Goal: Check status: Check status

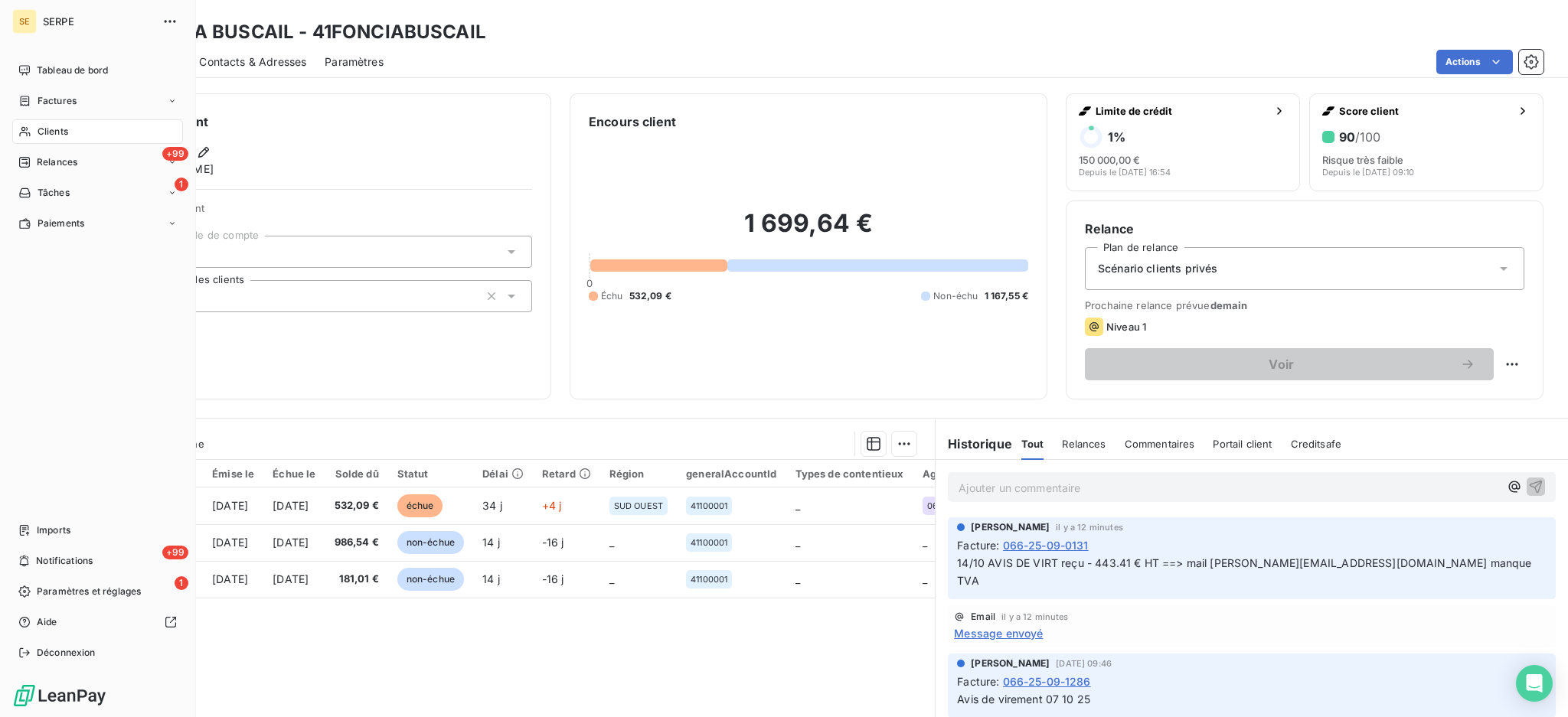
click at [69, 136] on div "Clients" at bounding box center [98, 131] width 171 height 24
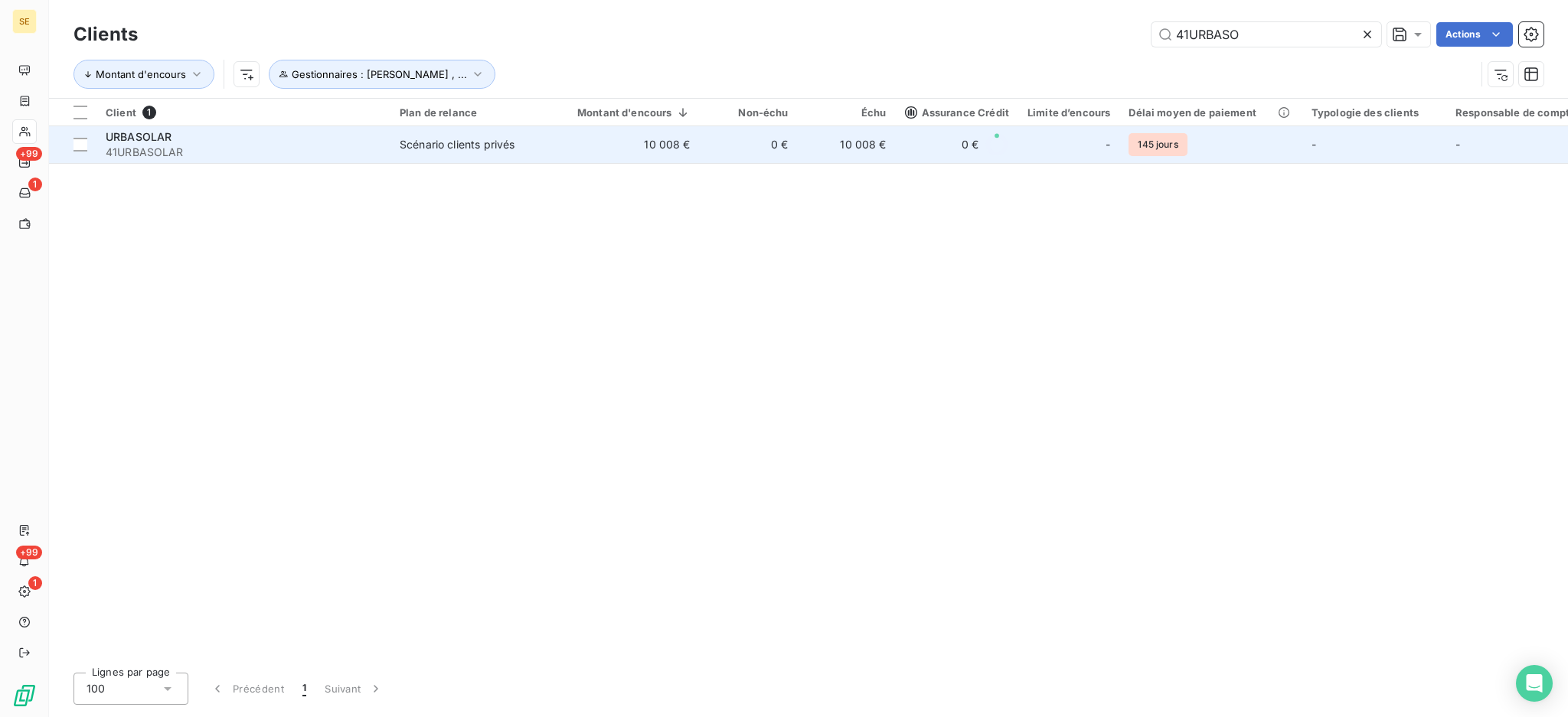
type input "41URBASO"
click at [207, 131] on div "URBASOLAR" at bounding box center [243, 137] width 275 height 15
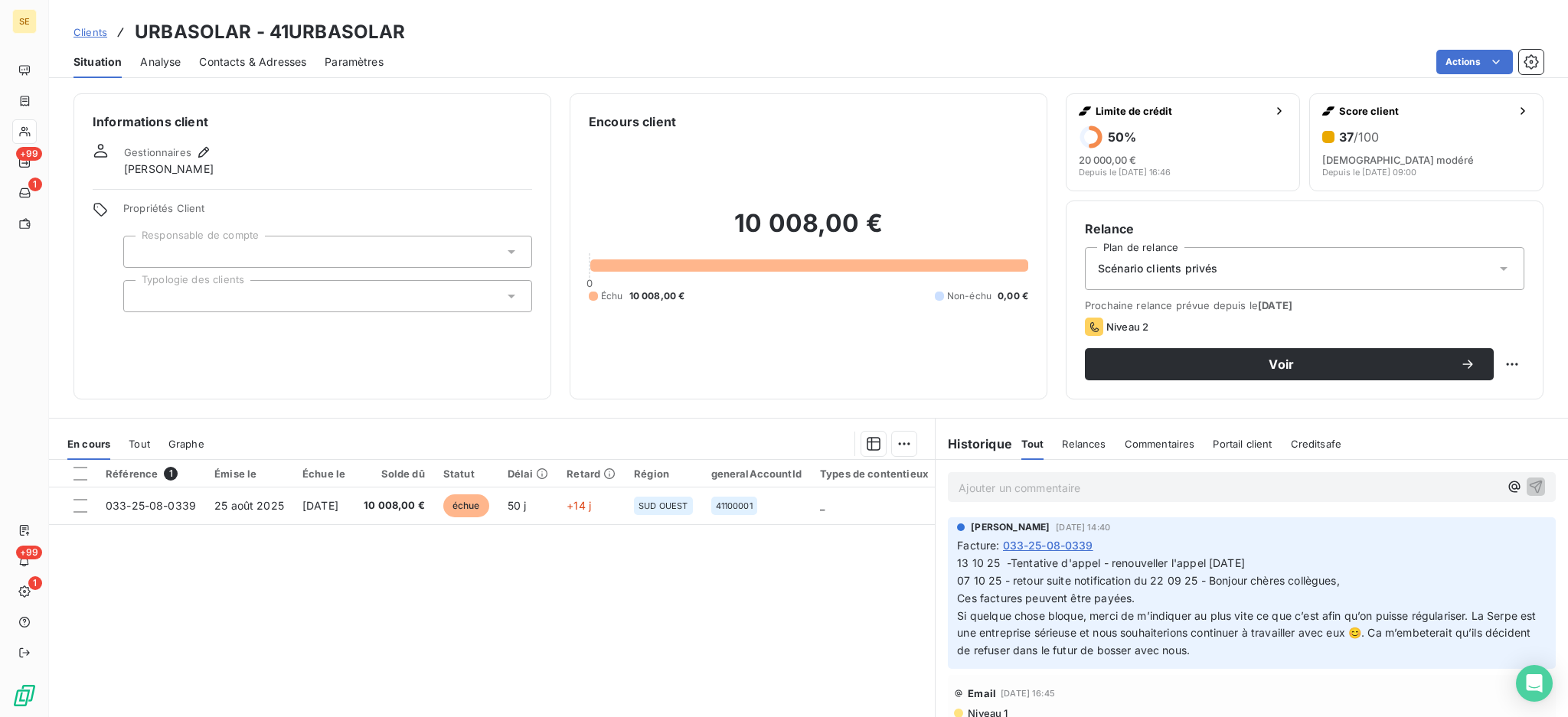
click at [144, 437] on div "Tout" at bounding box center [140, 444] width 22 height 32
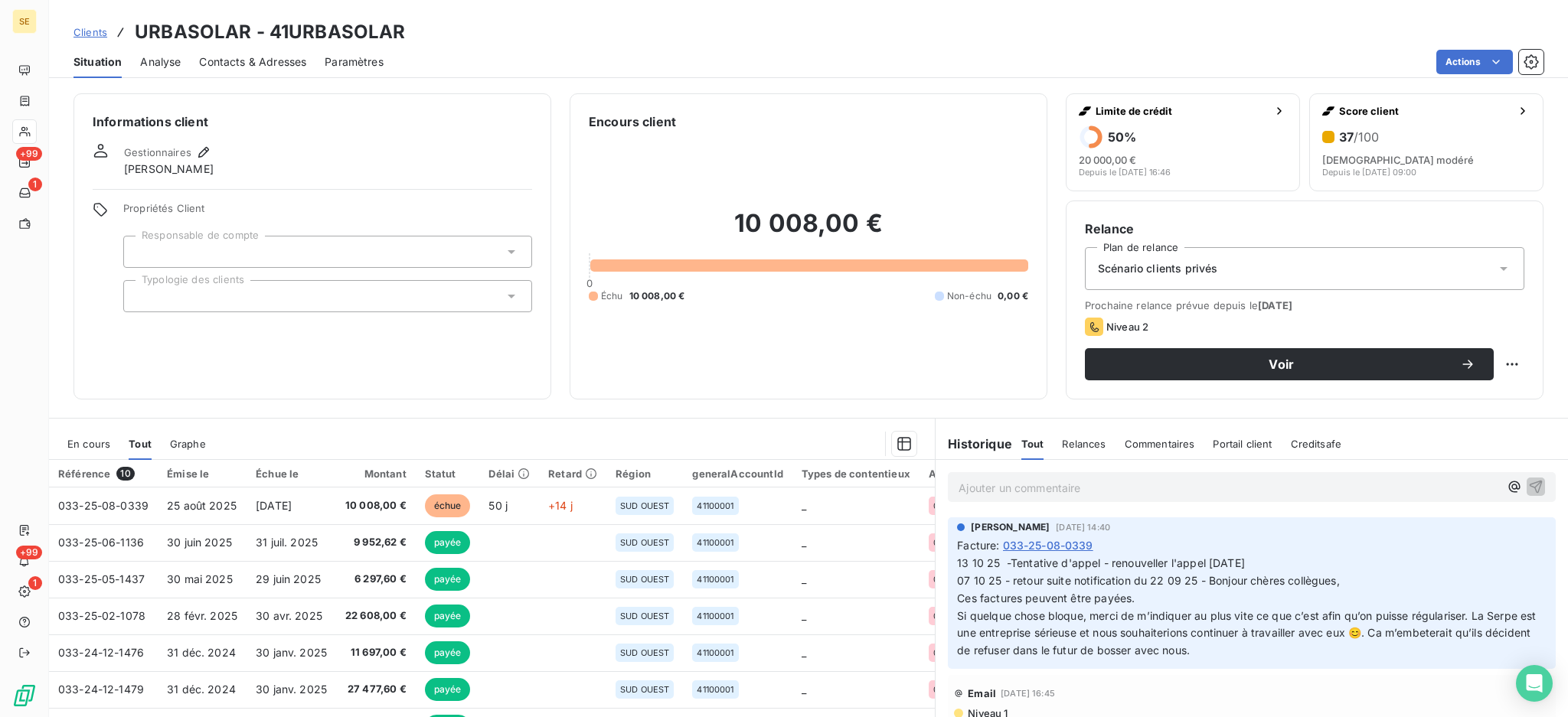
click at [95, 443] on span "En cours" at bounding box center [89, 443] width 43 height 13
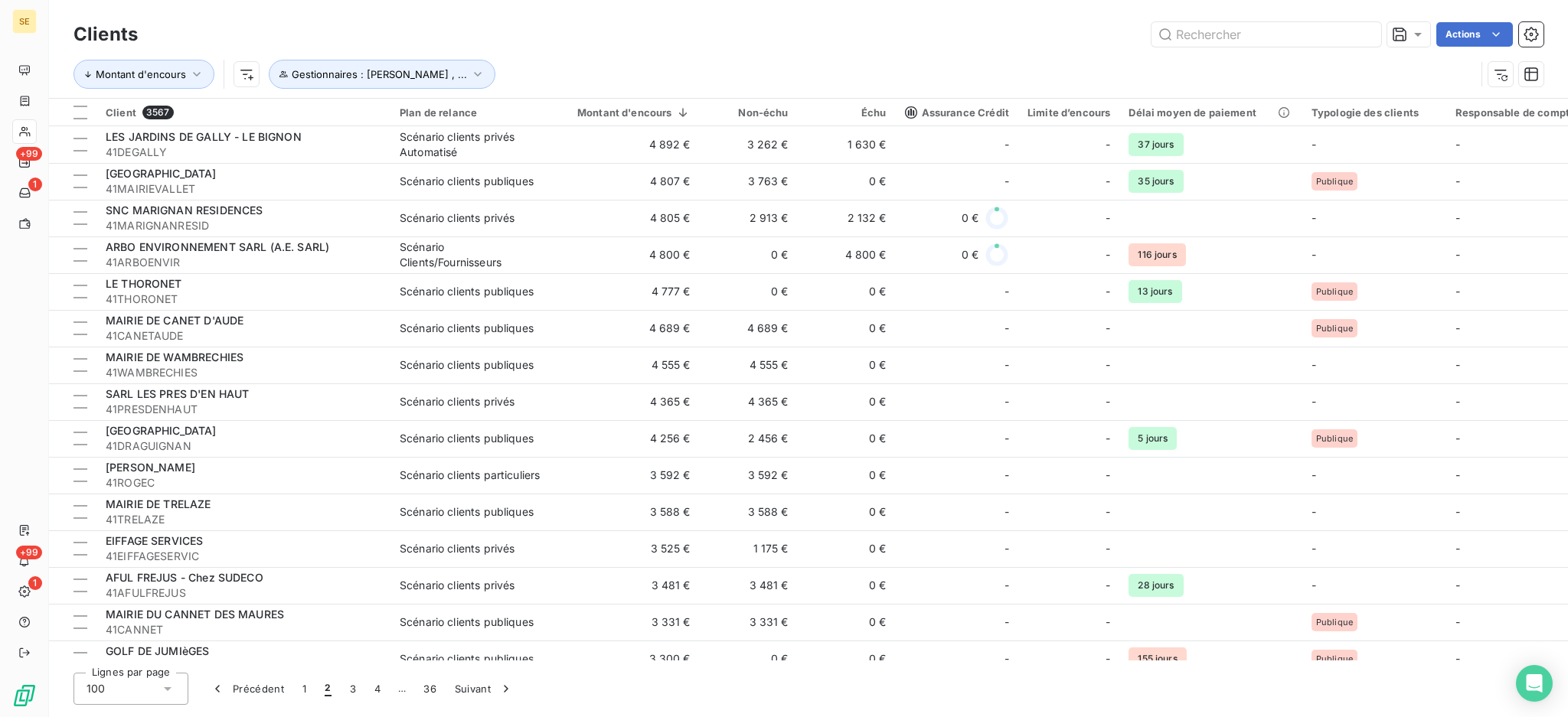
scroll to position [203, 0]
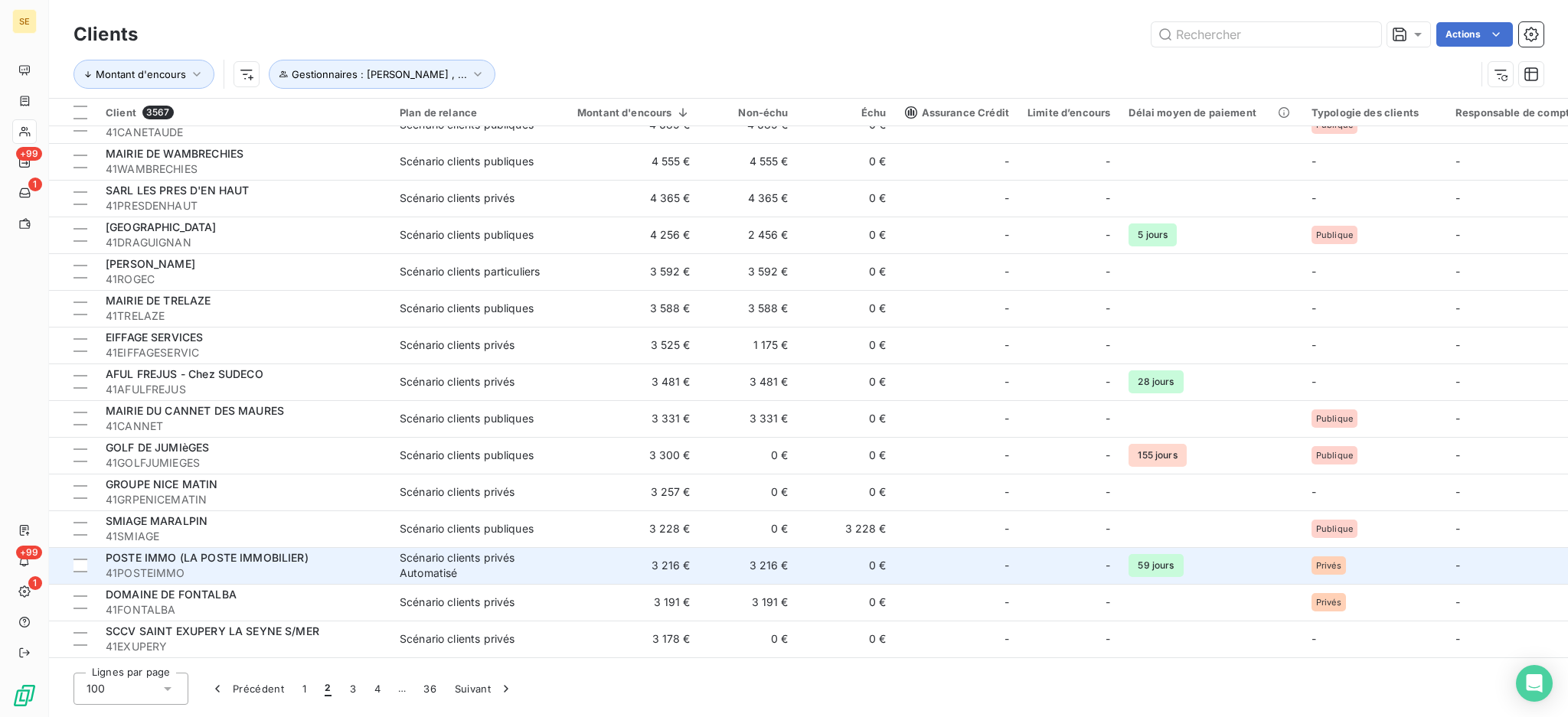
click at [716, 569] on td "3 216 €" at bounding box center [748, 566] width 98 height 37
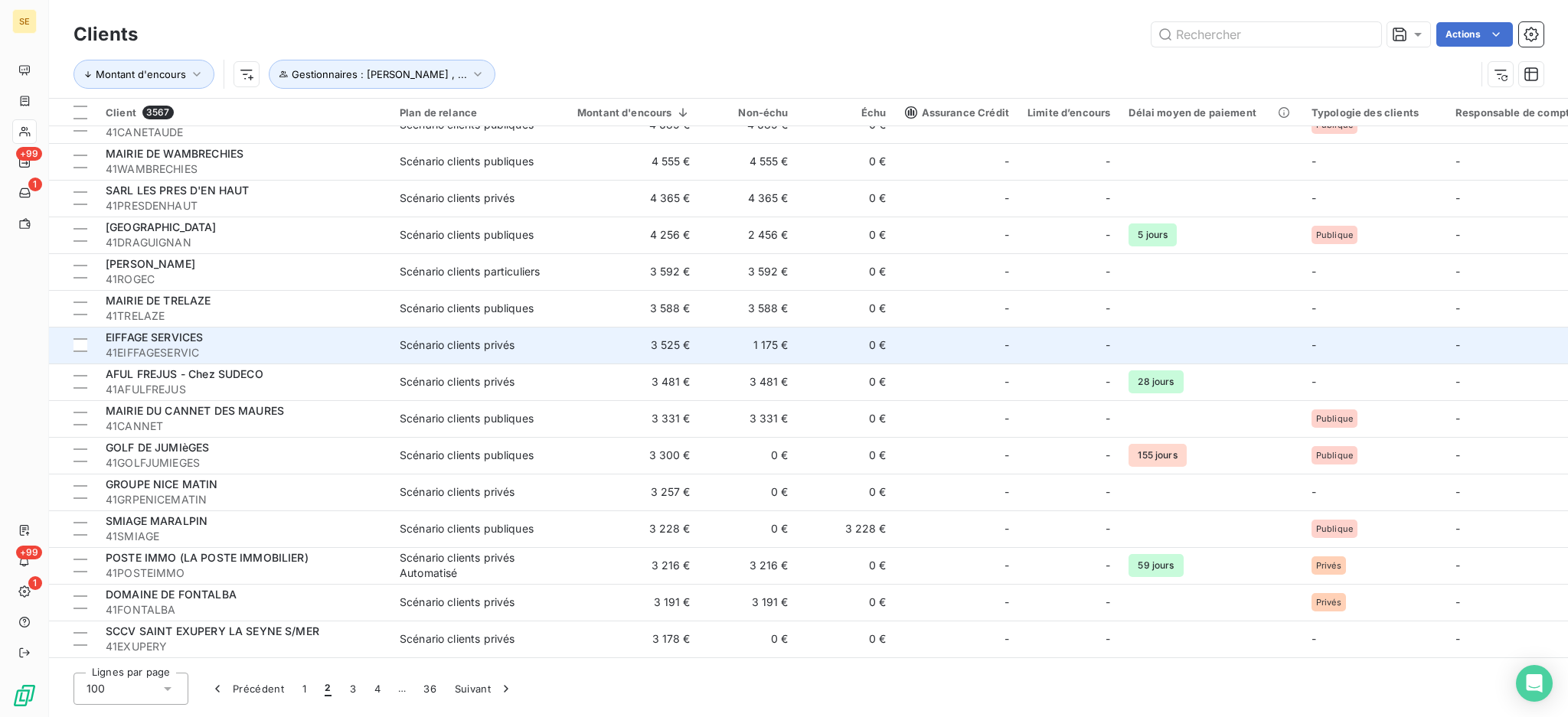
scroll to position [306, 0]
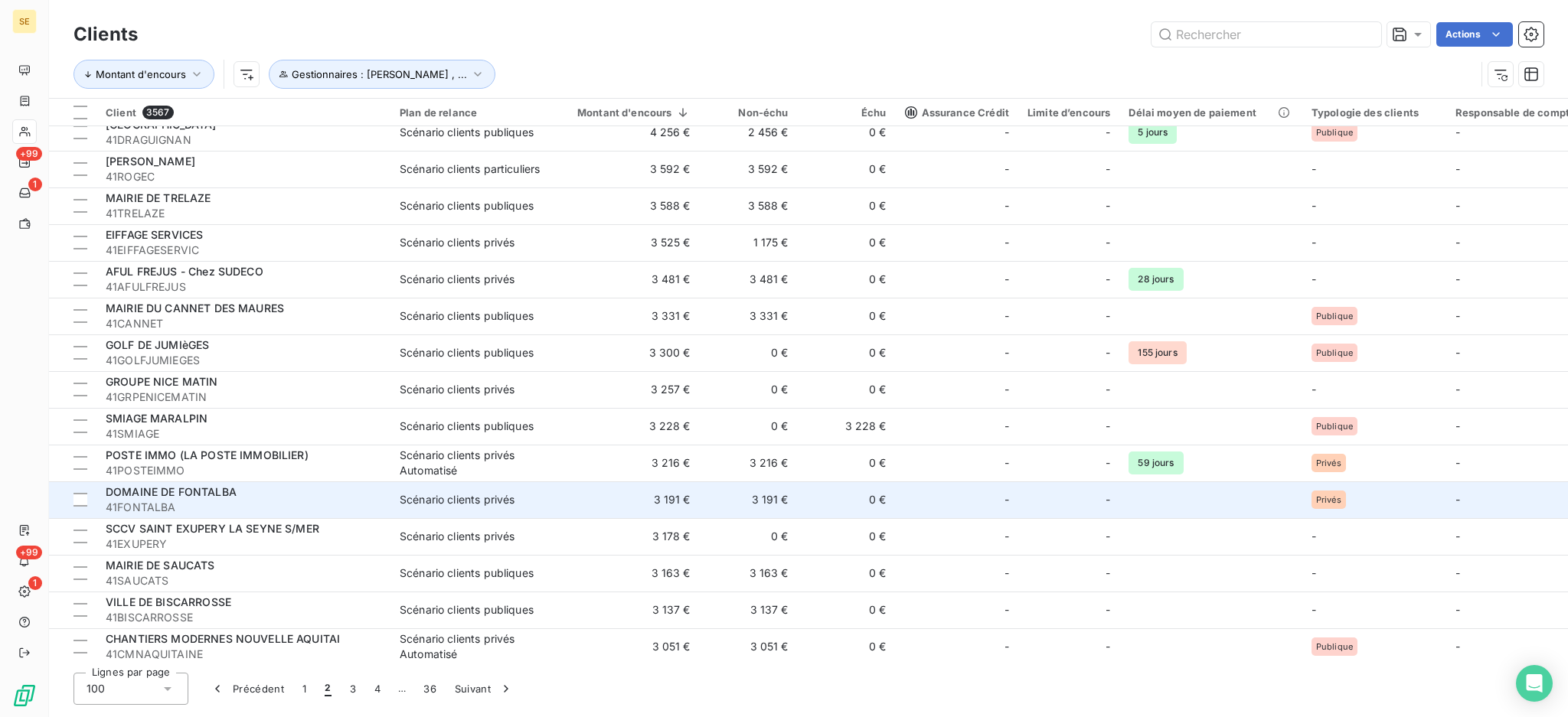
click at [587, 497] on td "3 191 €" at bounding box center [624, 500] width 150 height 37
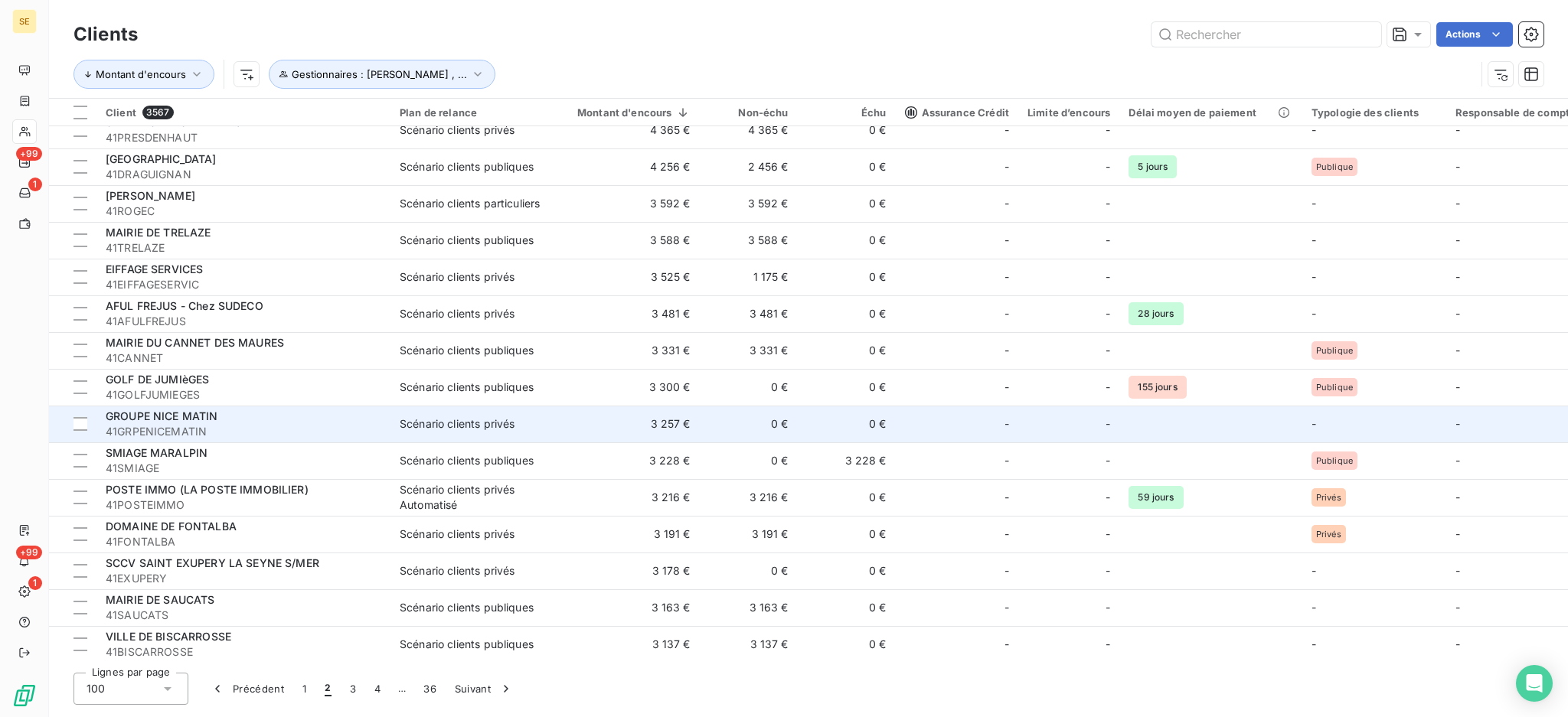
scroll to position [306, 0]
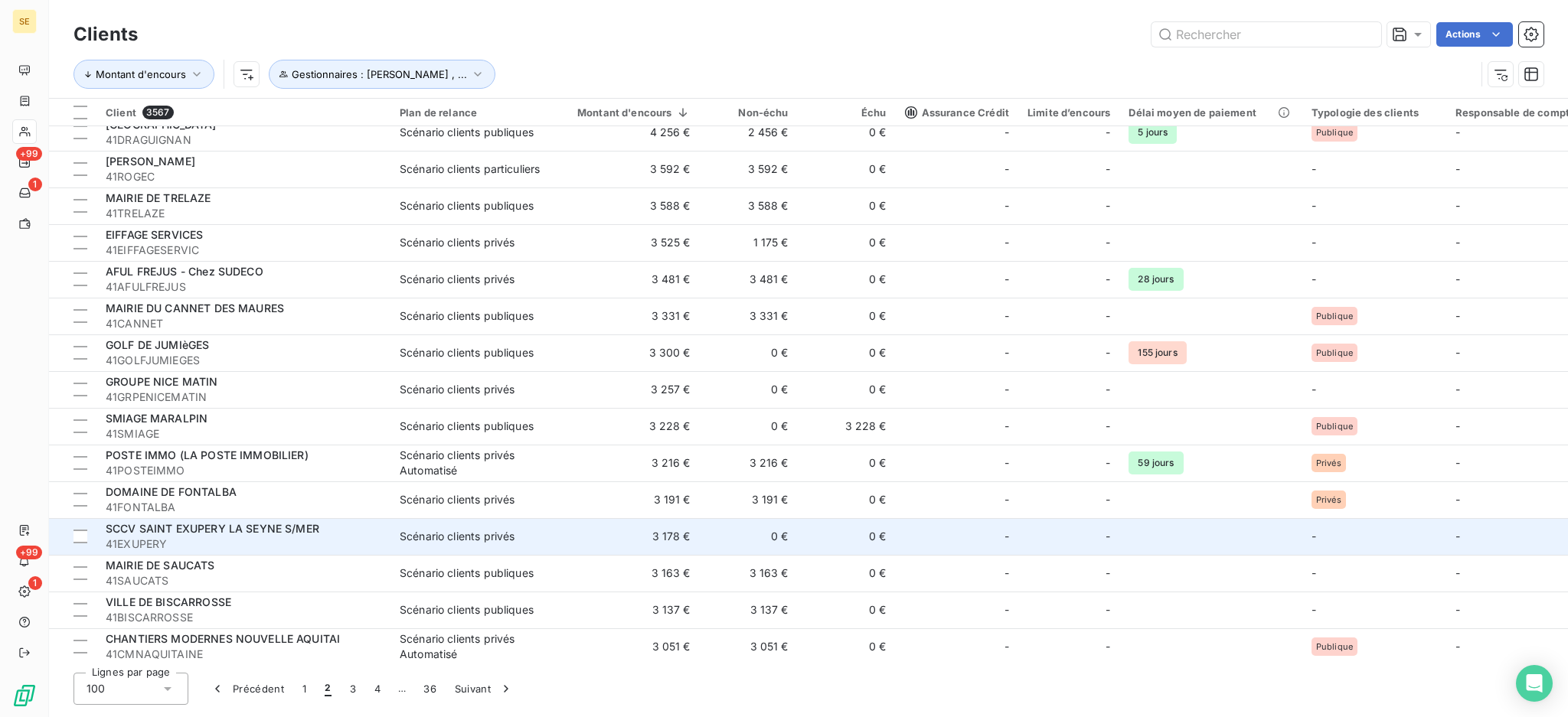
click at [899, 545] on td "-" at bounding box center [957, 537] width 122 height 37
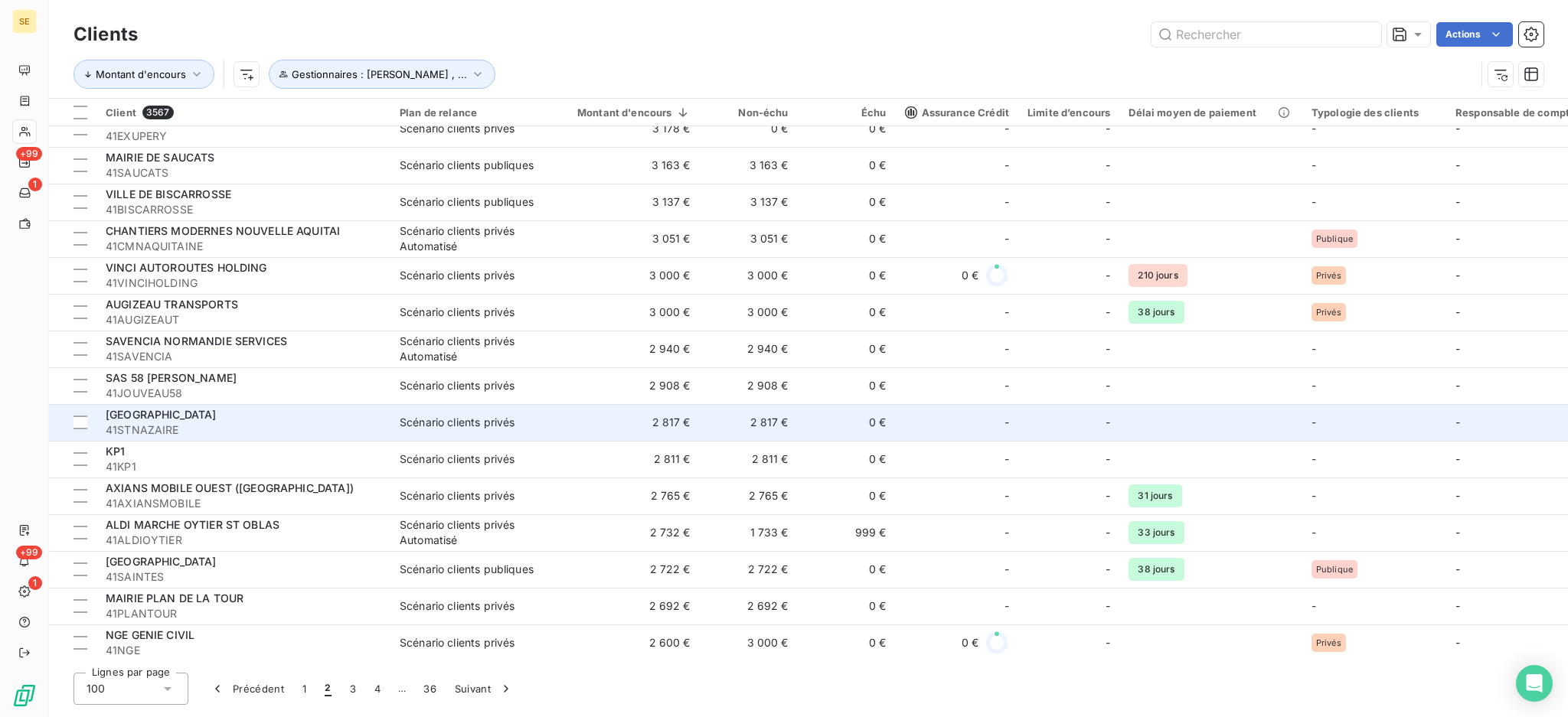
scroll to position [816, 0]
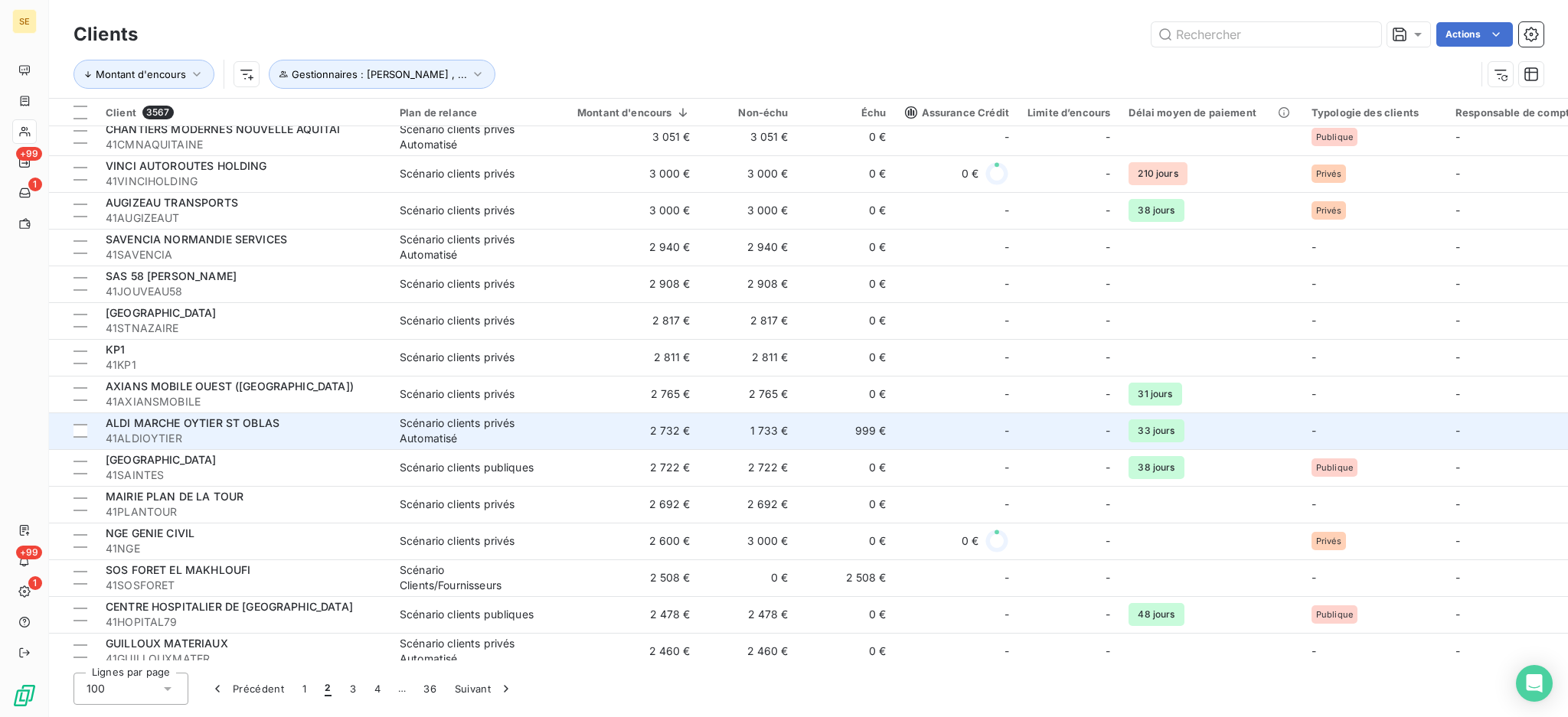
click at [1010, 448] on td "-" at bounding box center [957, 431] width 122 height 37
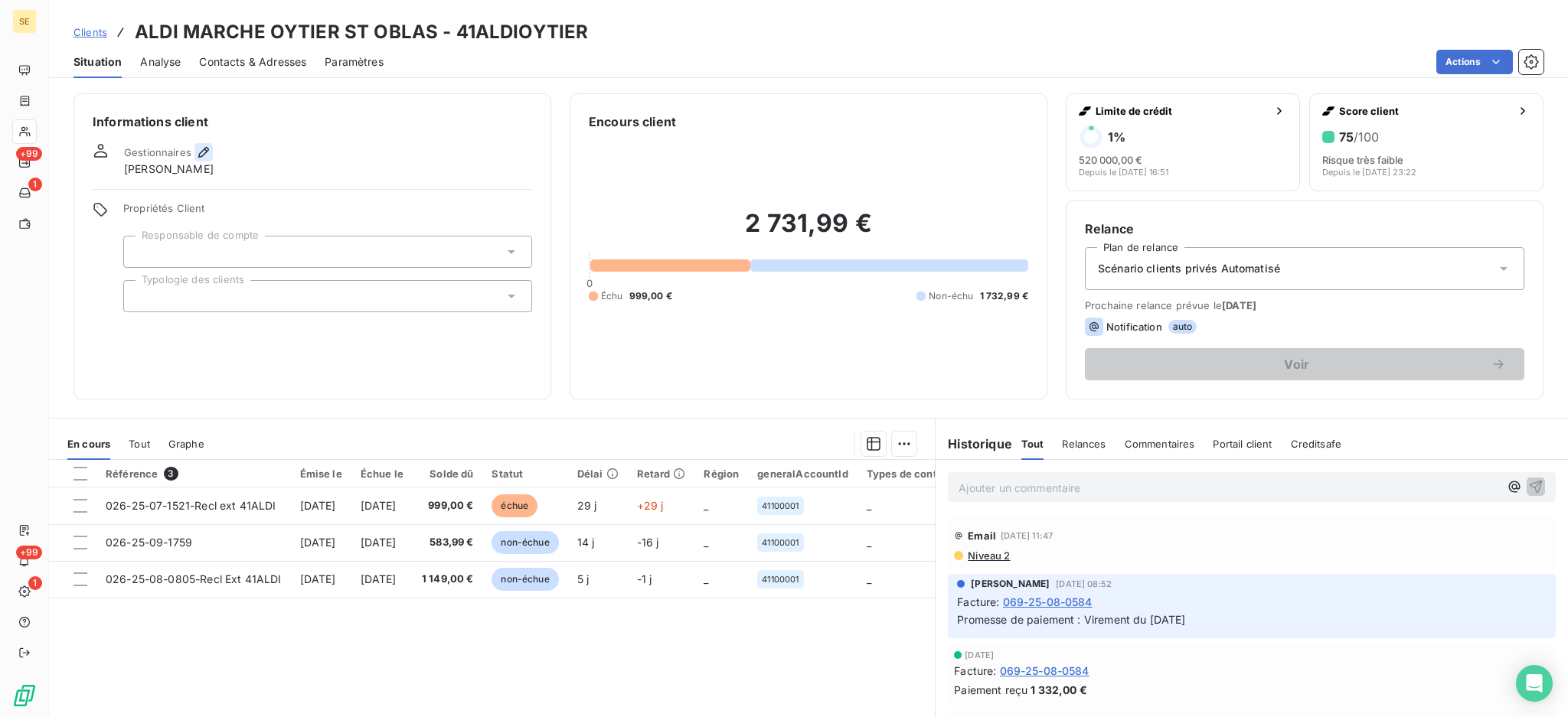
click at [198, 154] on icon "button" at bounding box center [203, 152] width 11 height 11
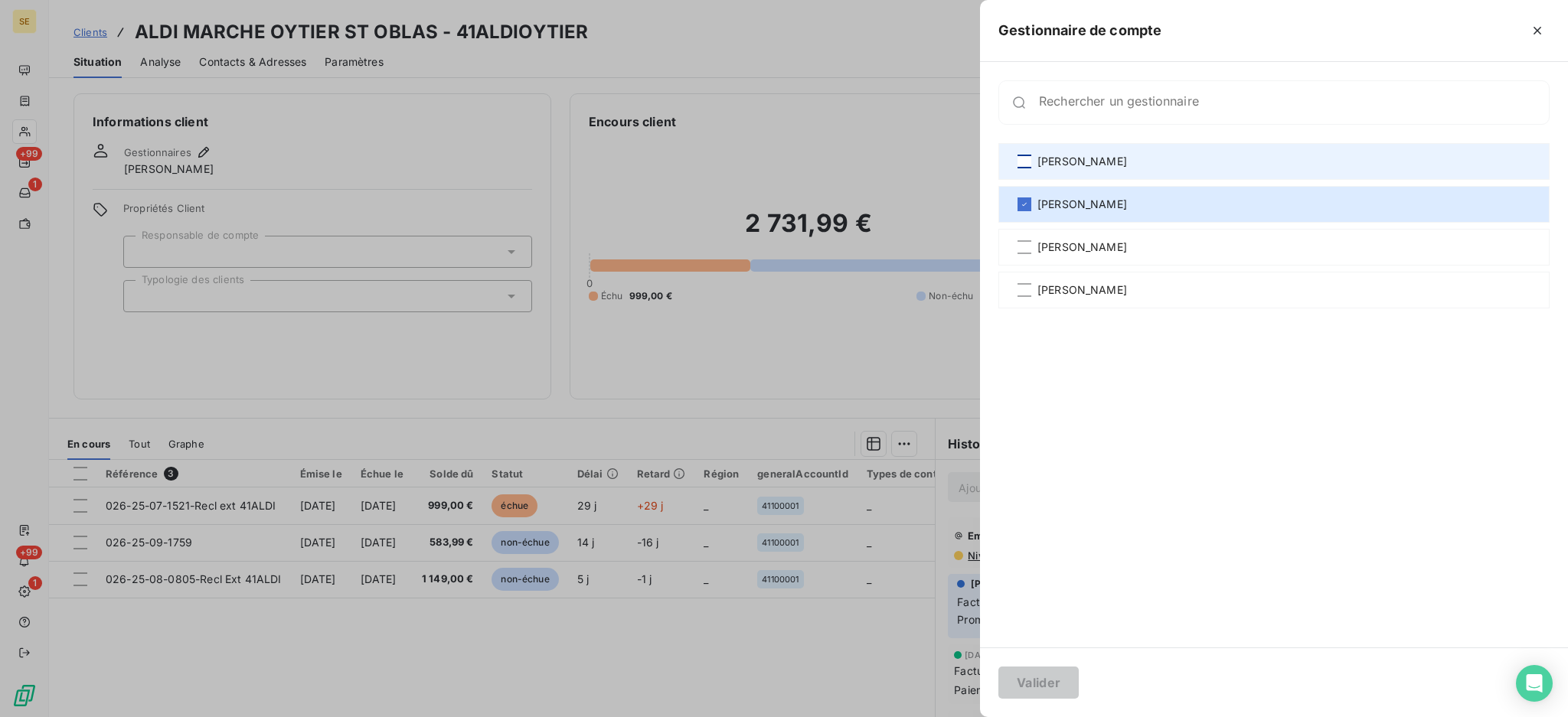
click at [1022, 158] on div at bounding box center [1024, 161] width 13 height 13
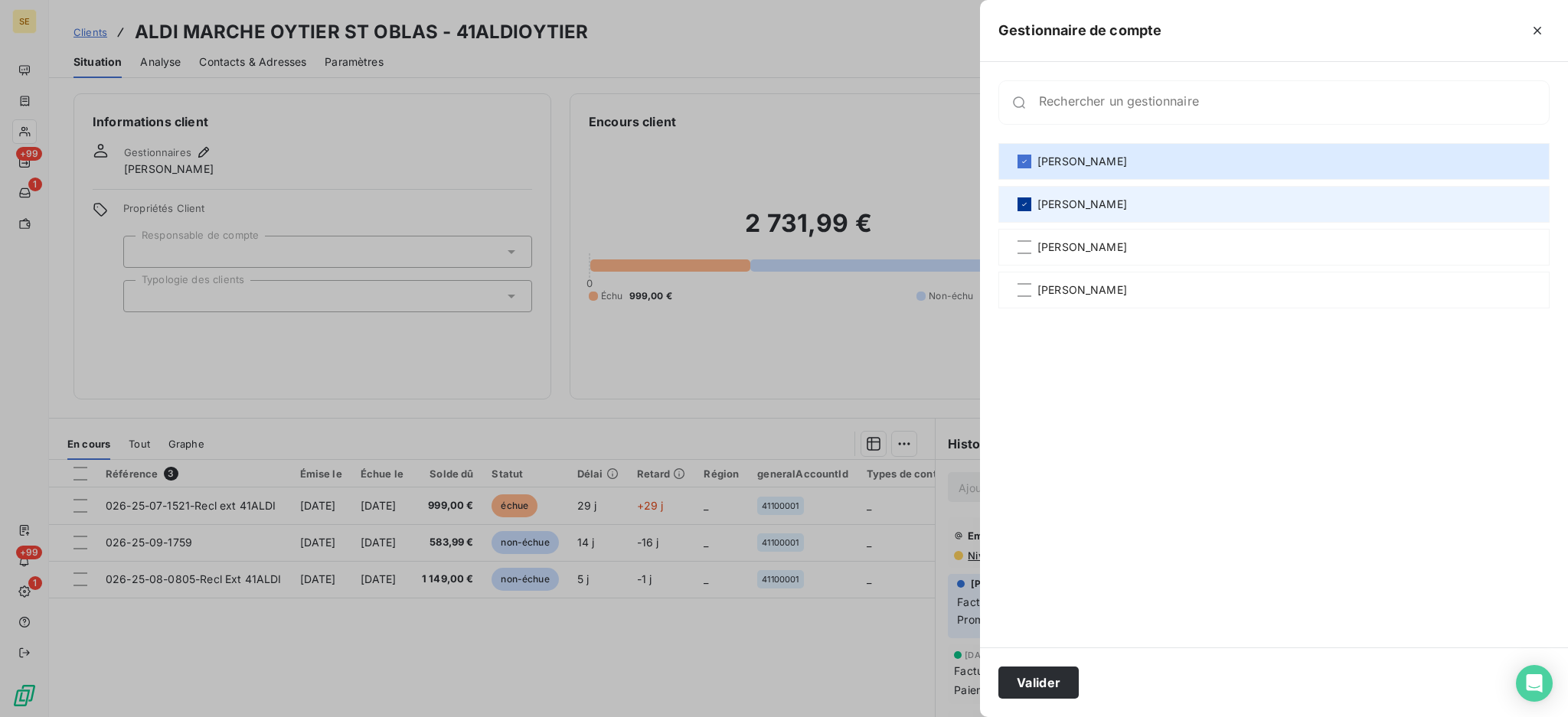
click at [1021, 202] on icon at bounding box center [1024, 204] width 9 height 9
click at [1031, 679] on button "Valider" at bounding box center [1038, 683] width 80 height 32
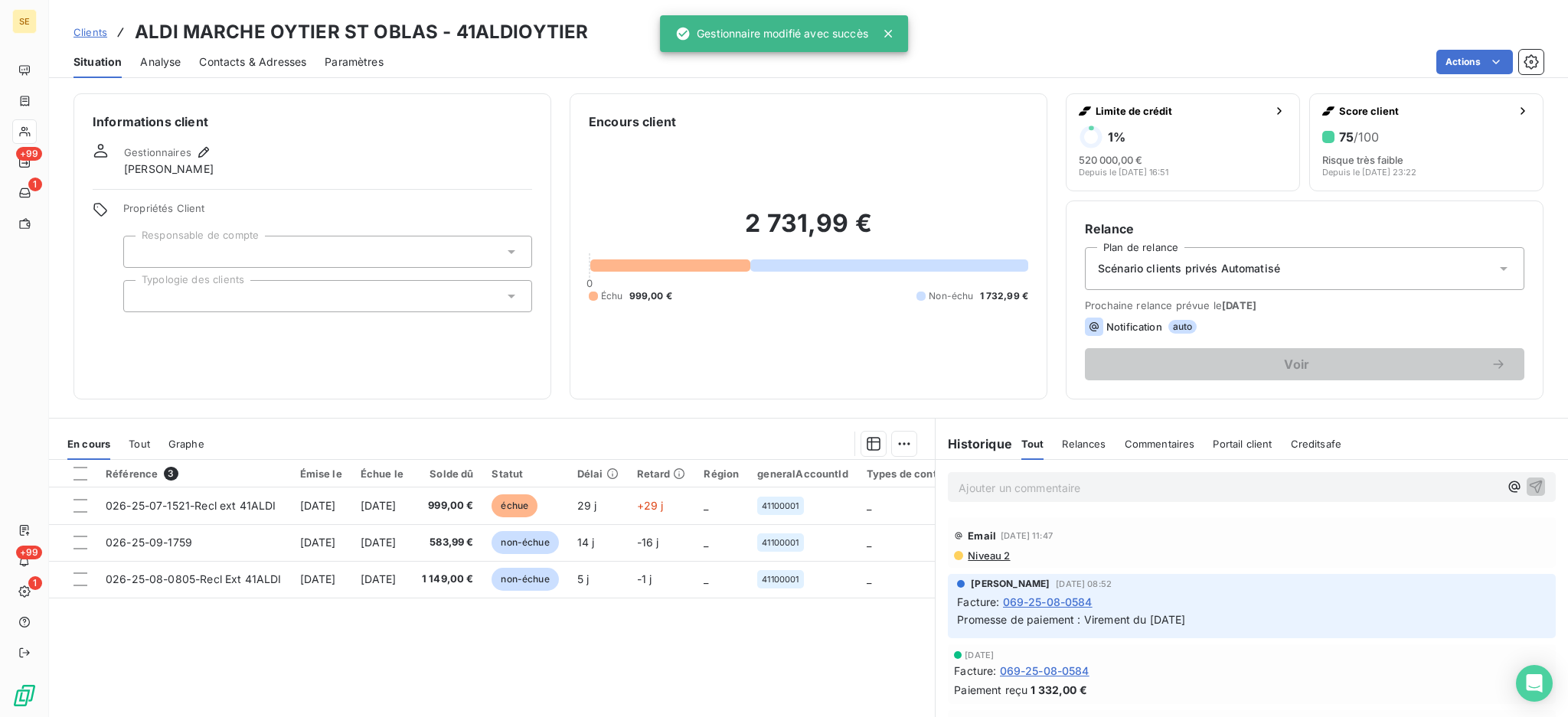
click at [136, 441] on span "Tout" at bounding box center [140, 443] width 22 height 13
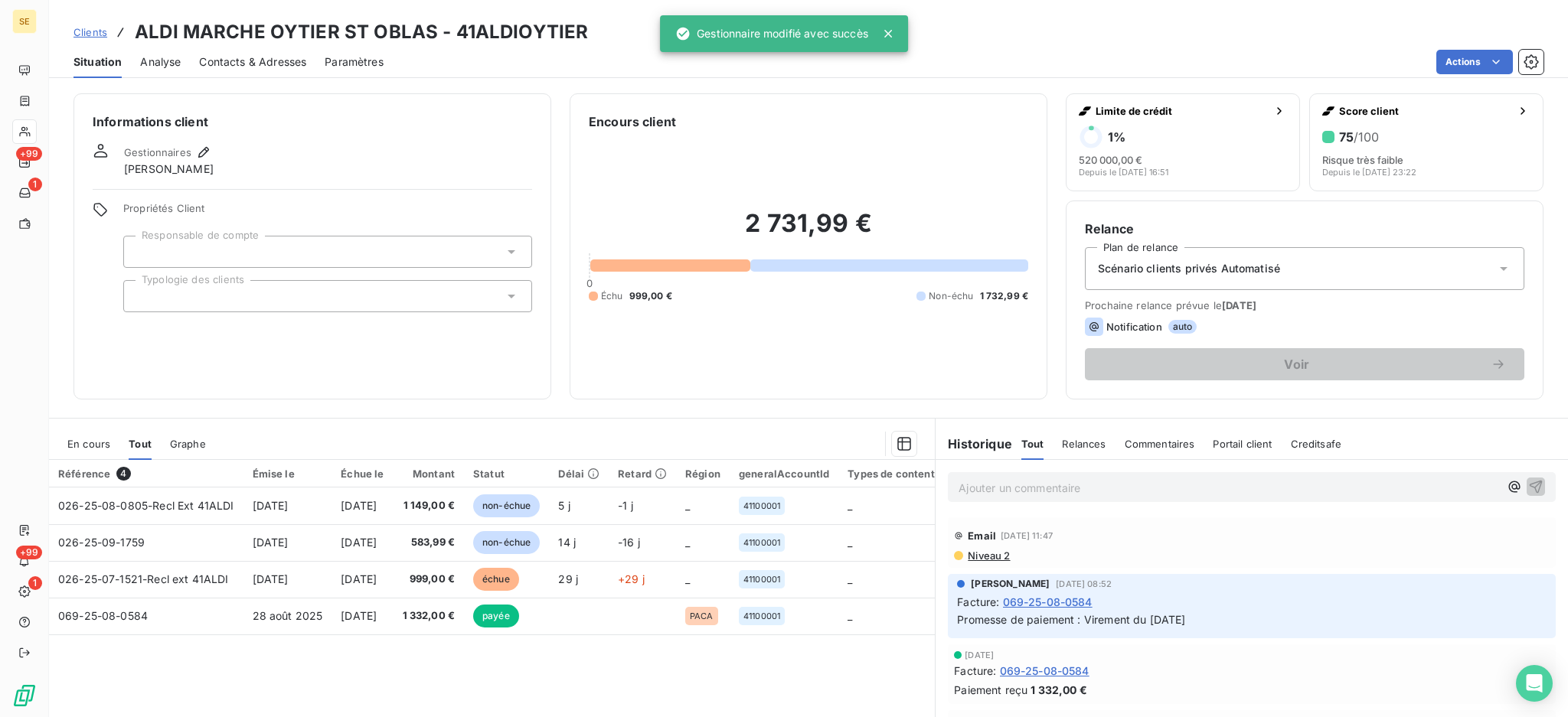
click at [71, 449] on span "En cours" at bounding box center [89, 443] width 43 height 13
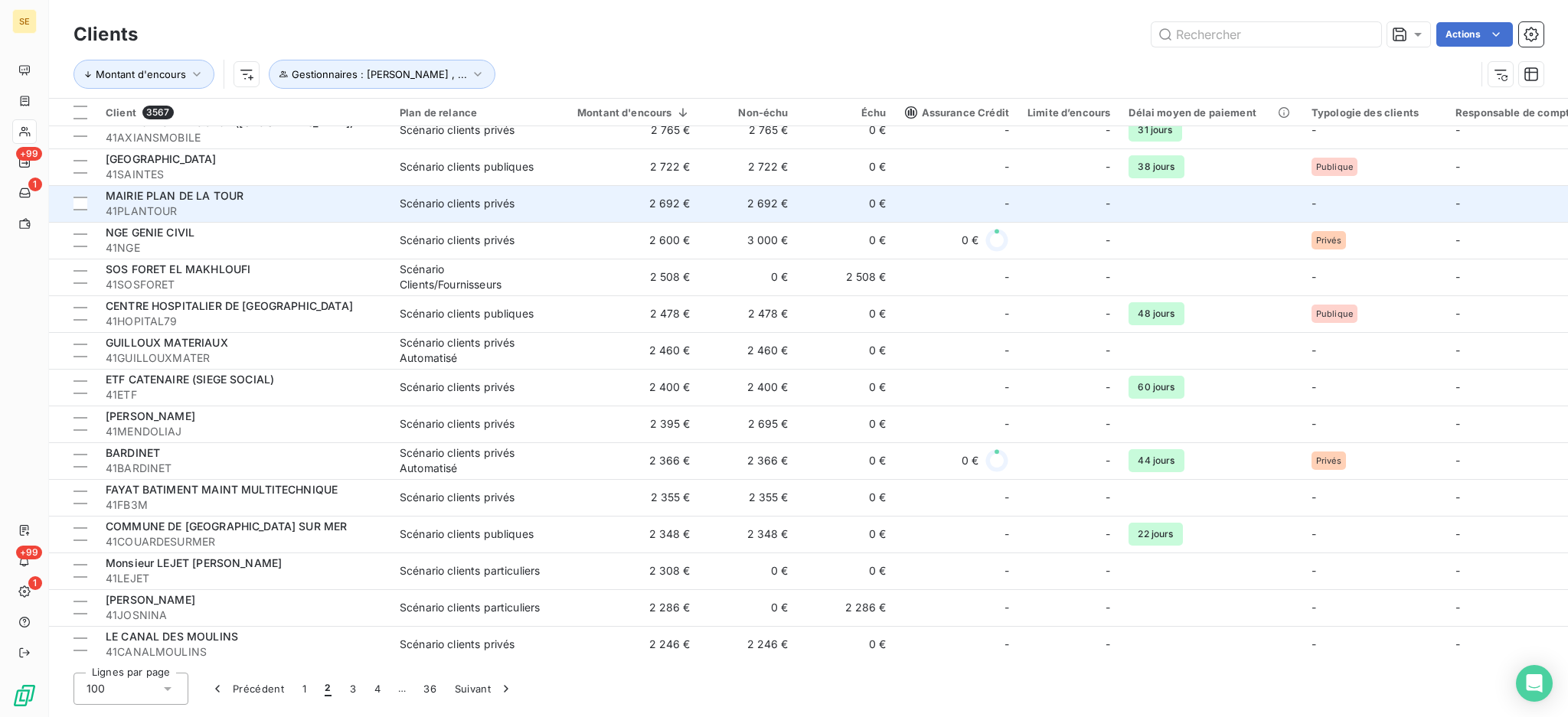
scroll to position [1021, 0]
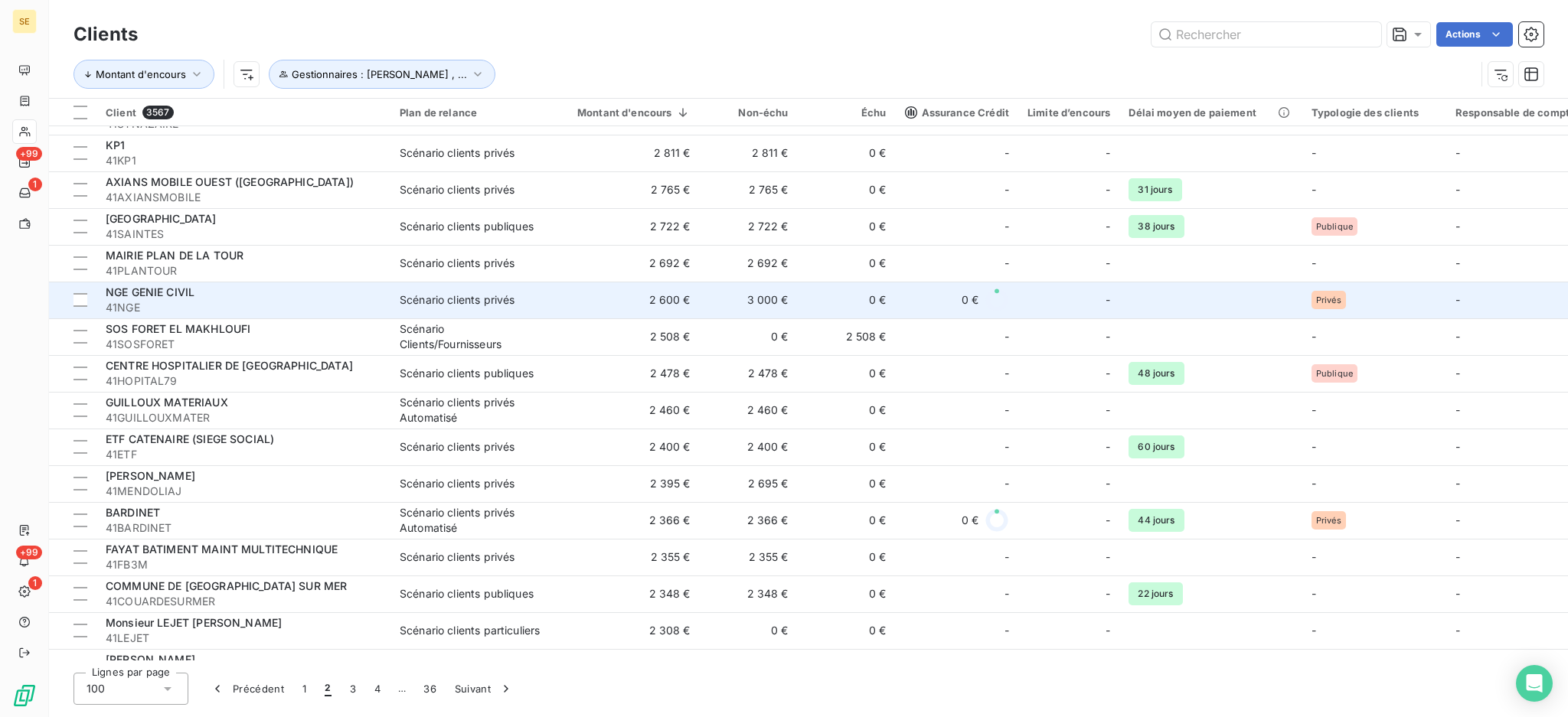
click at [505, 289] on td "Scénario clients privés" at bounding box center [470, 300] width 159 height 37
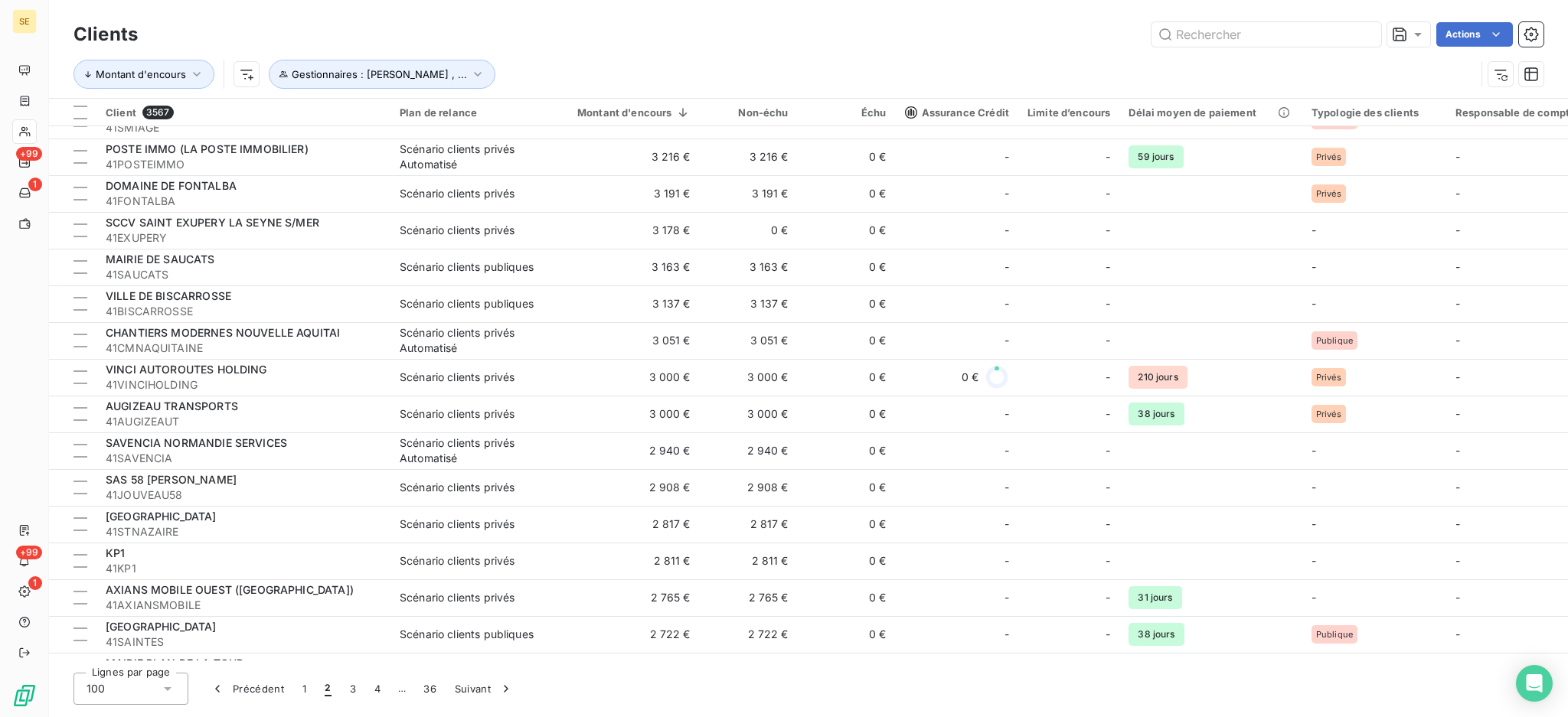
scroll to position [714, 0]
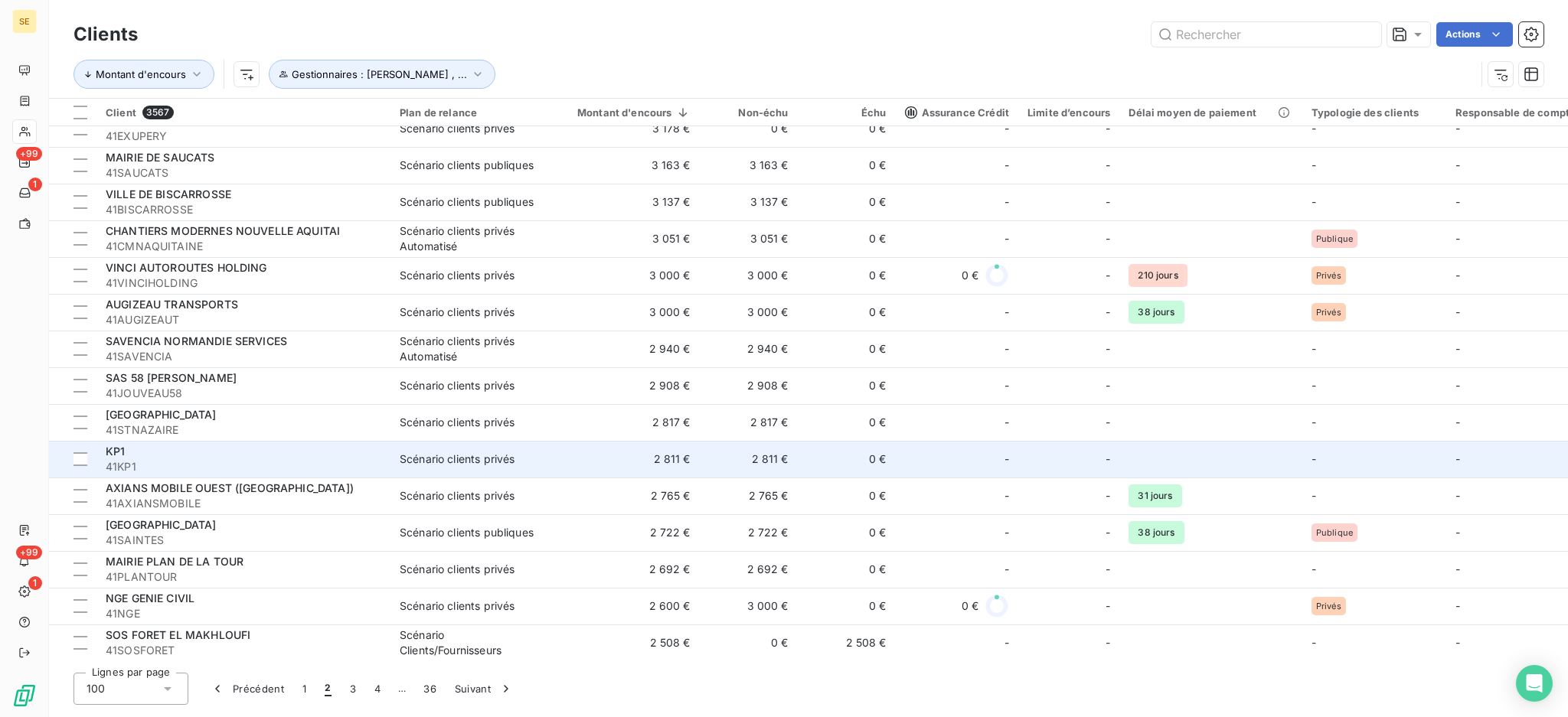
click at [1082, 450] on div at bounding box center [1087, 458] width 24 height 24
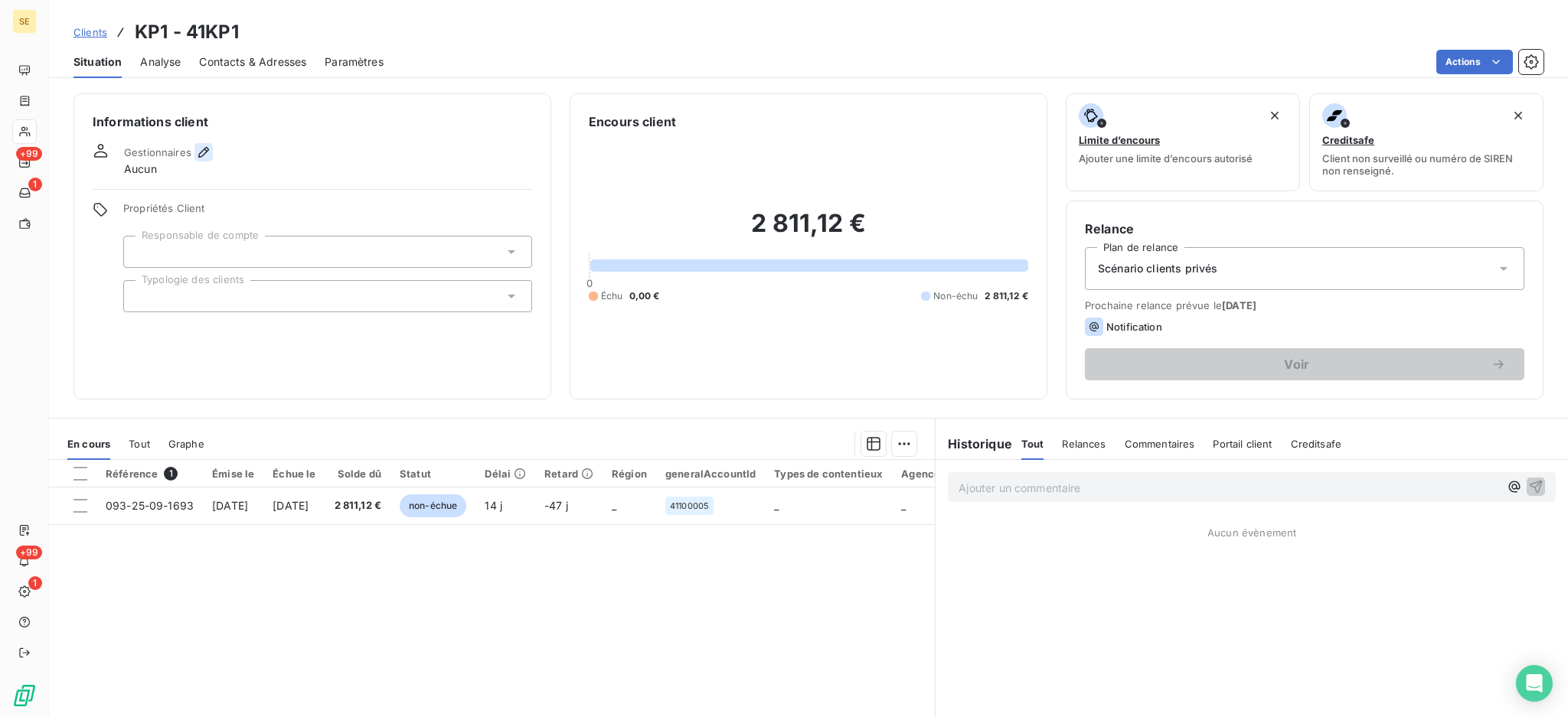
click at [198, 145] on icon "button" at bounding box center [203, 152] width 15 height 15
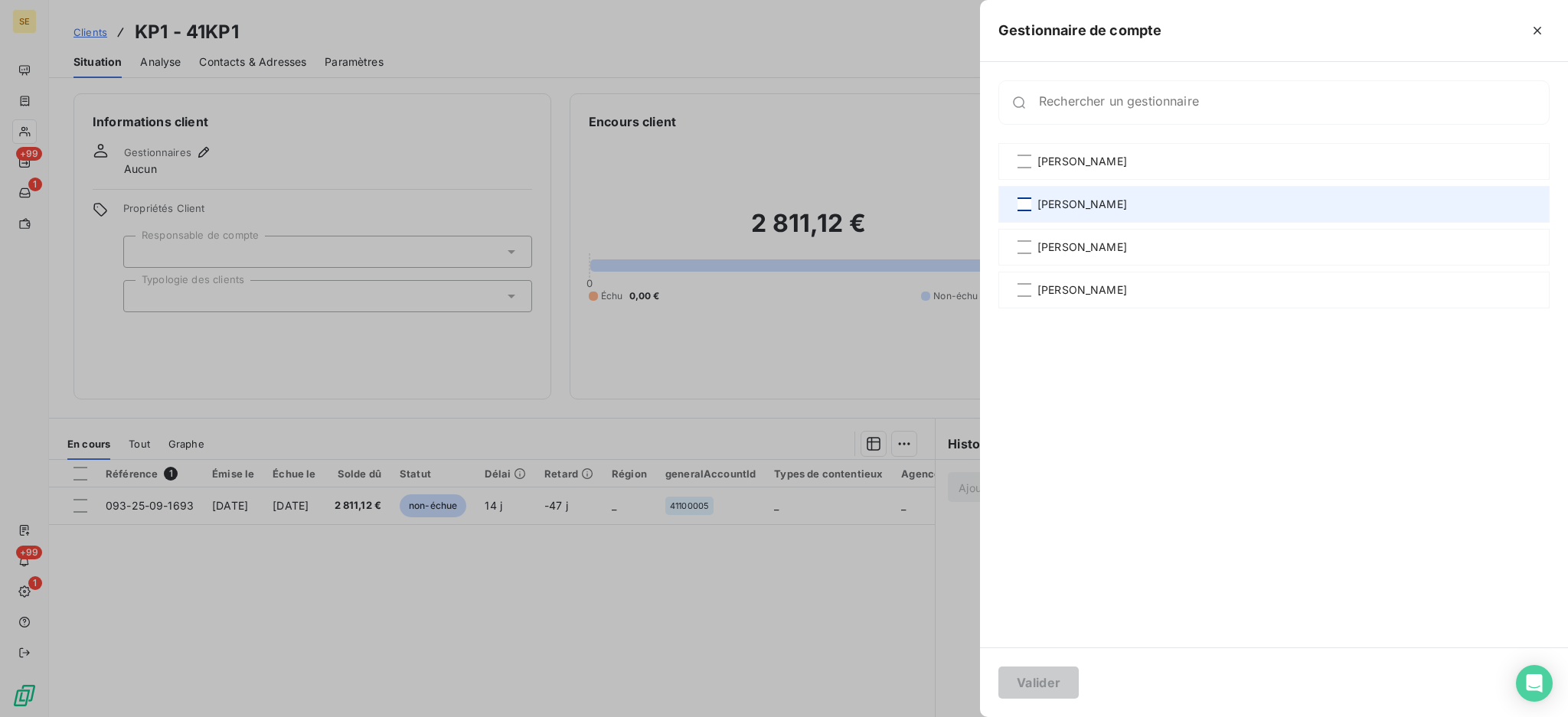
click at [1023, 202] on div at bounding box center [1024, 204] width 13 height 13
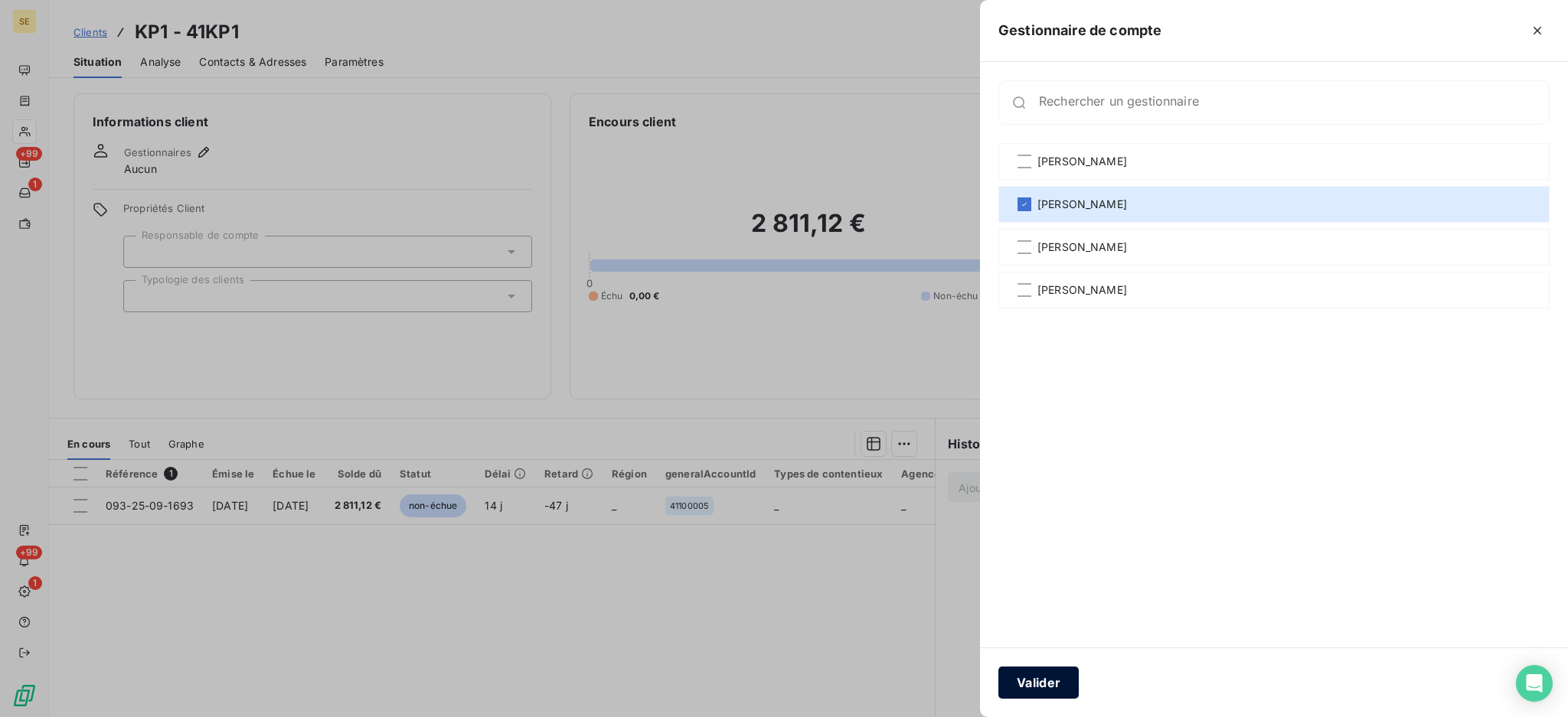
click at [1051, 688] on button "Valider" at bounding box center [1038, 683] width 80 height 32
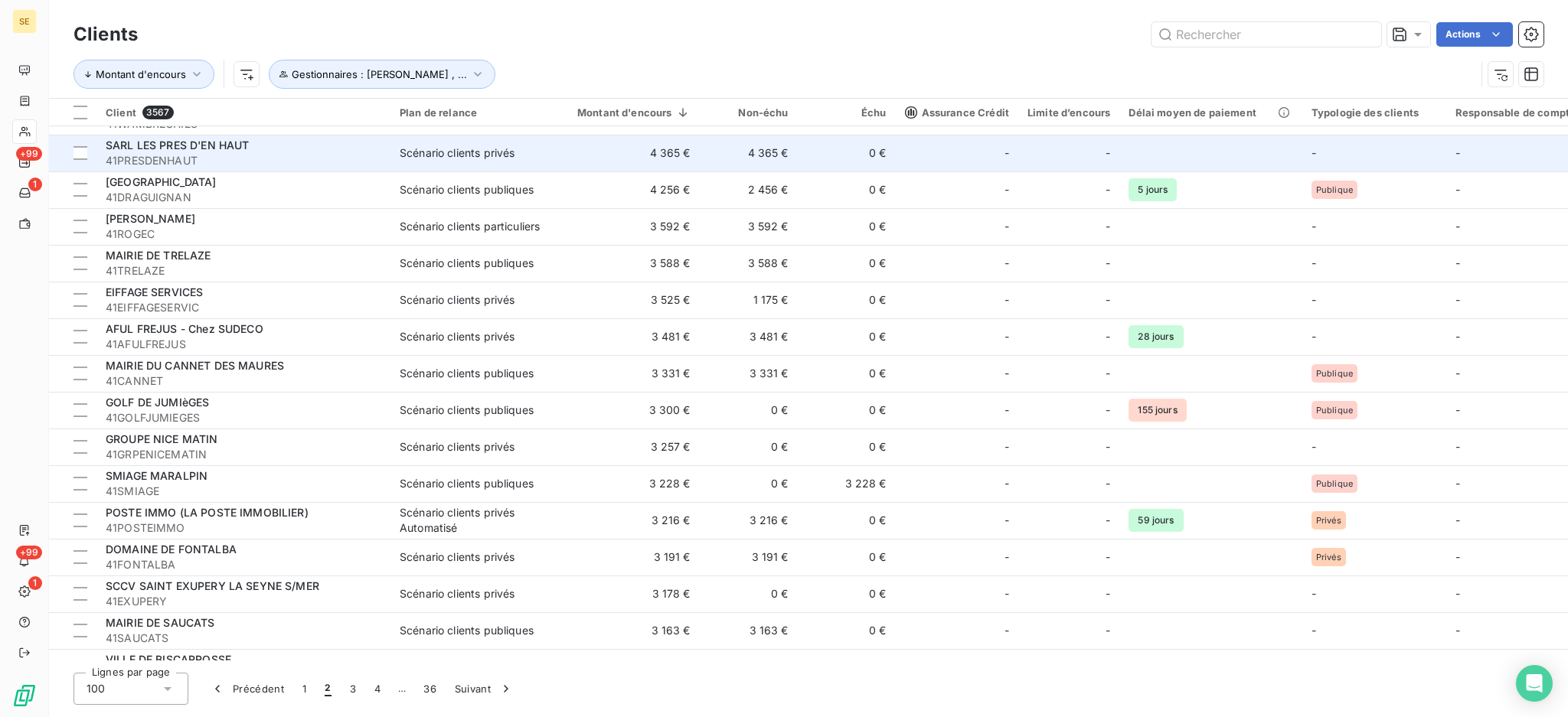
scroll to position [612, 0]
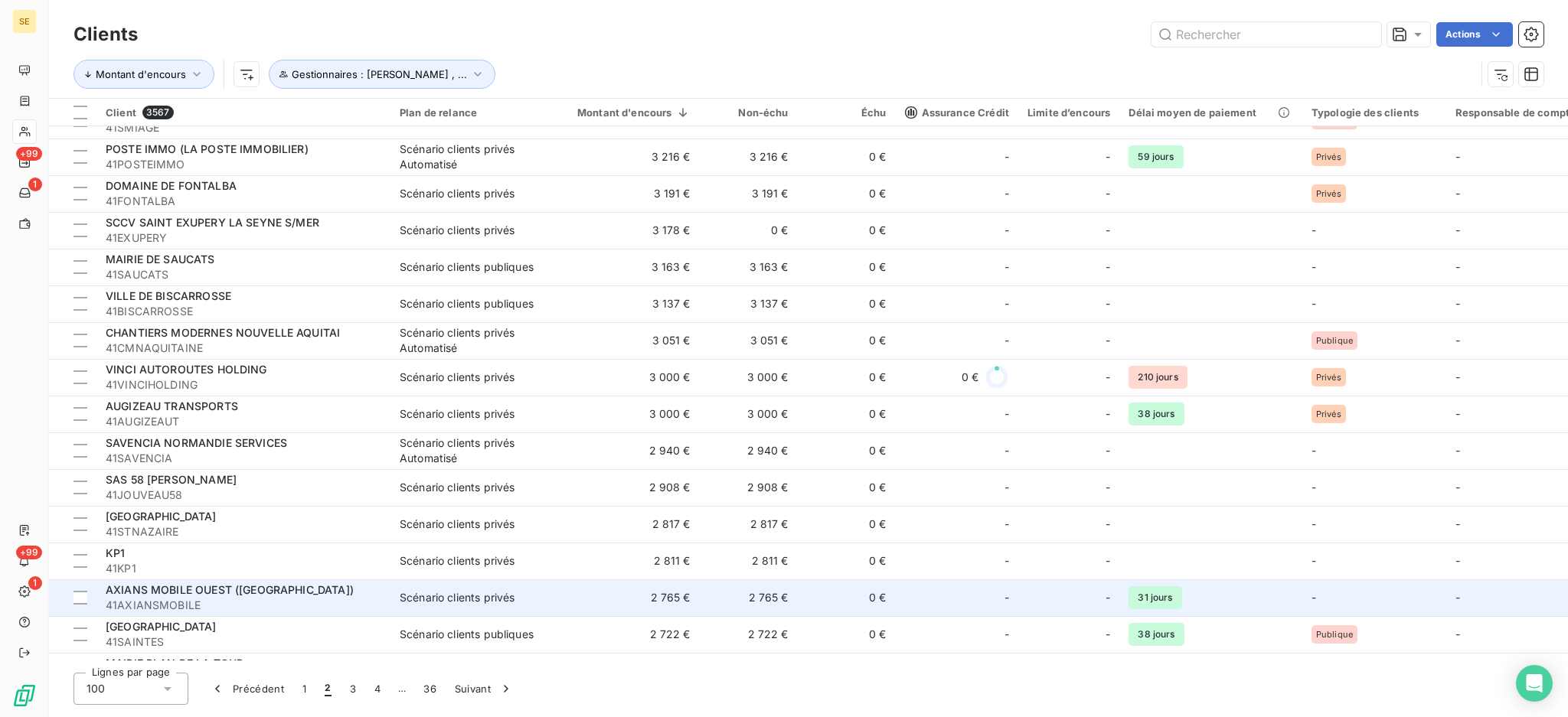
click at [809, 596] on td "0 €" at bounding box center [847, 598] width 98 height 37
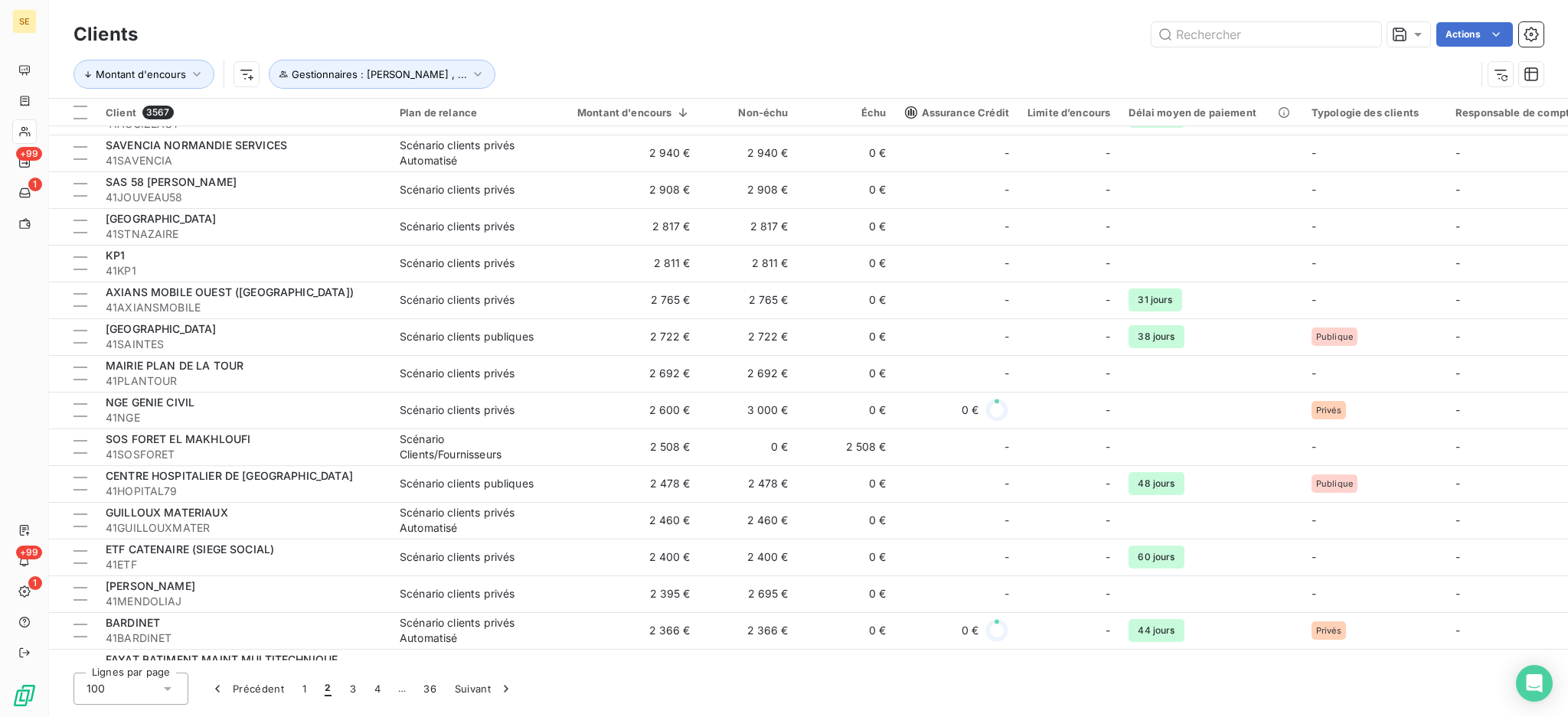
scroll to position [919, 0]
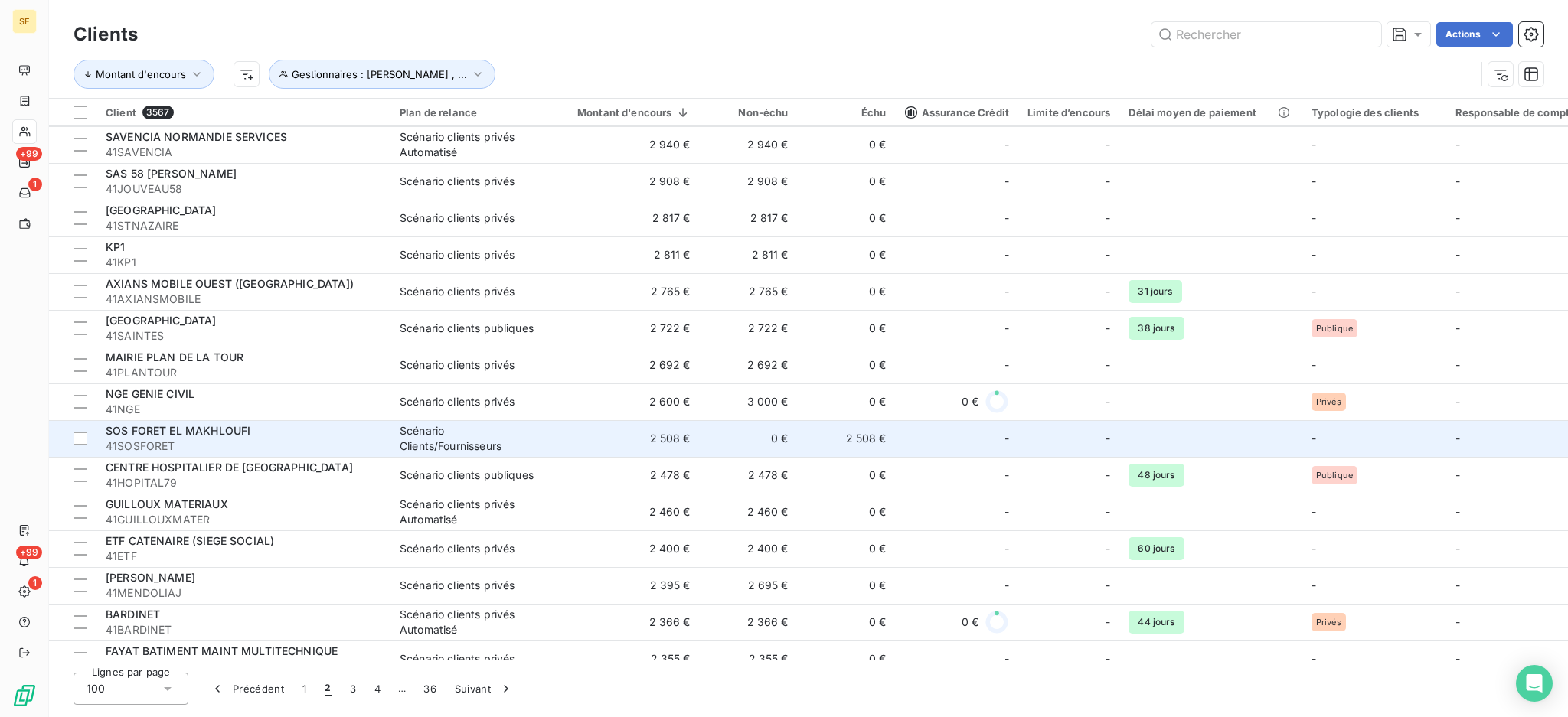
click at [1057, 442] on div "-" at bounding box center [1068, 438] width 83 height 24
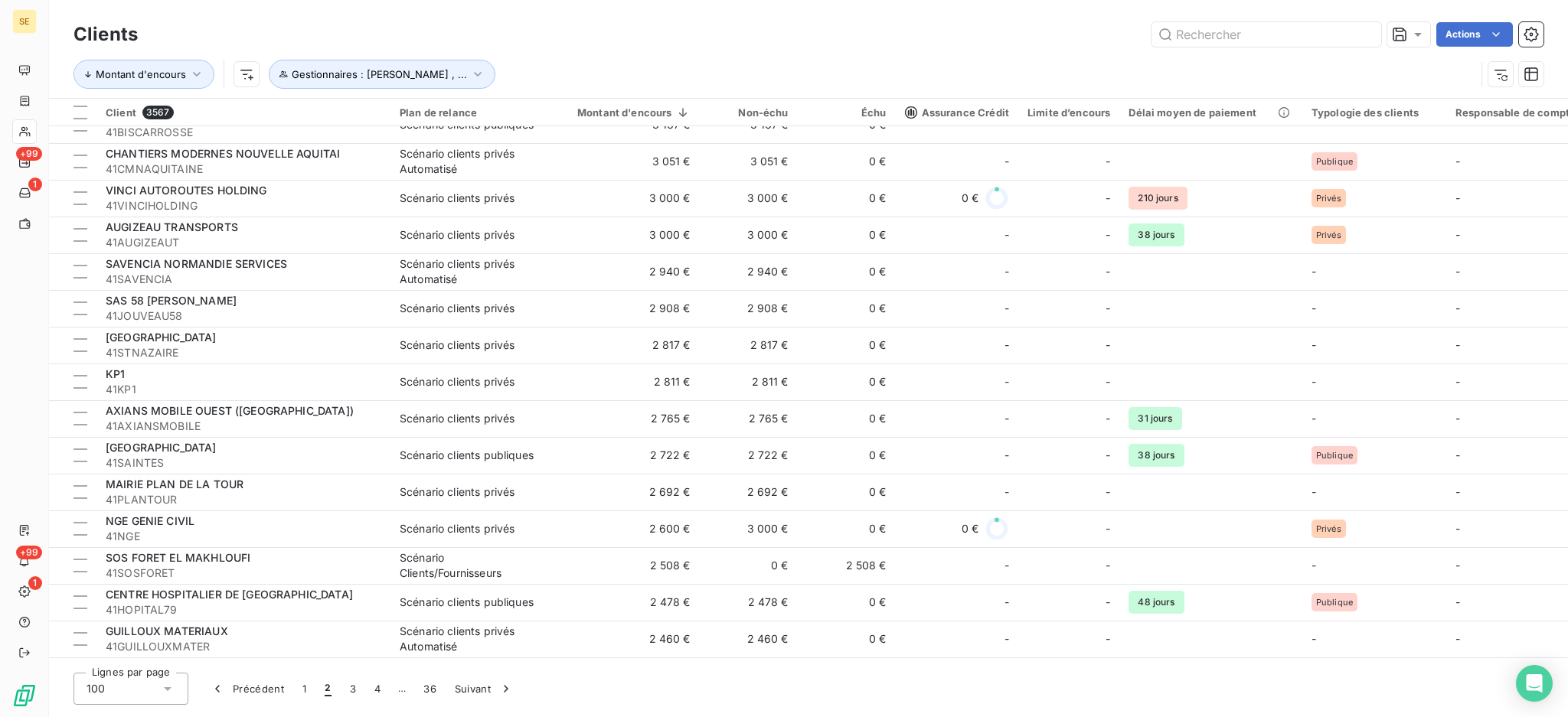
scroll to position [816, 0]
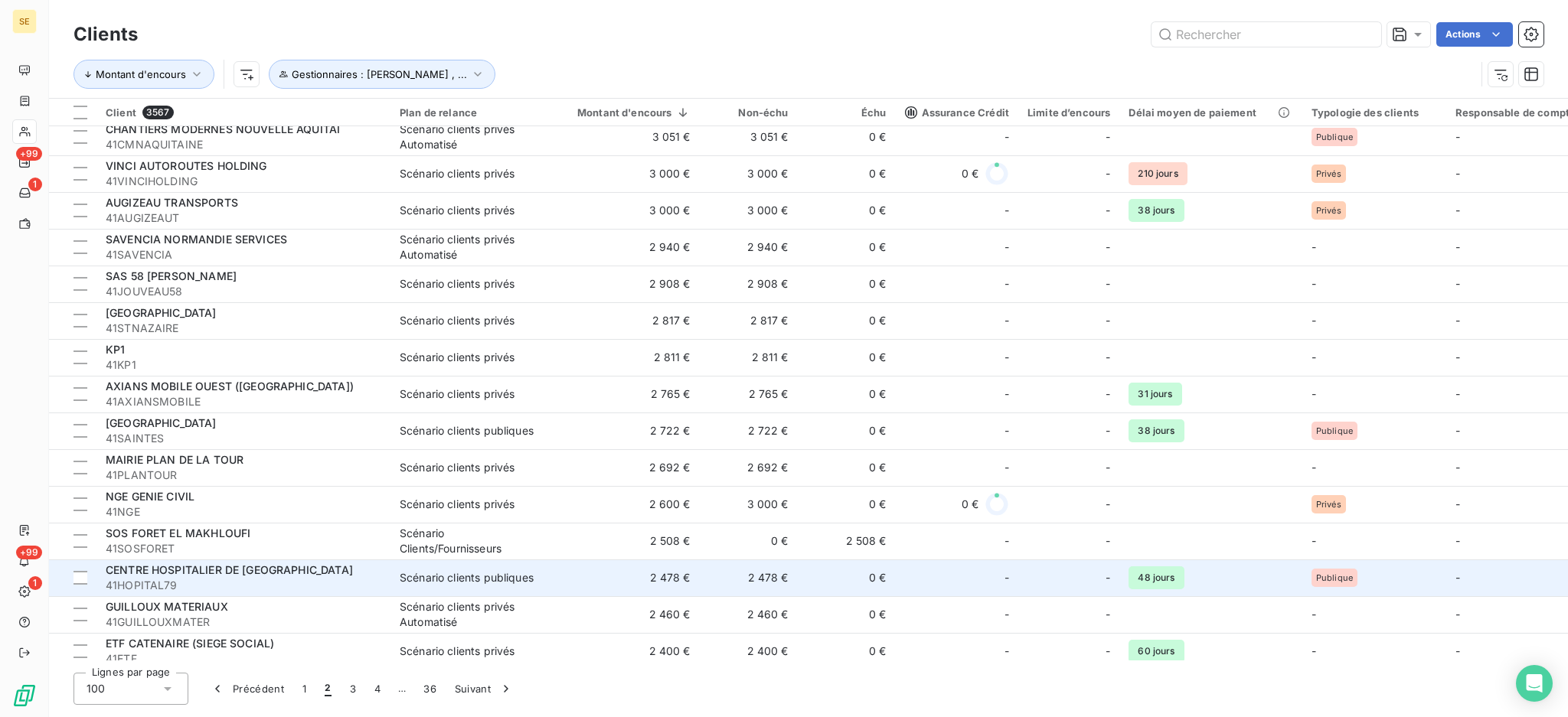
click at [817, 576] on td "0 €" at bounding box center [847, 578] width 98 height 37
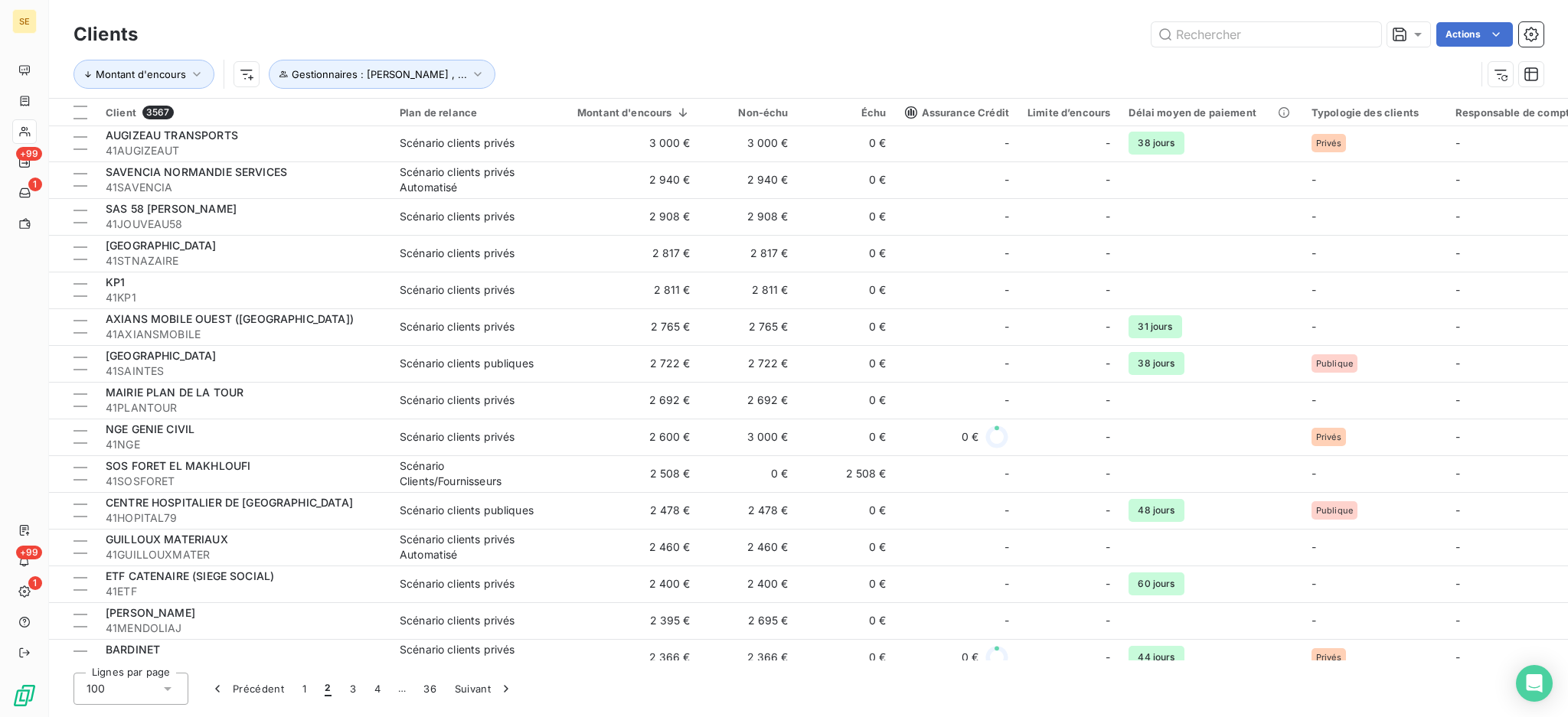
scroll to position [919, 0]
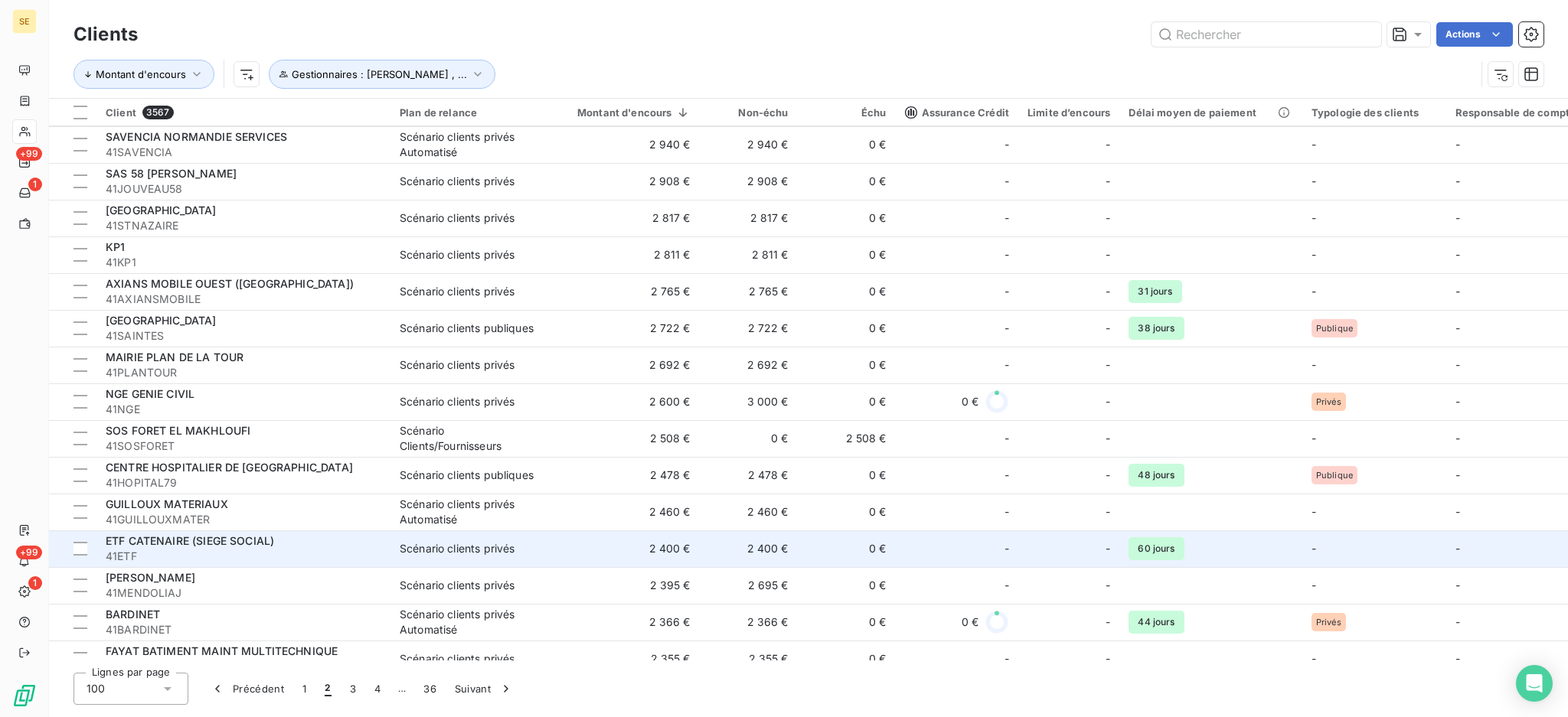
click at [814, 551] on td "0 €" at bounding box center [847, 549] width 98 height 37
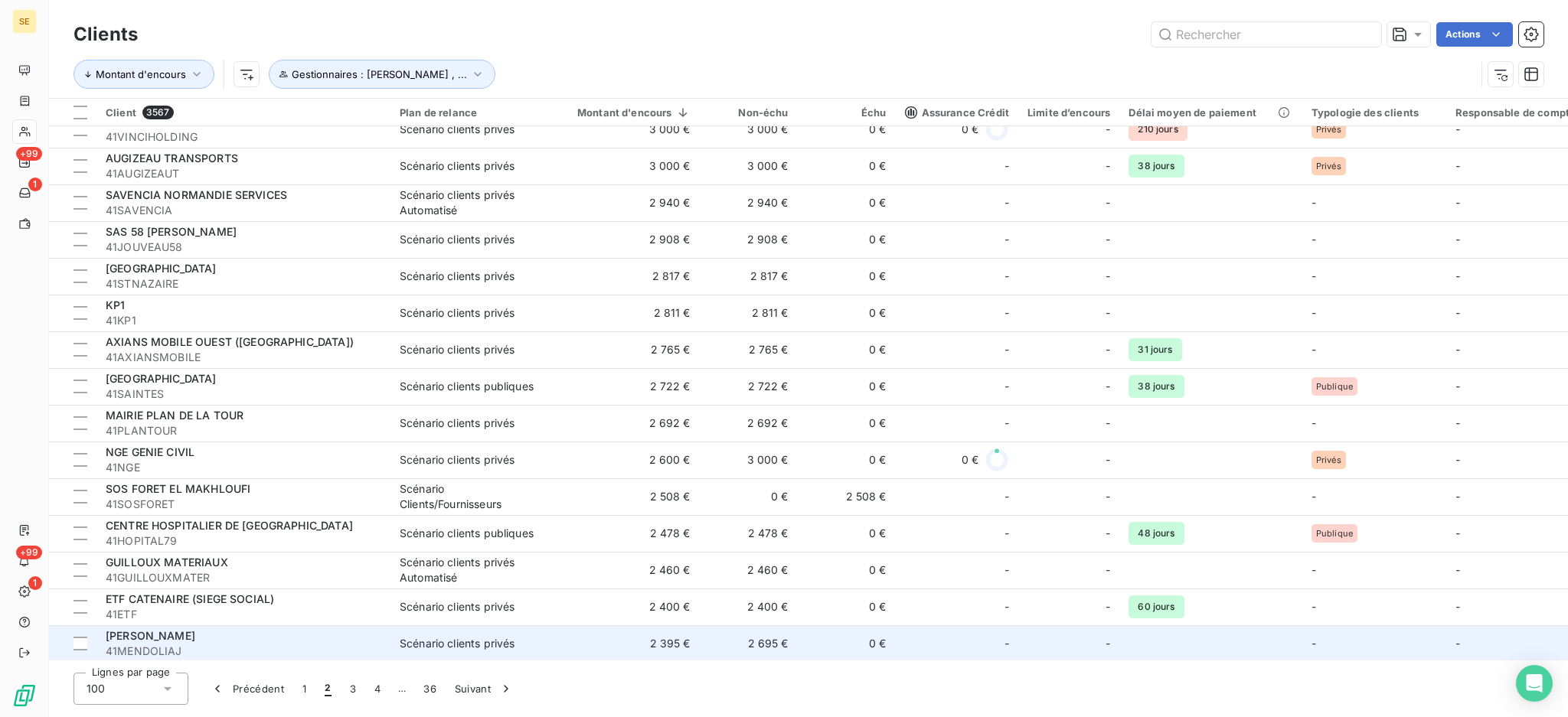
scroll to position [1022, 0]
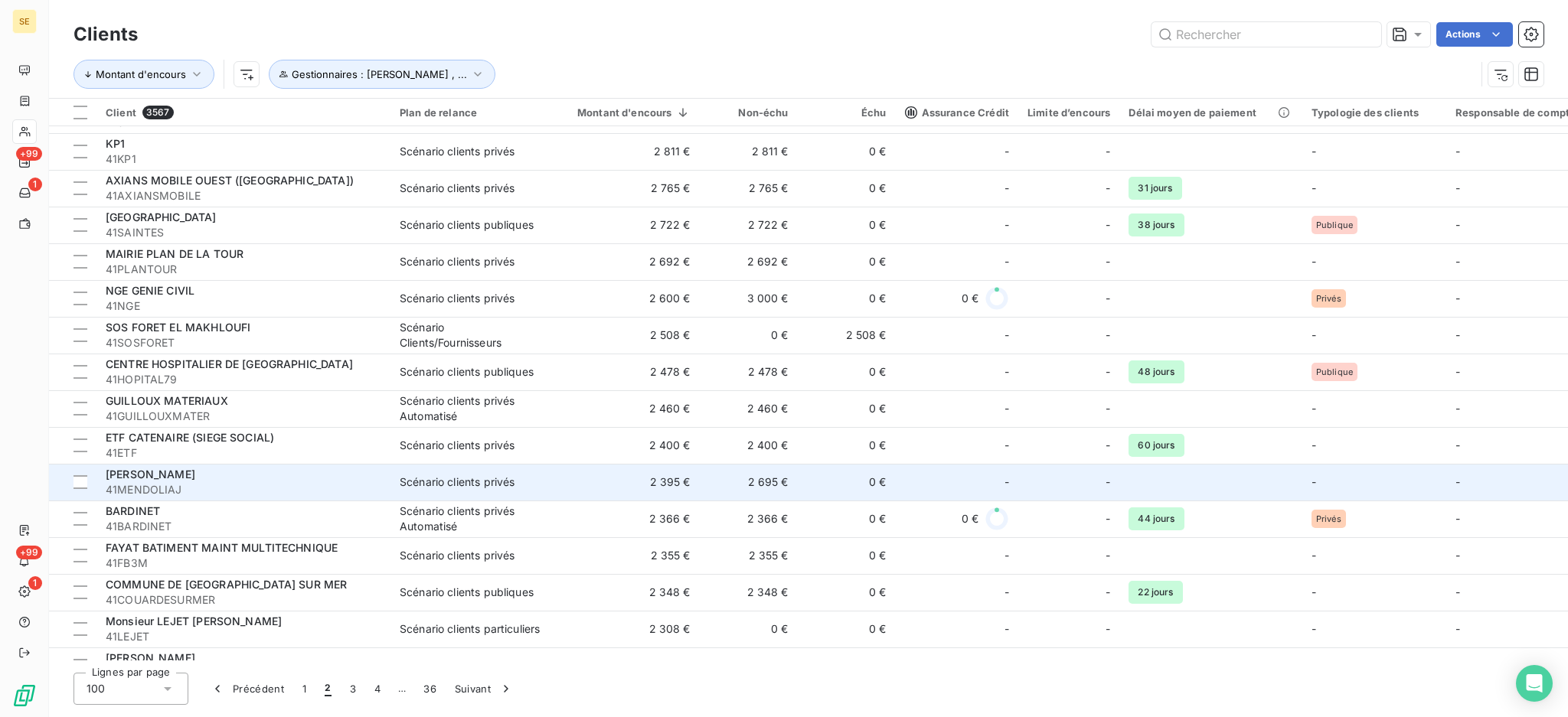
click at [666, 482] on td "2 395 €" at bounding box center [624, 483] width 150 height 37
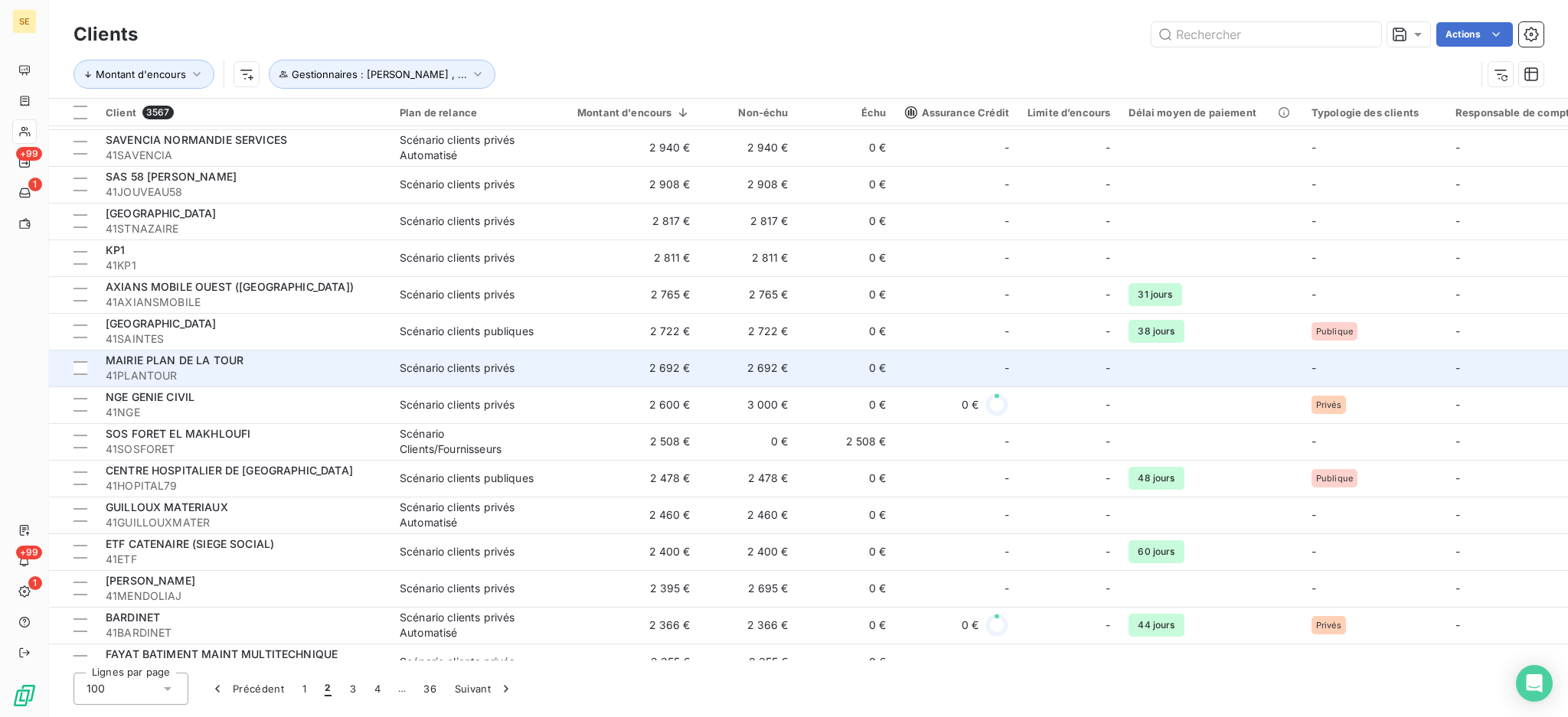
scroll to position [1021, 0]
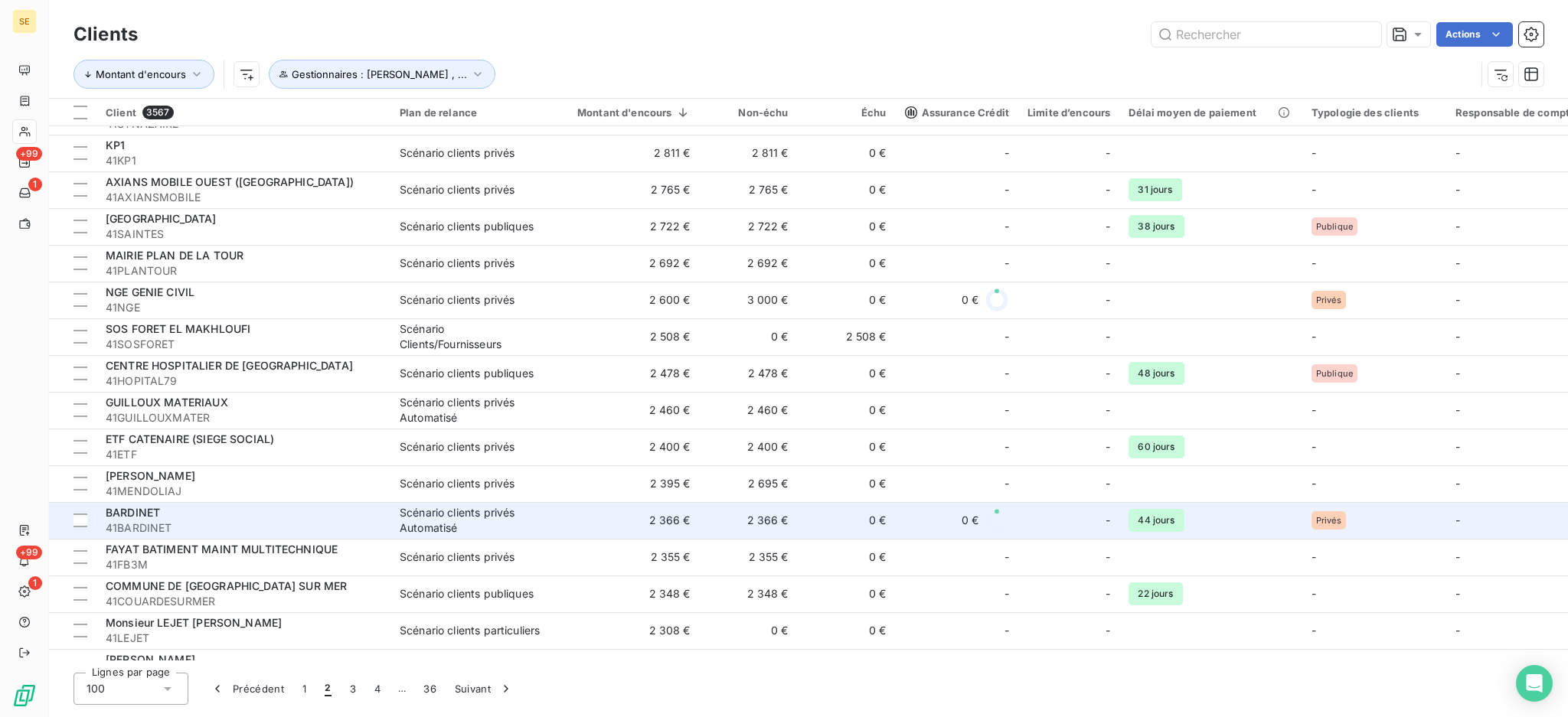
click at [892, 533] on td "0 €" at bounding box center [847, 520] width 98 height 37
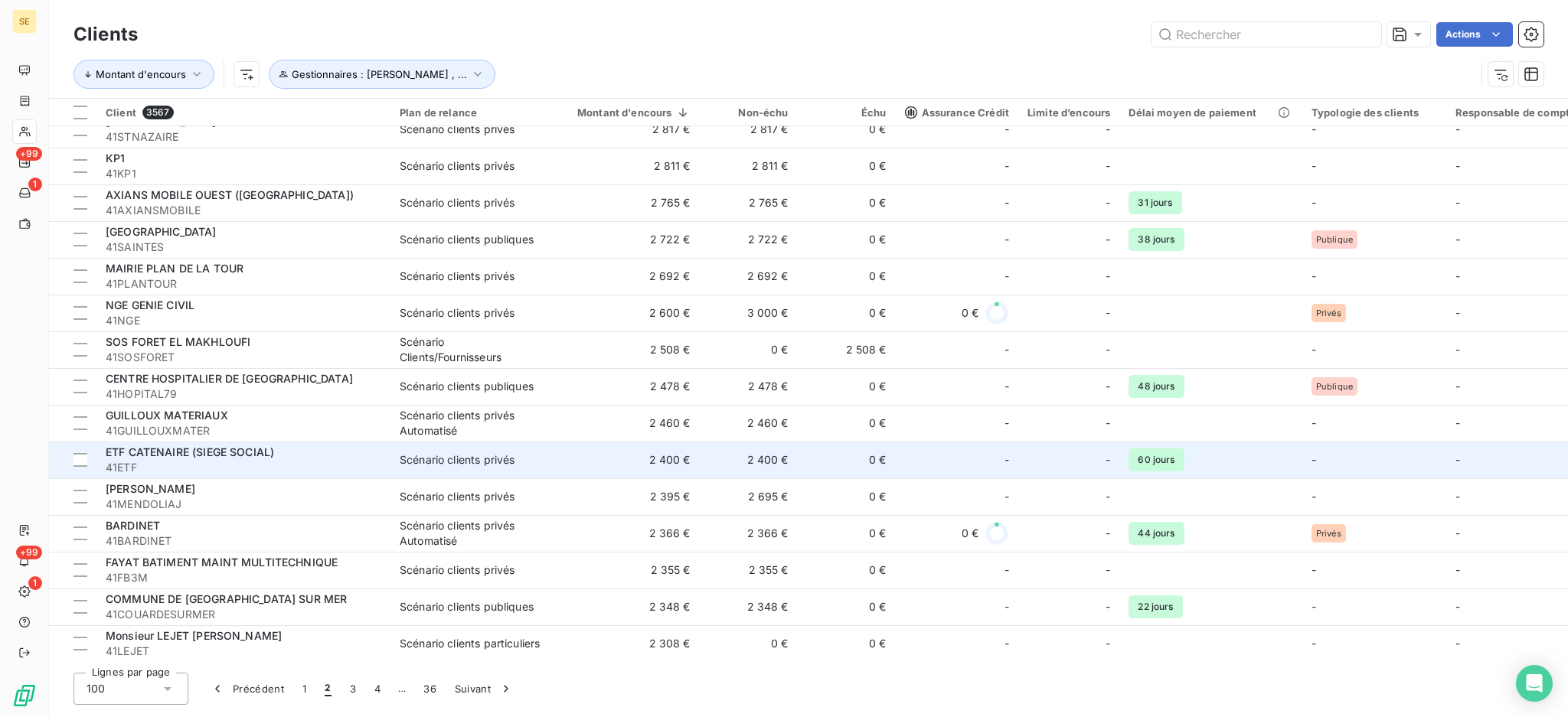
scroll to position [1124, 0]
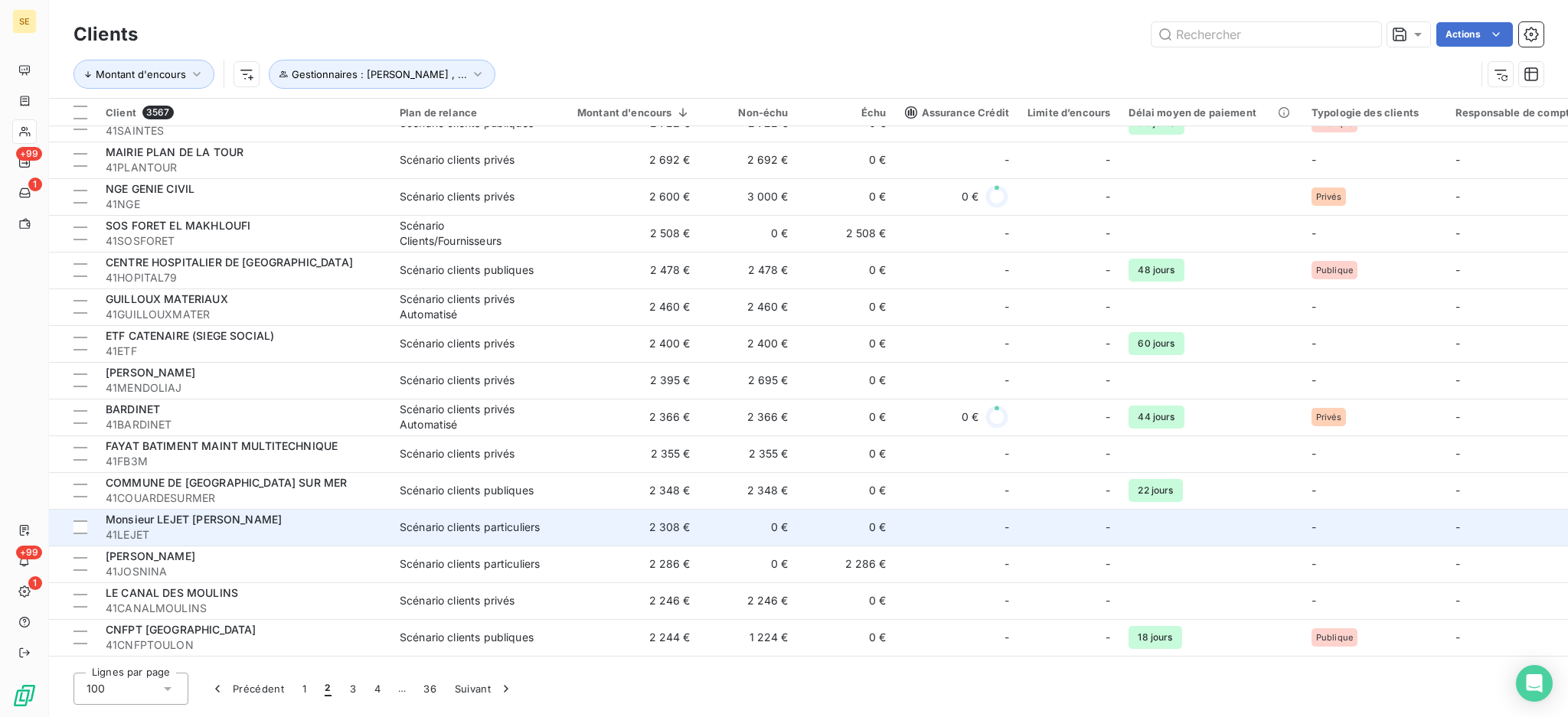
click at [945, 534] on div "-" at bounding box center [957, 527] width 104 height 24
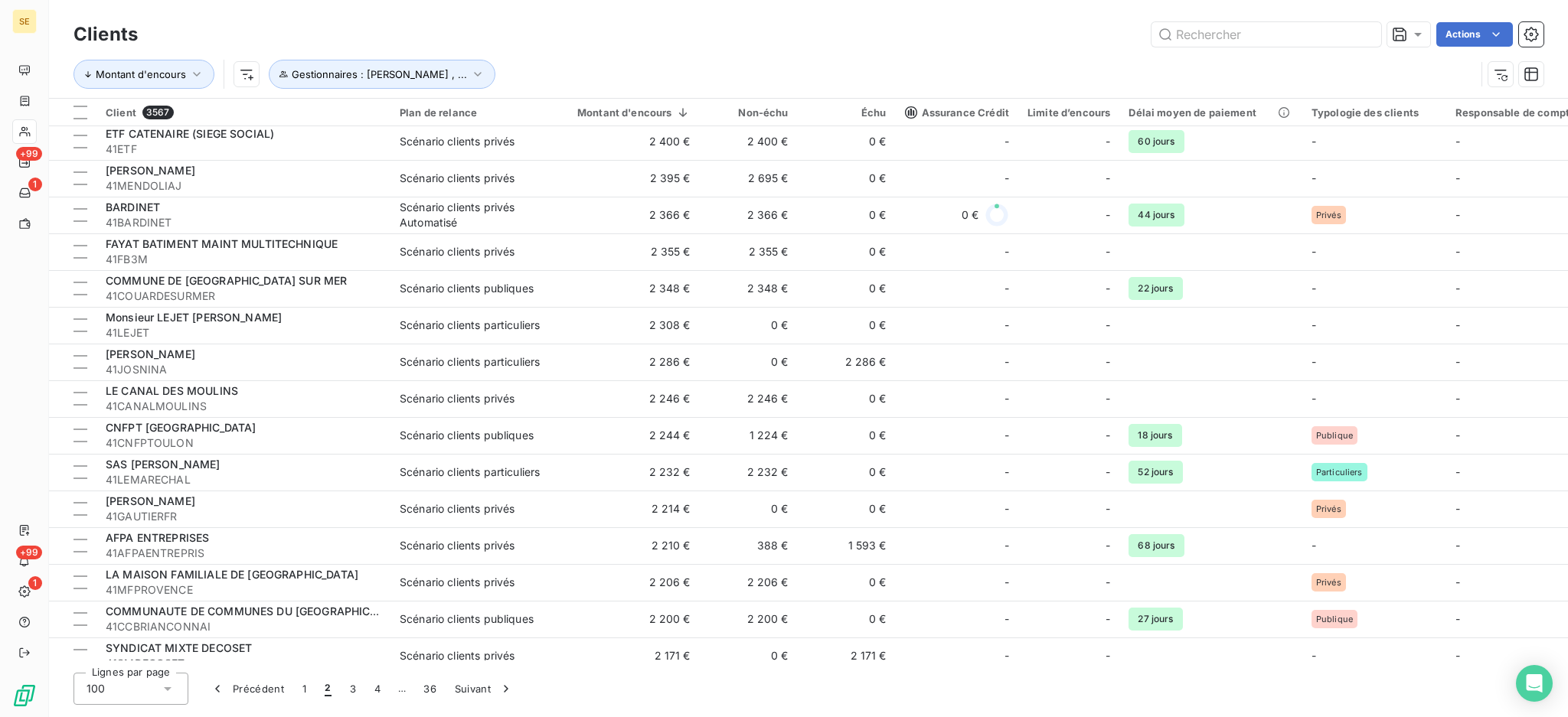
scroll to position [1329, 0]
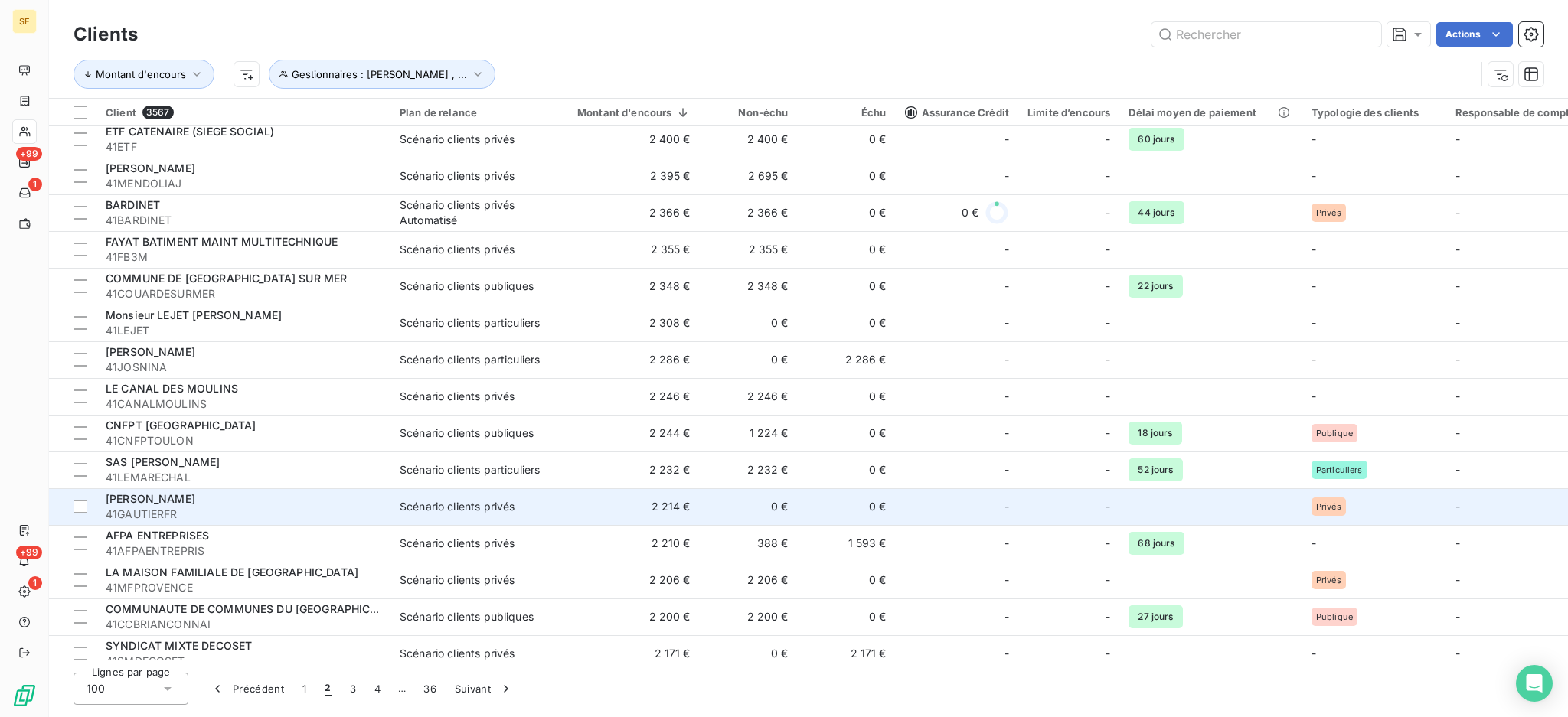
click at [770, 504] on td "0 €" at bounding box center [748, 507] width 98 height 37
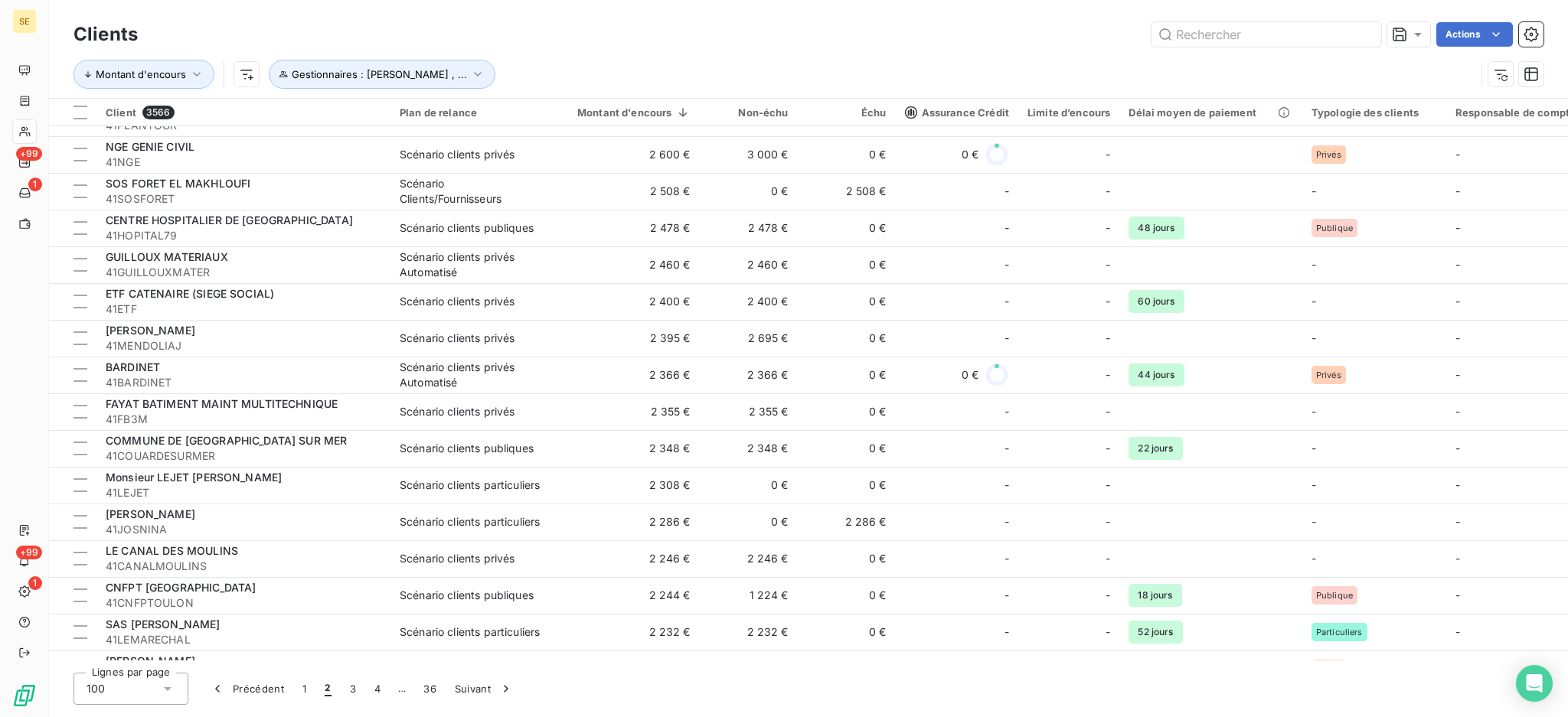
scroll to position [1227, 0]
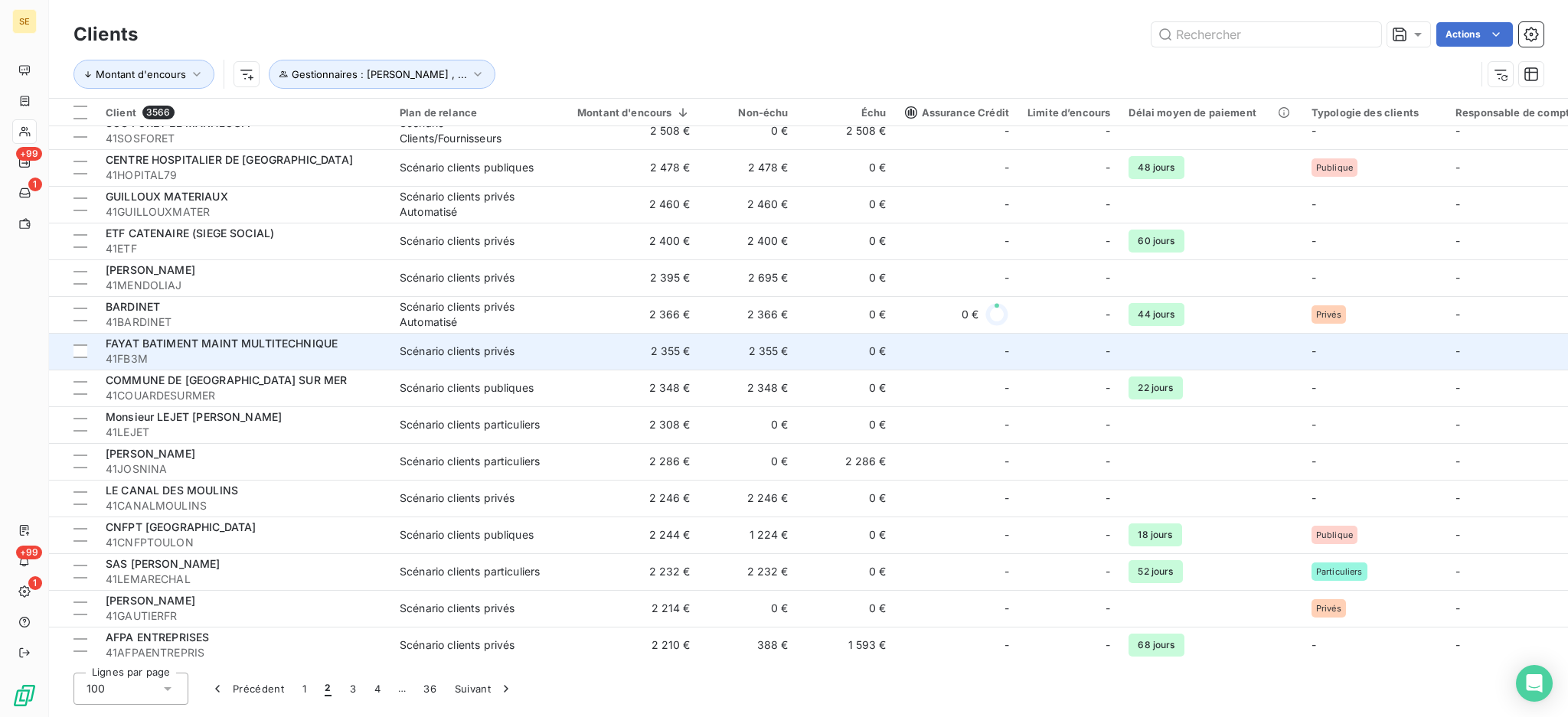
click at [771, 351] on td "2 355 €" at bounding box center [748, 351] width 98 height 37
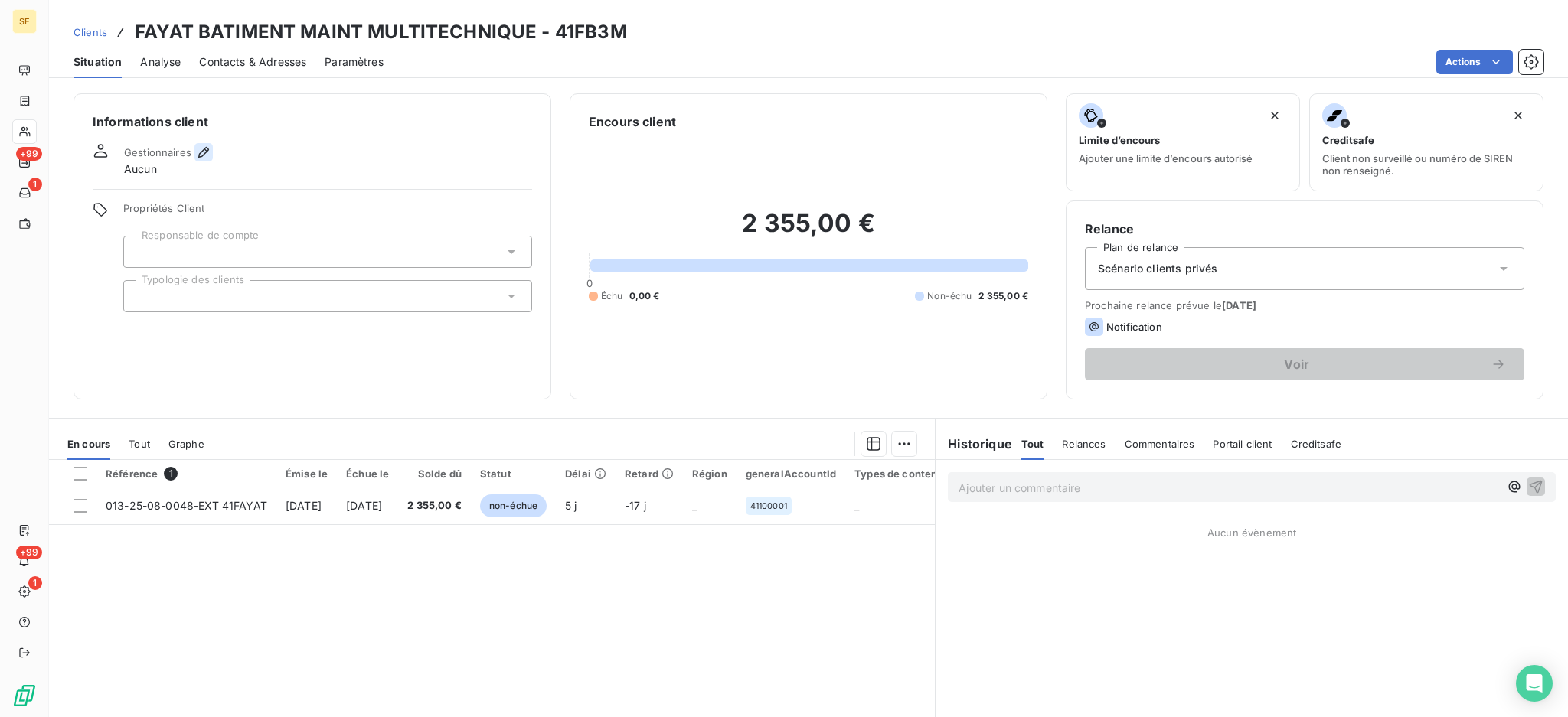
click at [200, 151] on icon "button" at bounding box center [203, 152] width 11 height 11
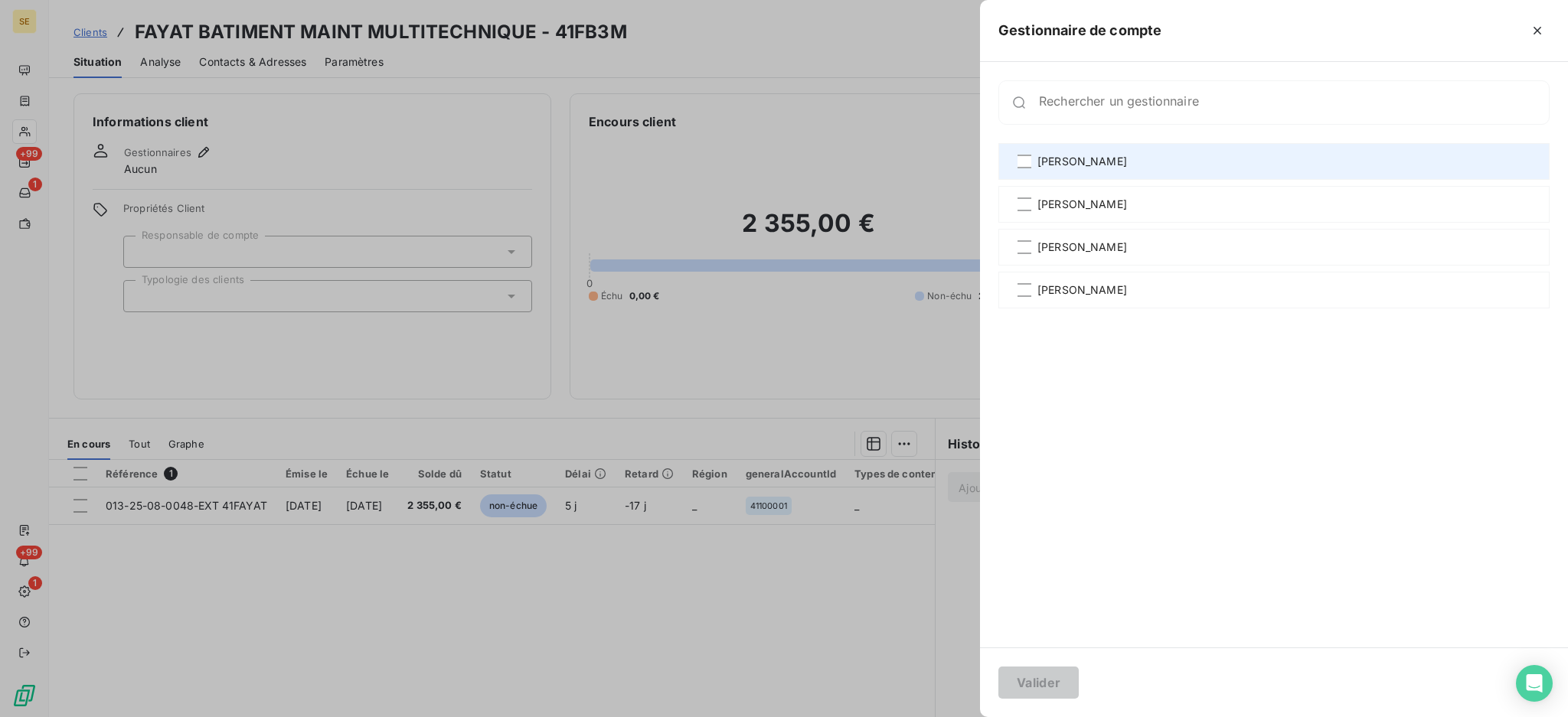
click at [1057, 159] on span "[PERSON_NAME]" at bounding box center [1082, 161] width 90 height 15
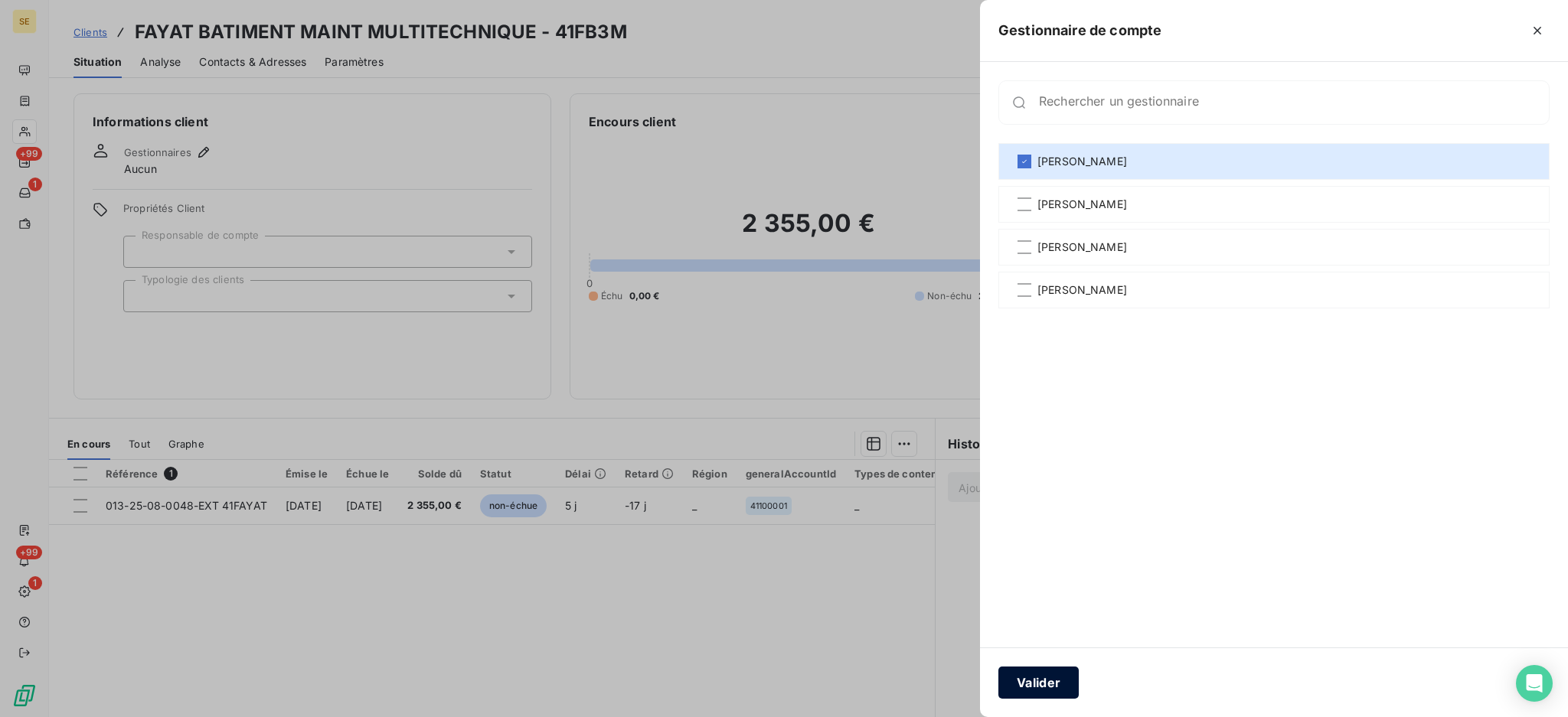
click at [1042, 683] on button "Valider" at bounding box center [1038, 683] width 80 height 32
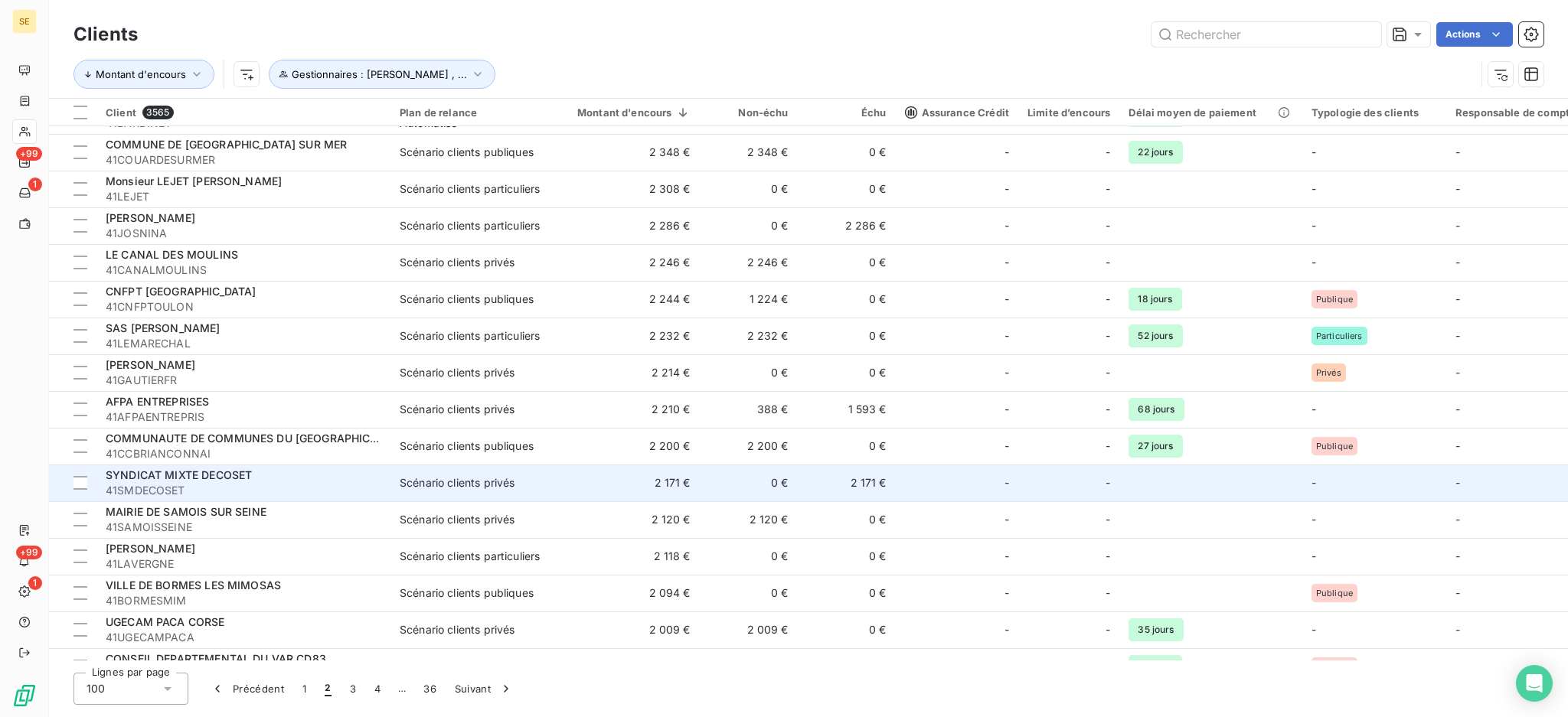
scroll to position [1531, 0]
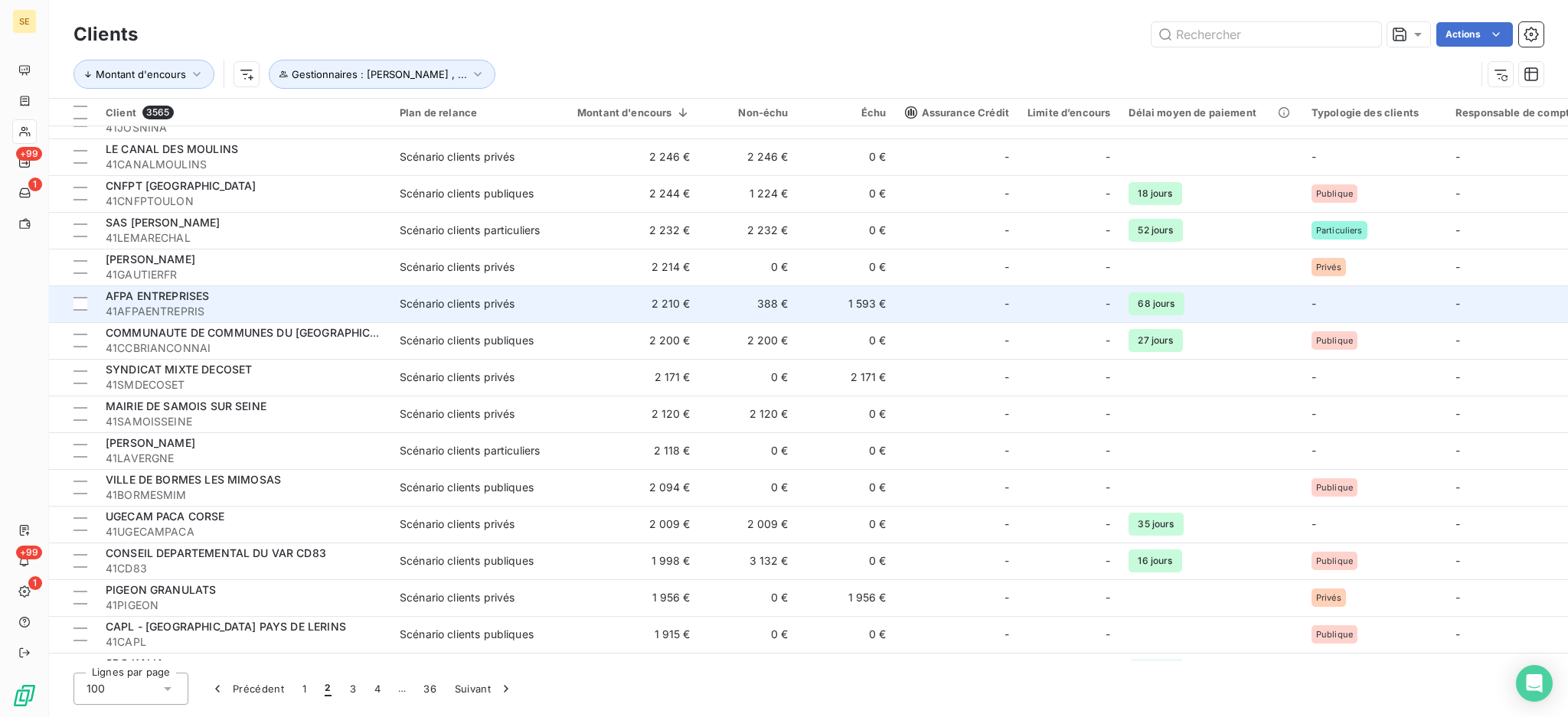
click at [1081, 310] on div at bounding box center [1087, 304] width 24 height 24
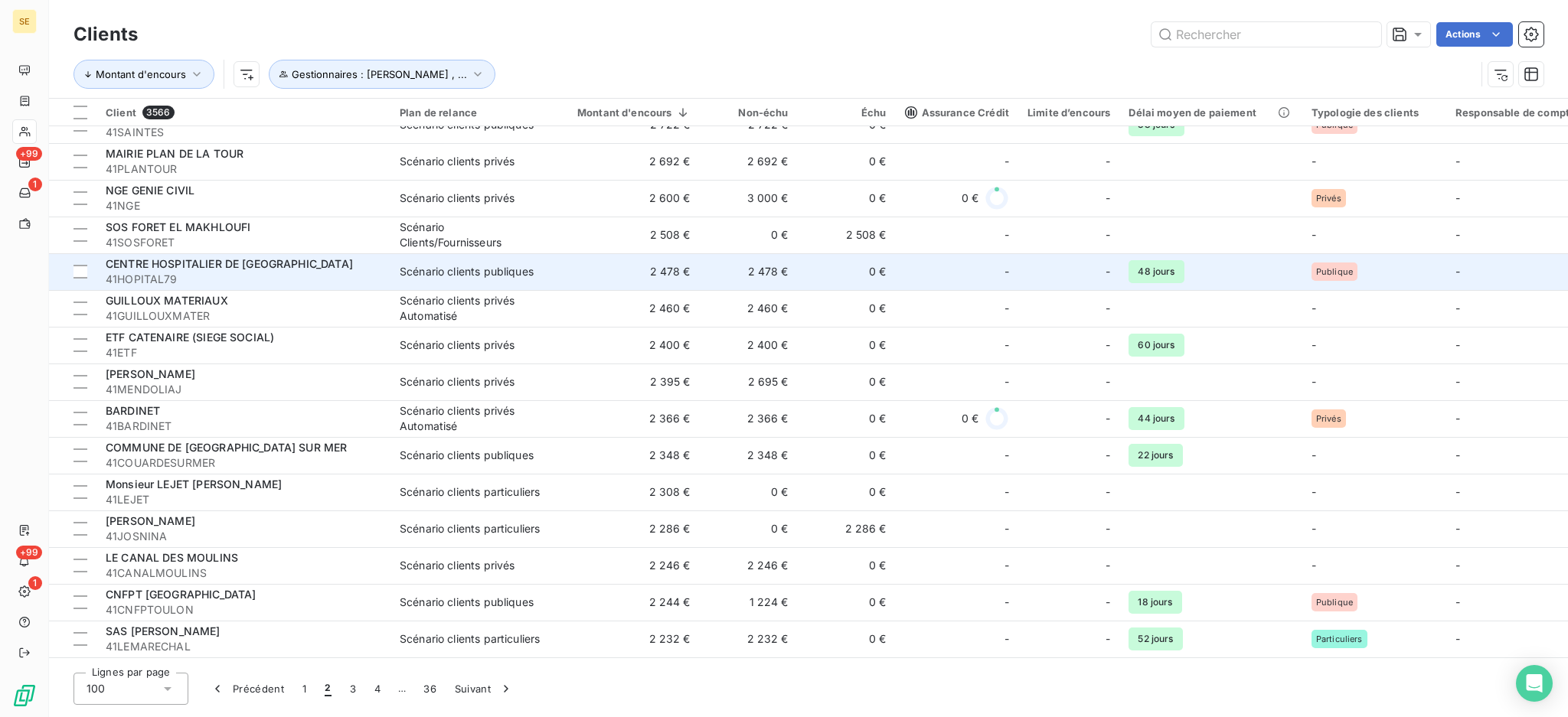
scroll to position [1531, 0]
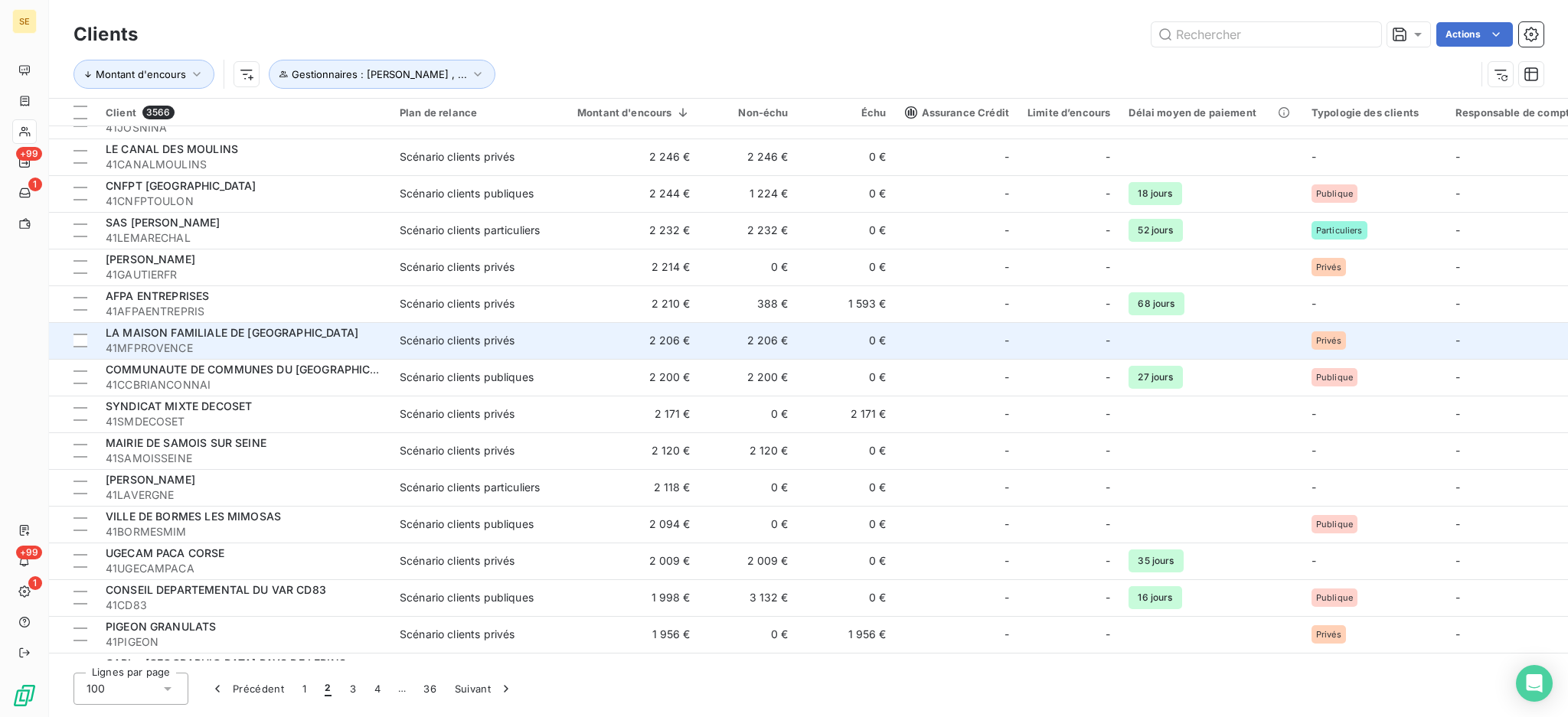
click at [776, 341] on td "2 206 €" at bounding box center [748, 341] width 98 height 37
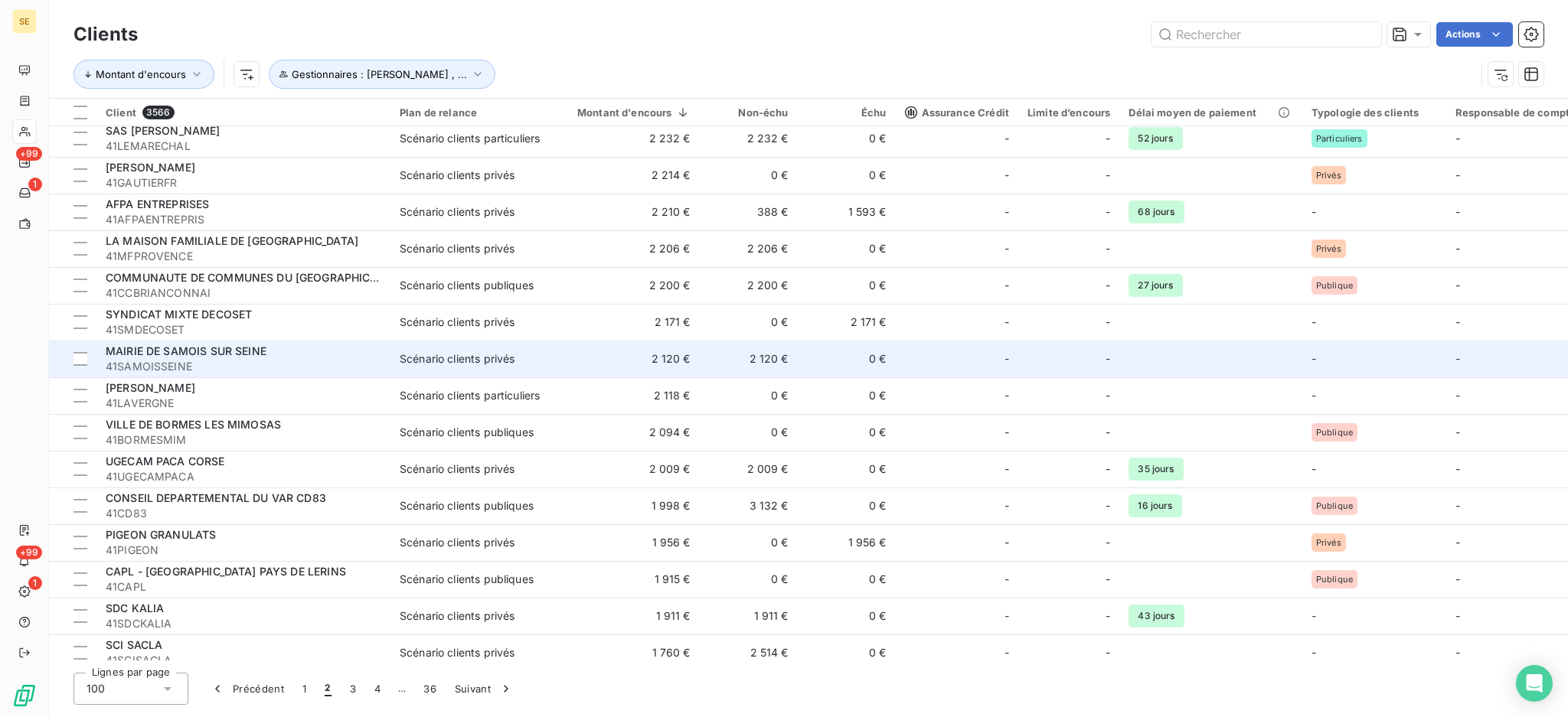
scroll to position [1633, 0]
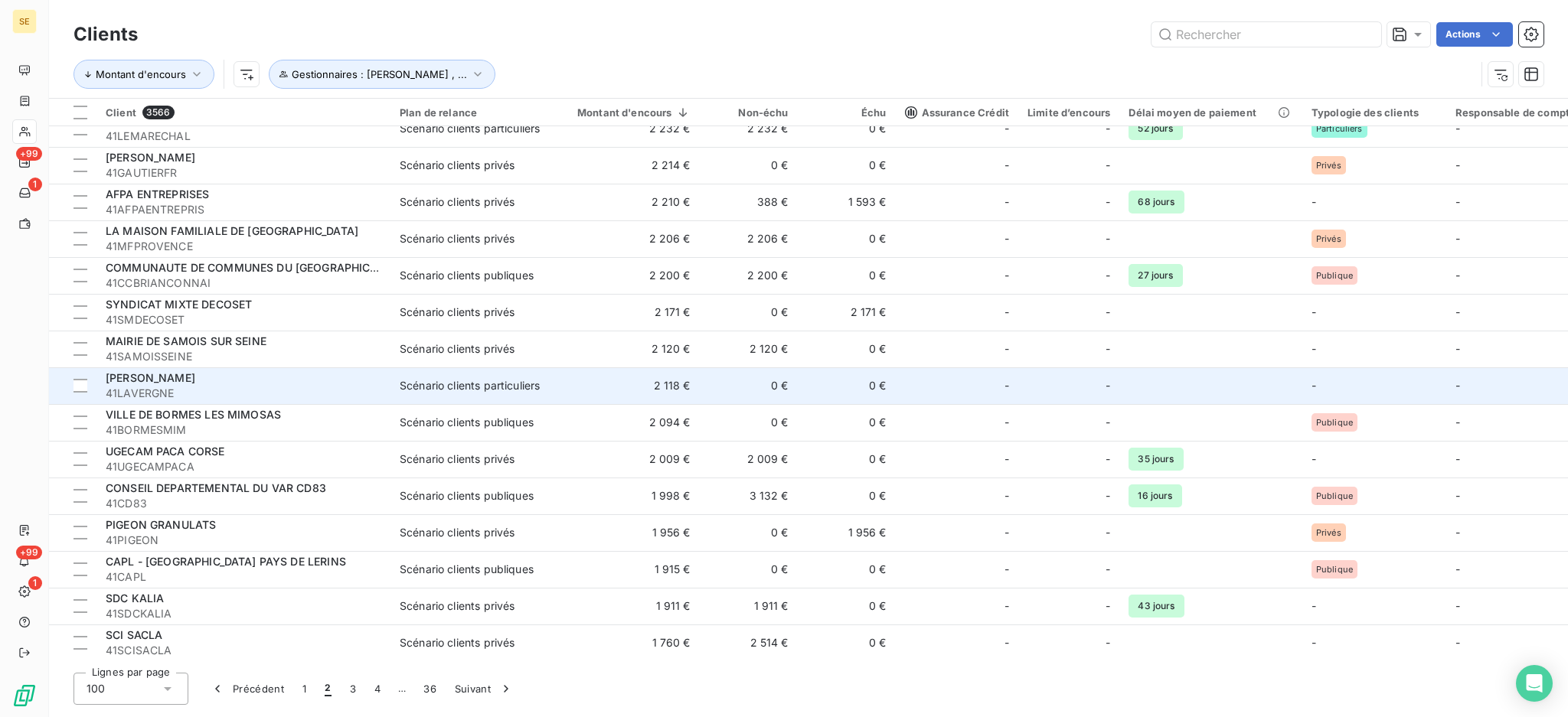
click at [929, 383] on div "-" at bounding box center [957, 386] width 104 height 24
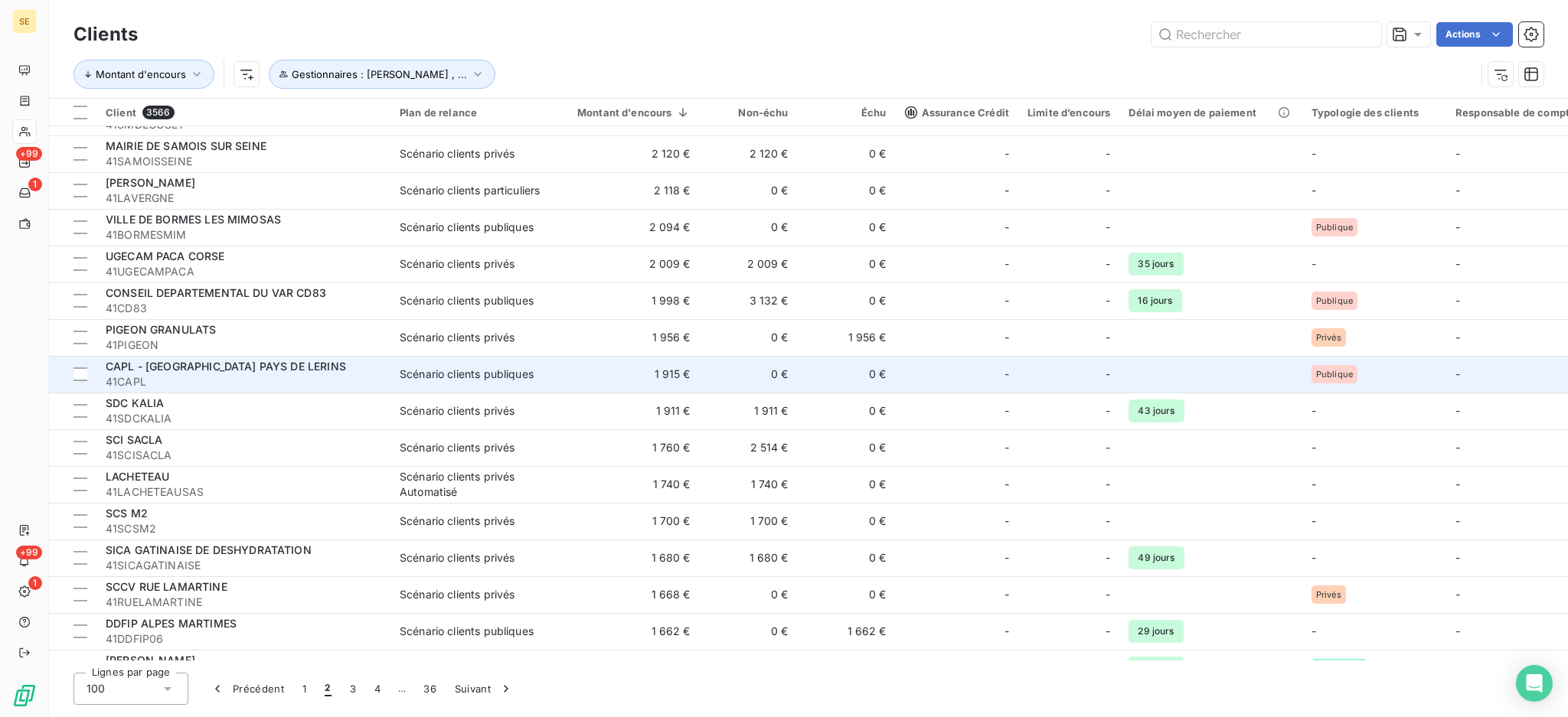
scroll to position [1839, 0]
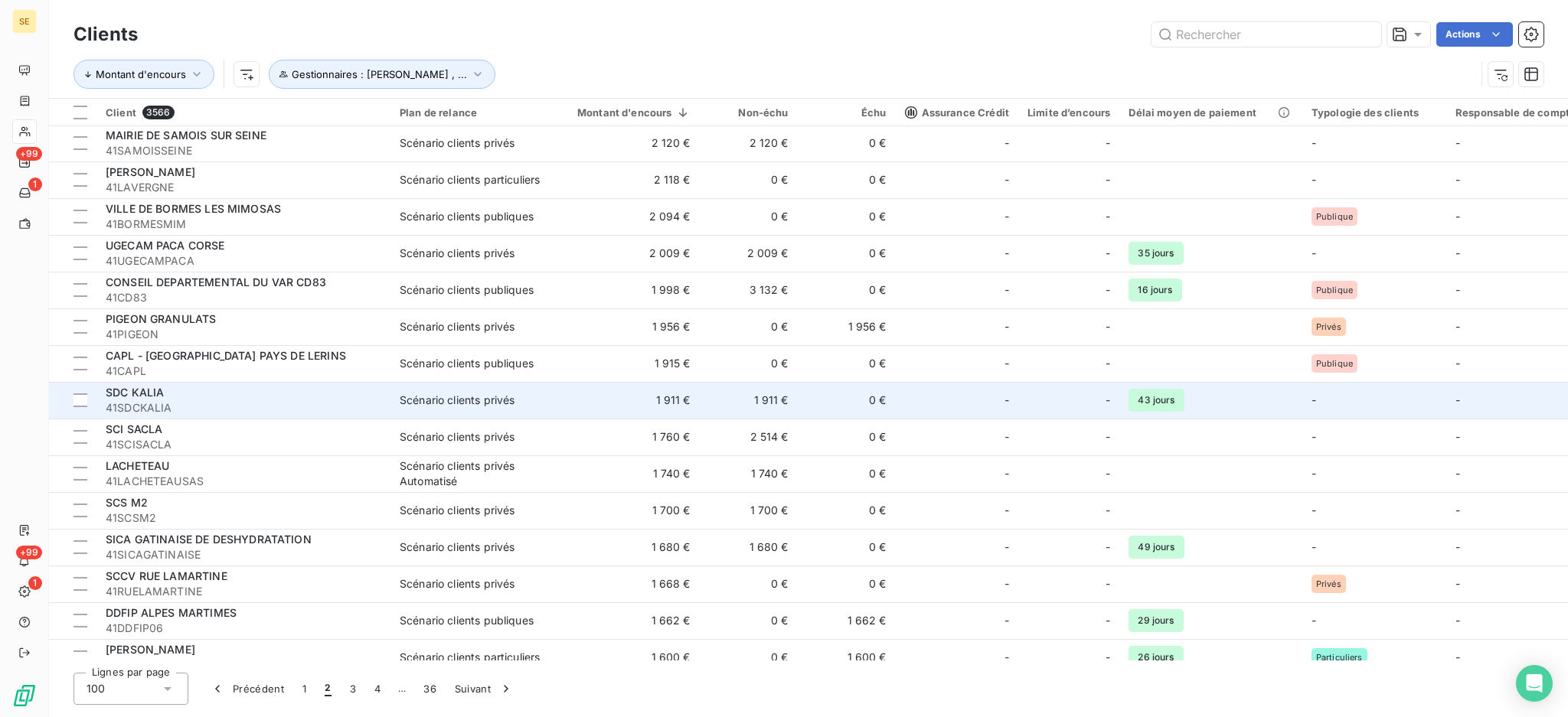
click at [1236, 403] on td "43 jours" at bounding box center [1211, 401] width 182 height 37
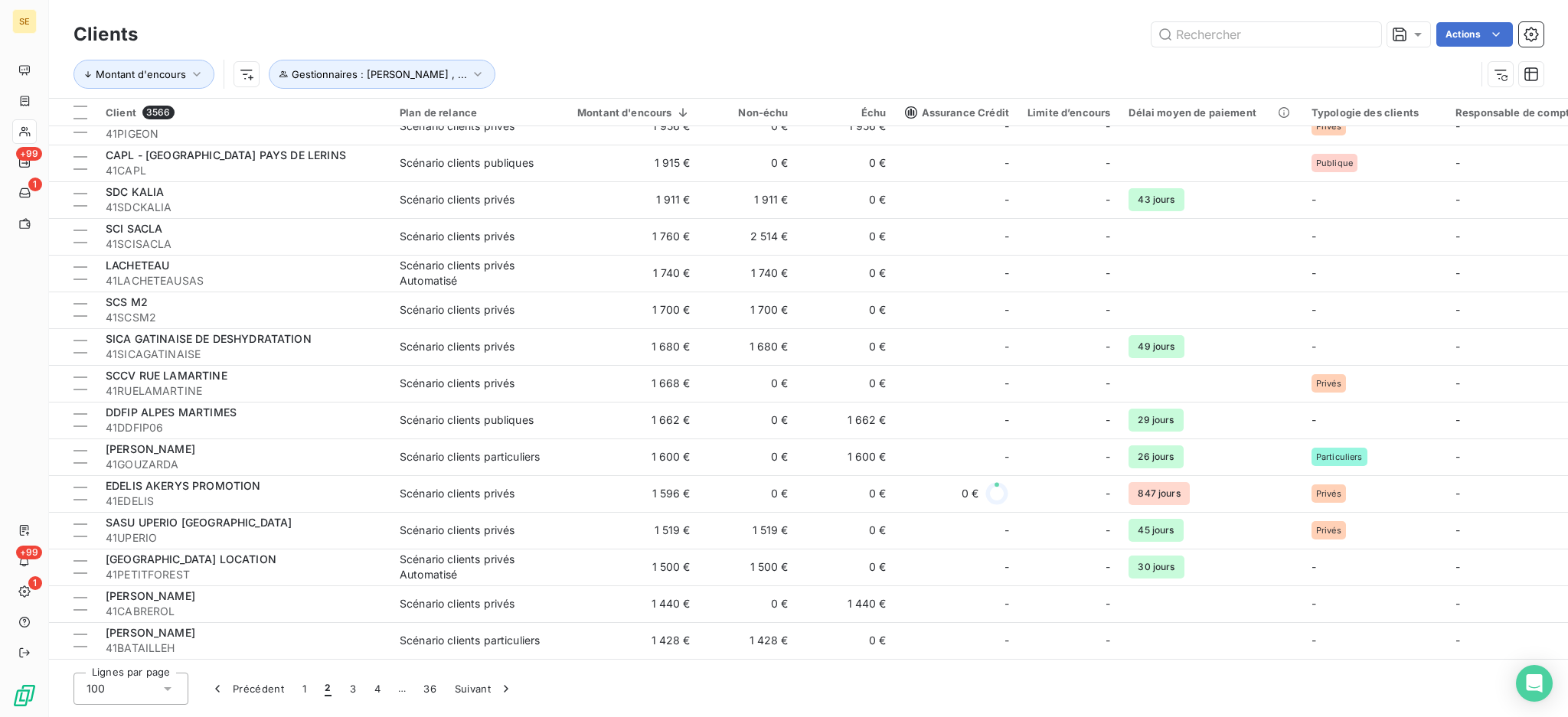
scroll to position [2041, 0]
click at [478, 561] on div "Scénario clients privés Automatisé" at bounding box center [470, 566] width 141 height 31
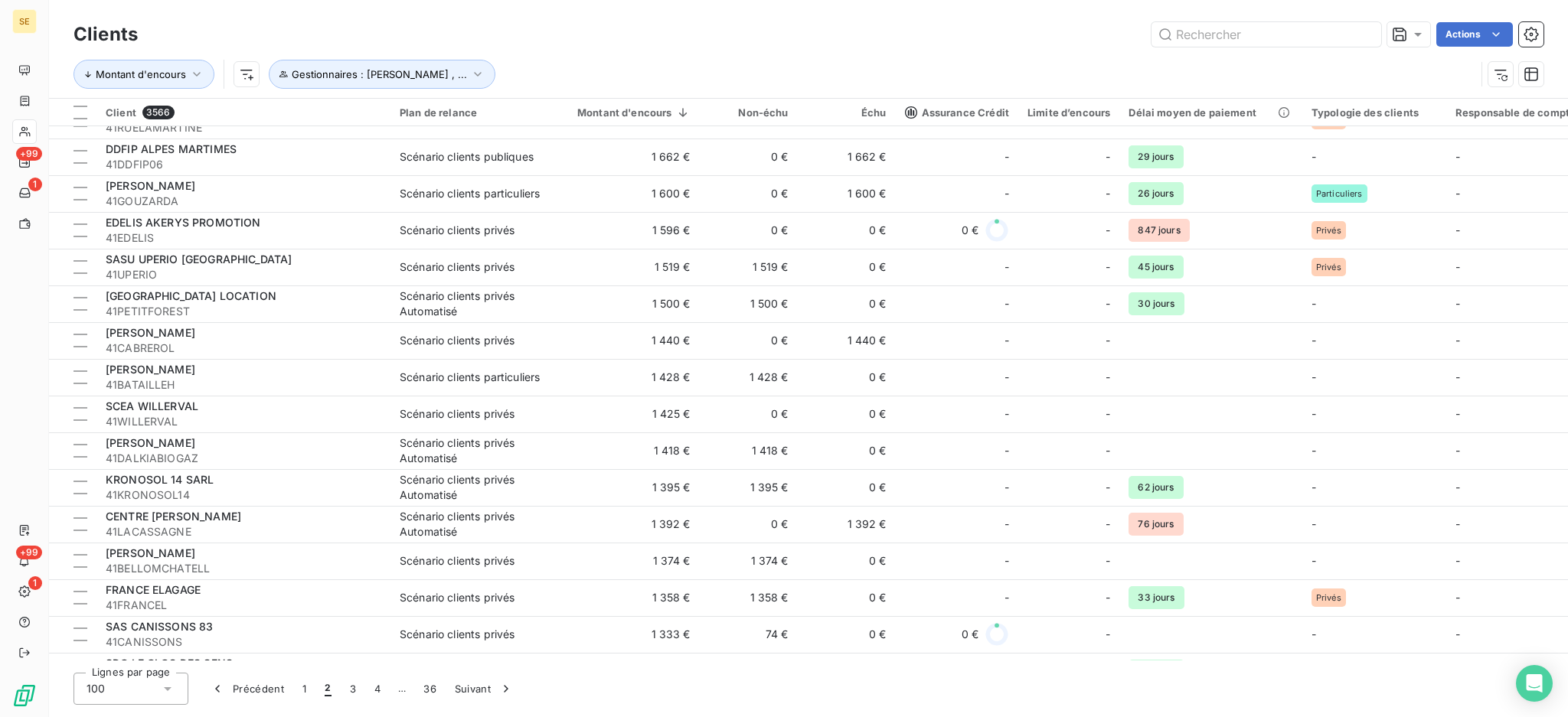
scroll to position [2349, 0]
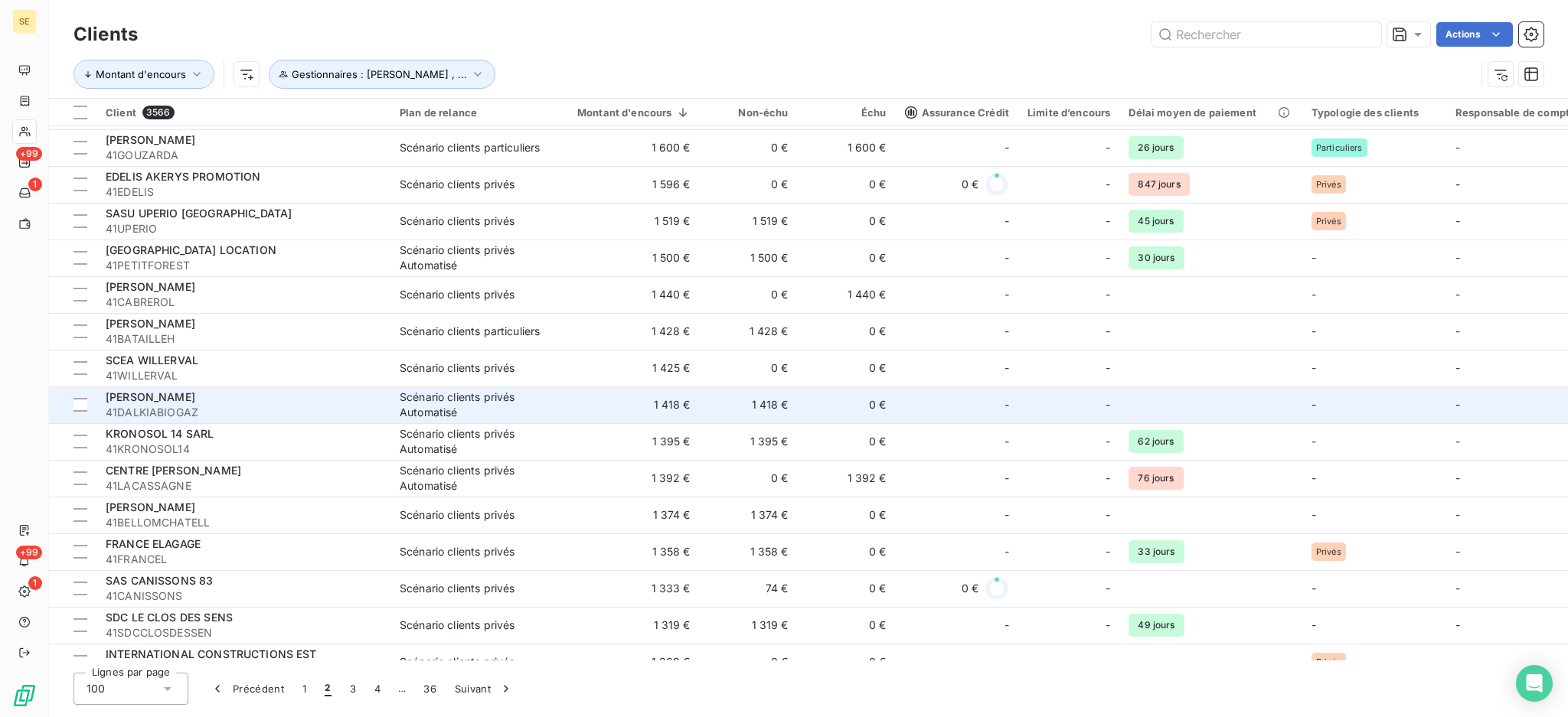
click at [407, 408] on div "Scénario clients privés Automatisé" at bounding box center [470, 405] width 141 height 31
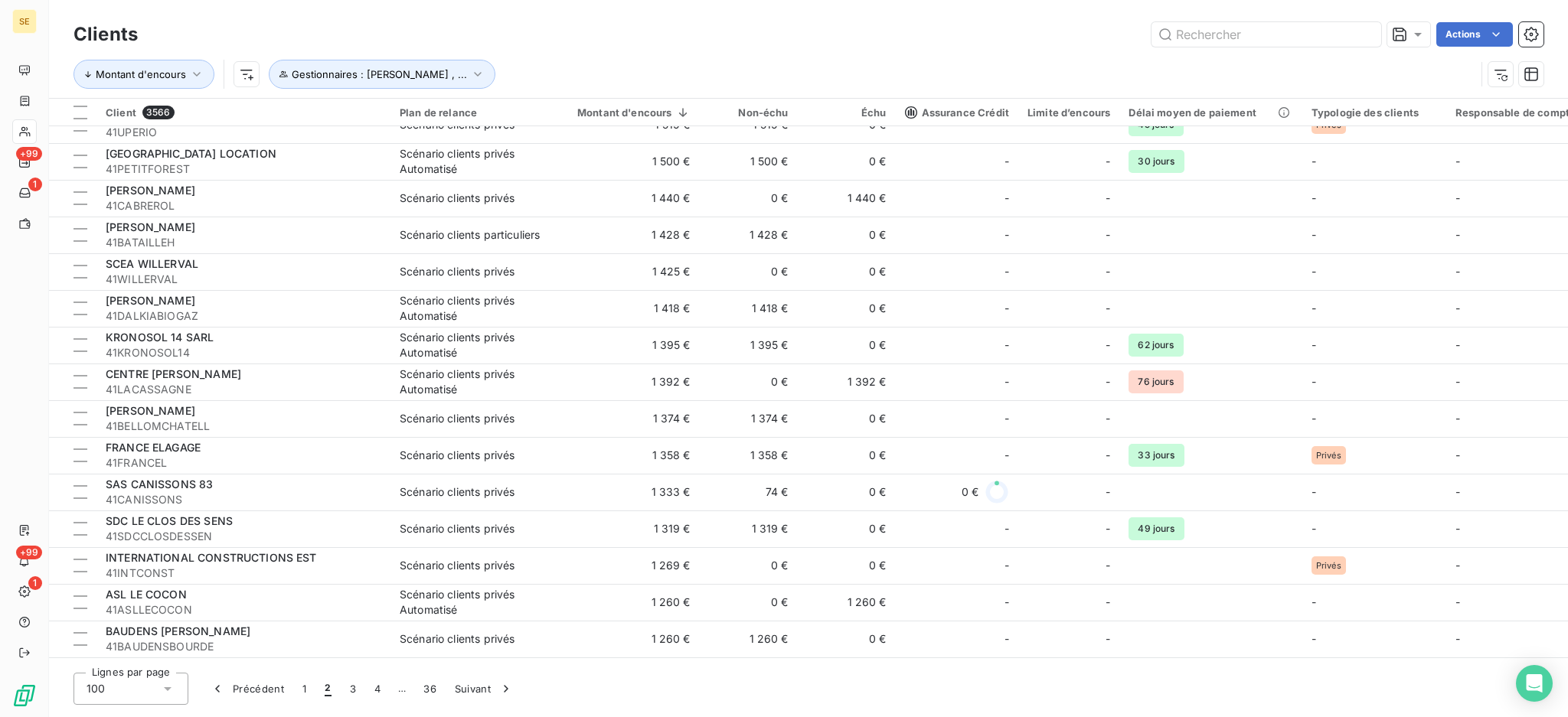
scroll to position [2450, 0]
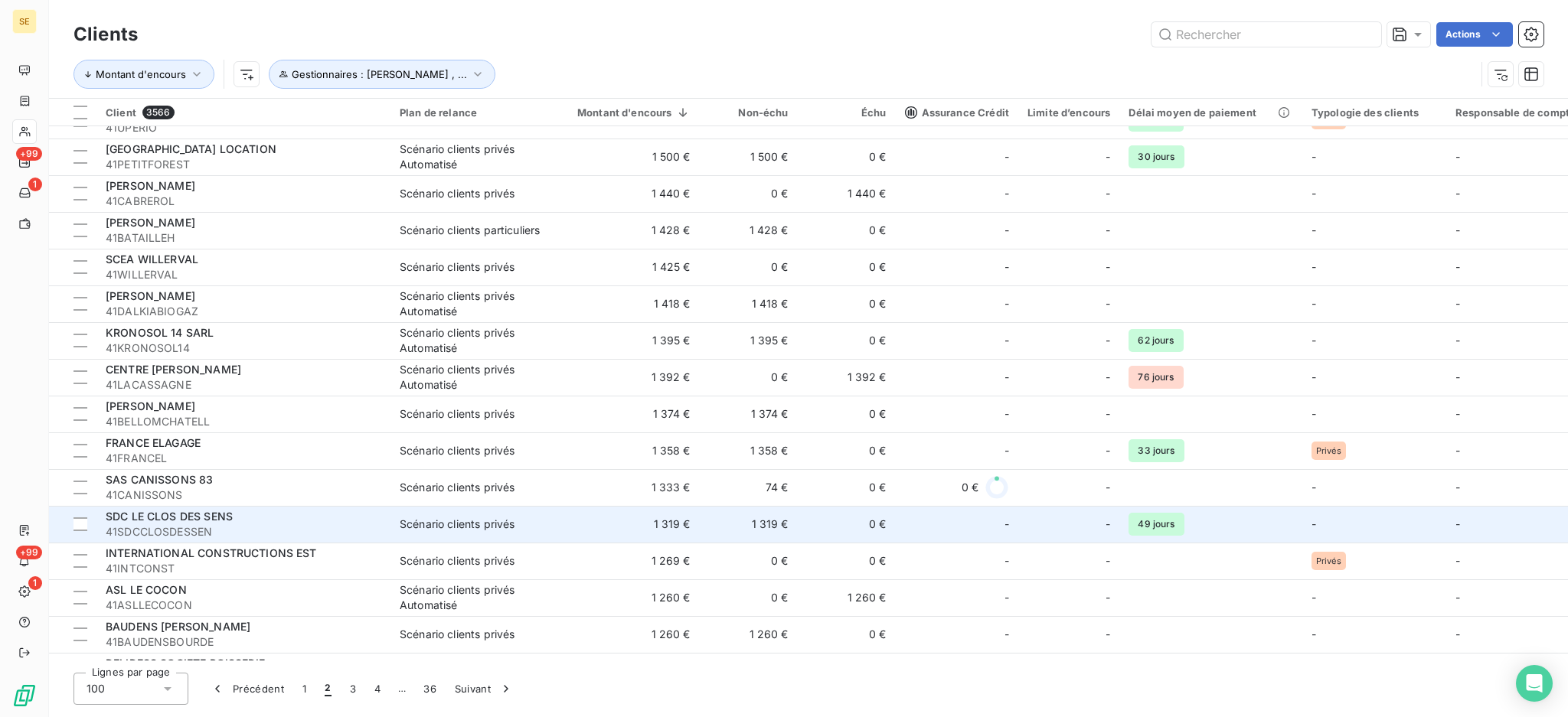
click at [647, 530] on td "1 319 €" at bounding box center [624, 525] width 150 height 37
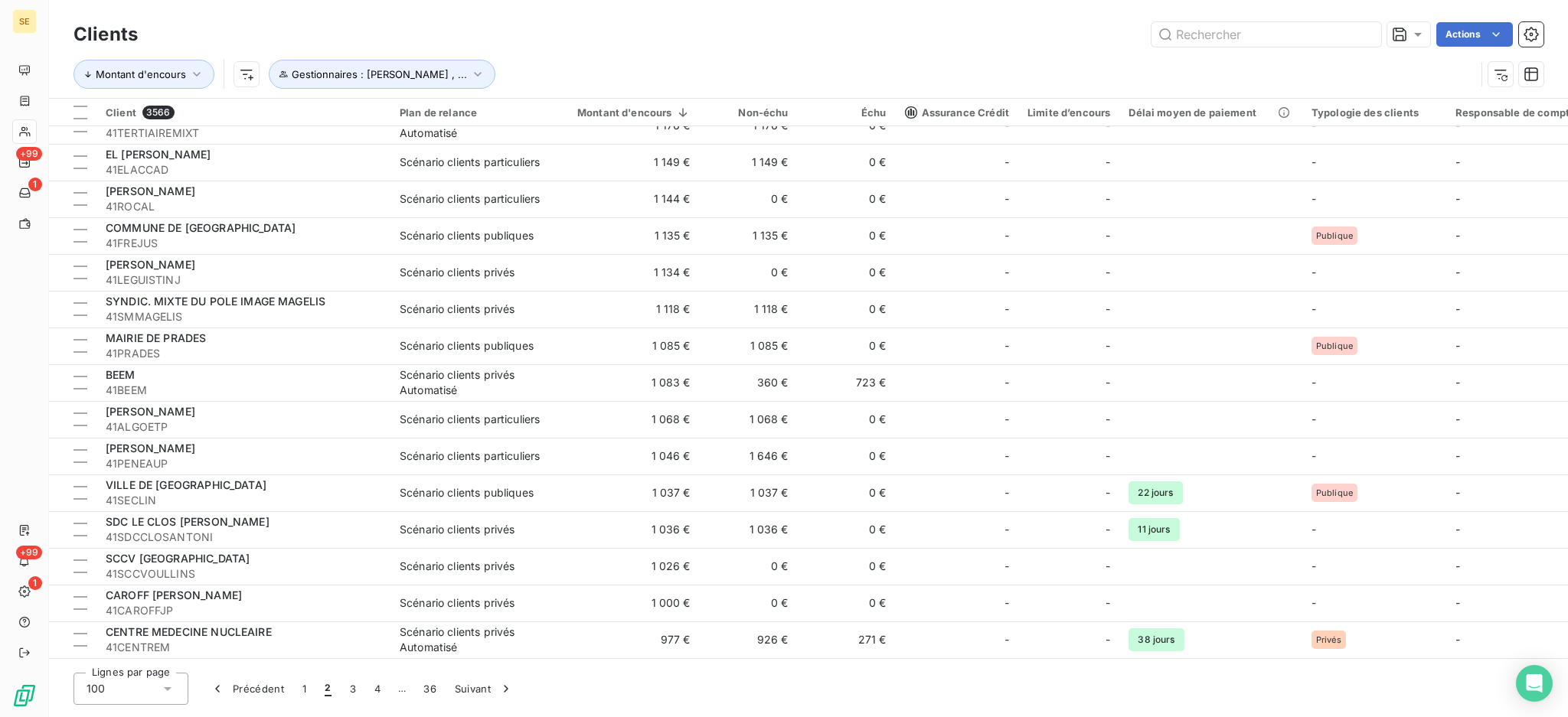
scroll to position [3145, 0]
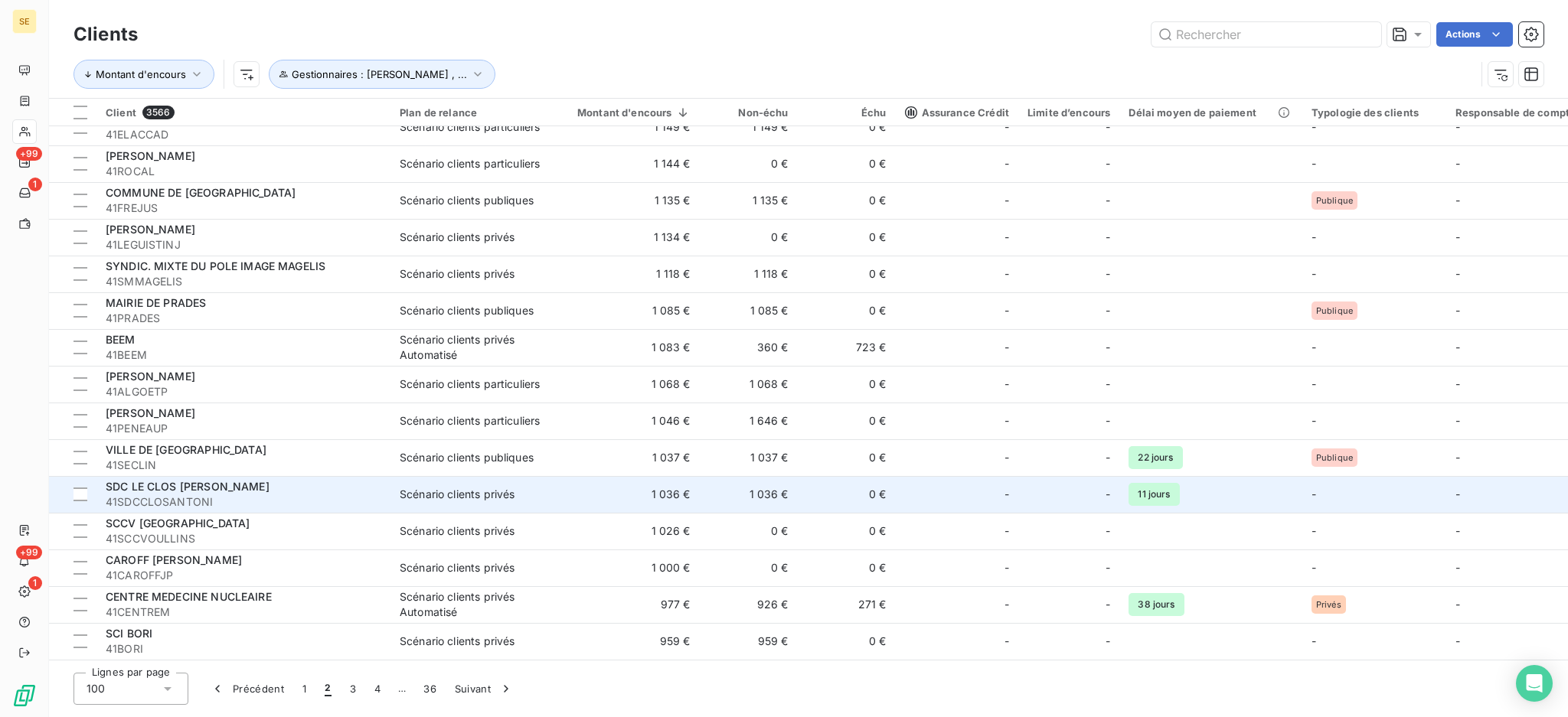
click at [500, 476] on td "Scénario clients privés" at bounding box center [470, 494] width 159 height 37
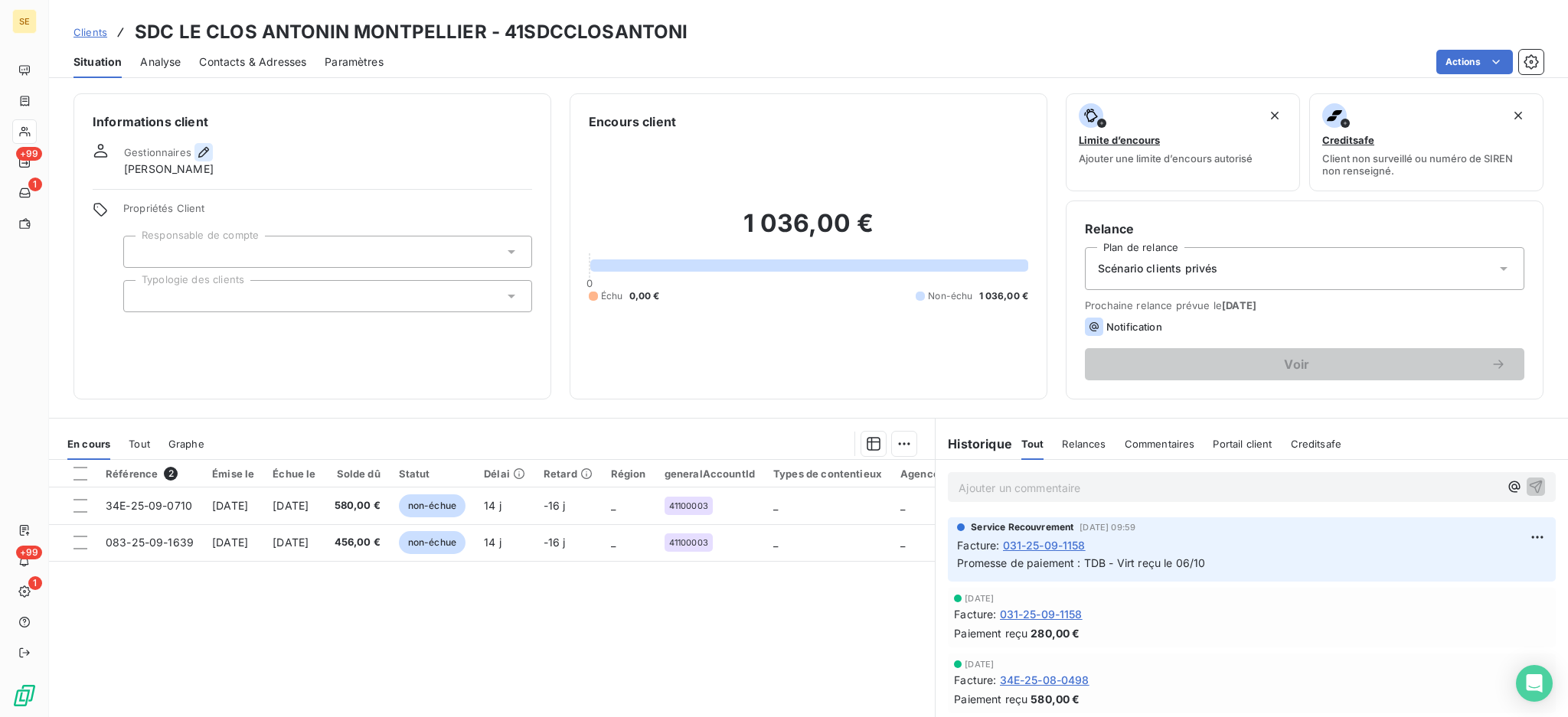
click at [199, 147] on icon "button" at bounding box center [203, 152] width 15 height 15
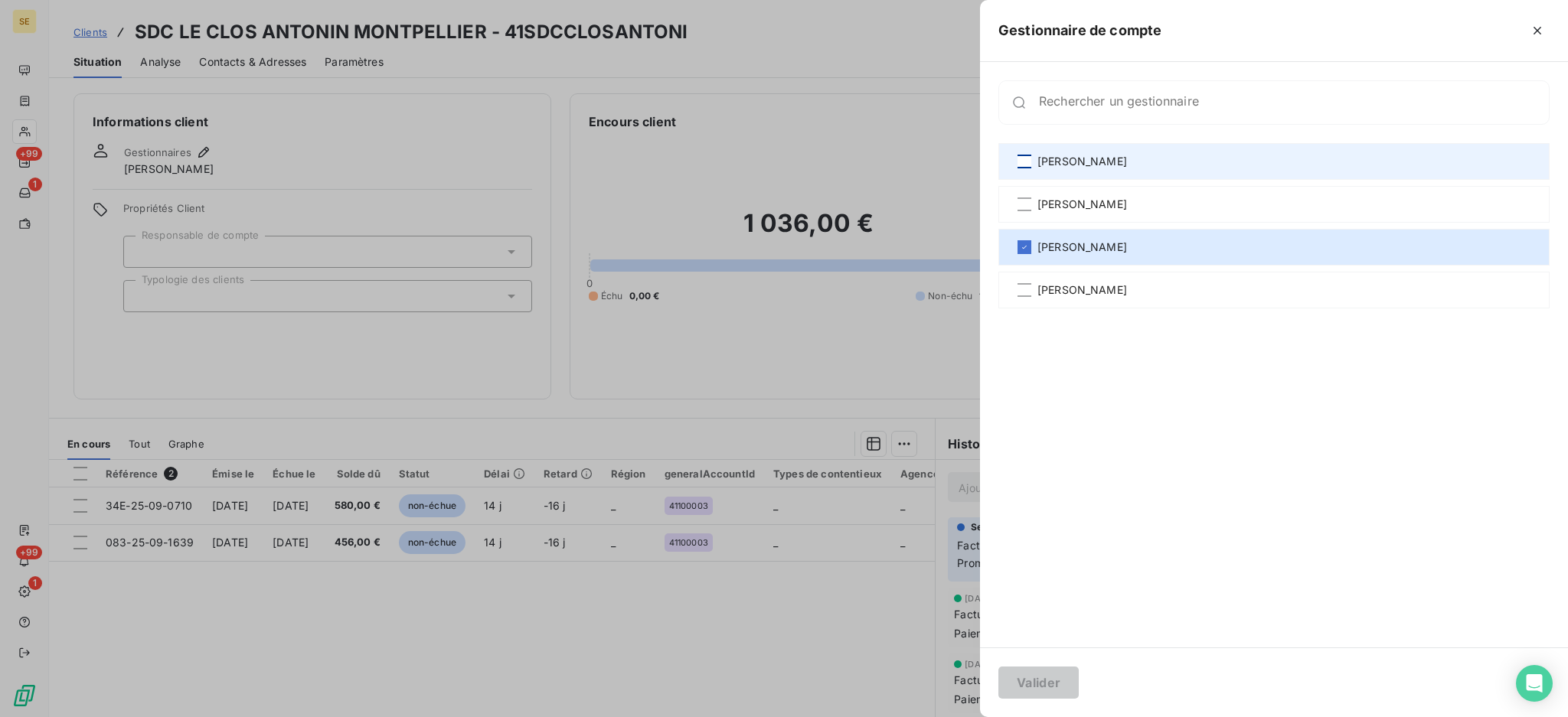
click at [1022, 158] on div at bounding box center [1024, 161] width 13 height 13
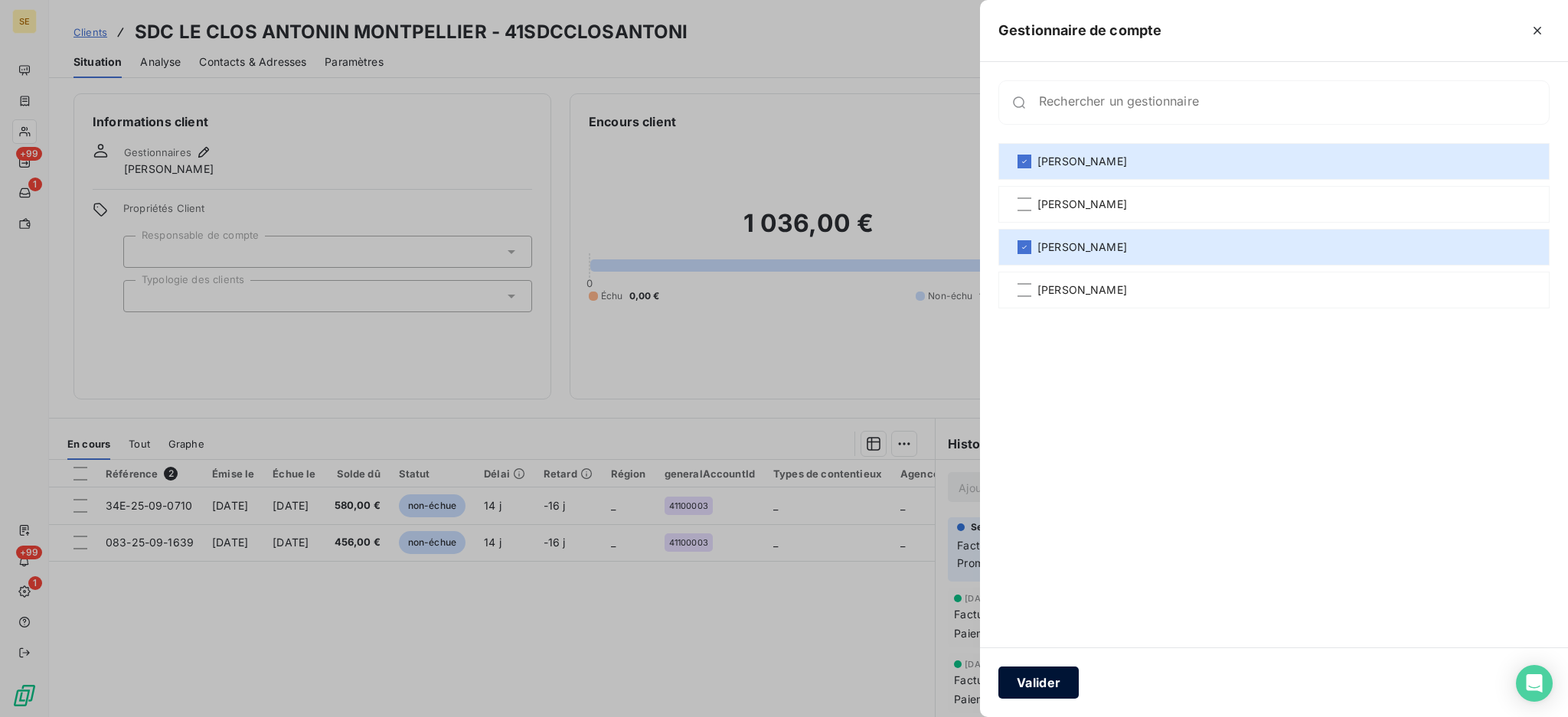
click at [1033, 681] on button "Valider" at bounding box center [1038, 683] width 80 height 32
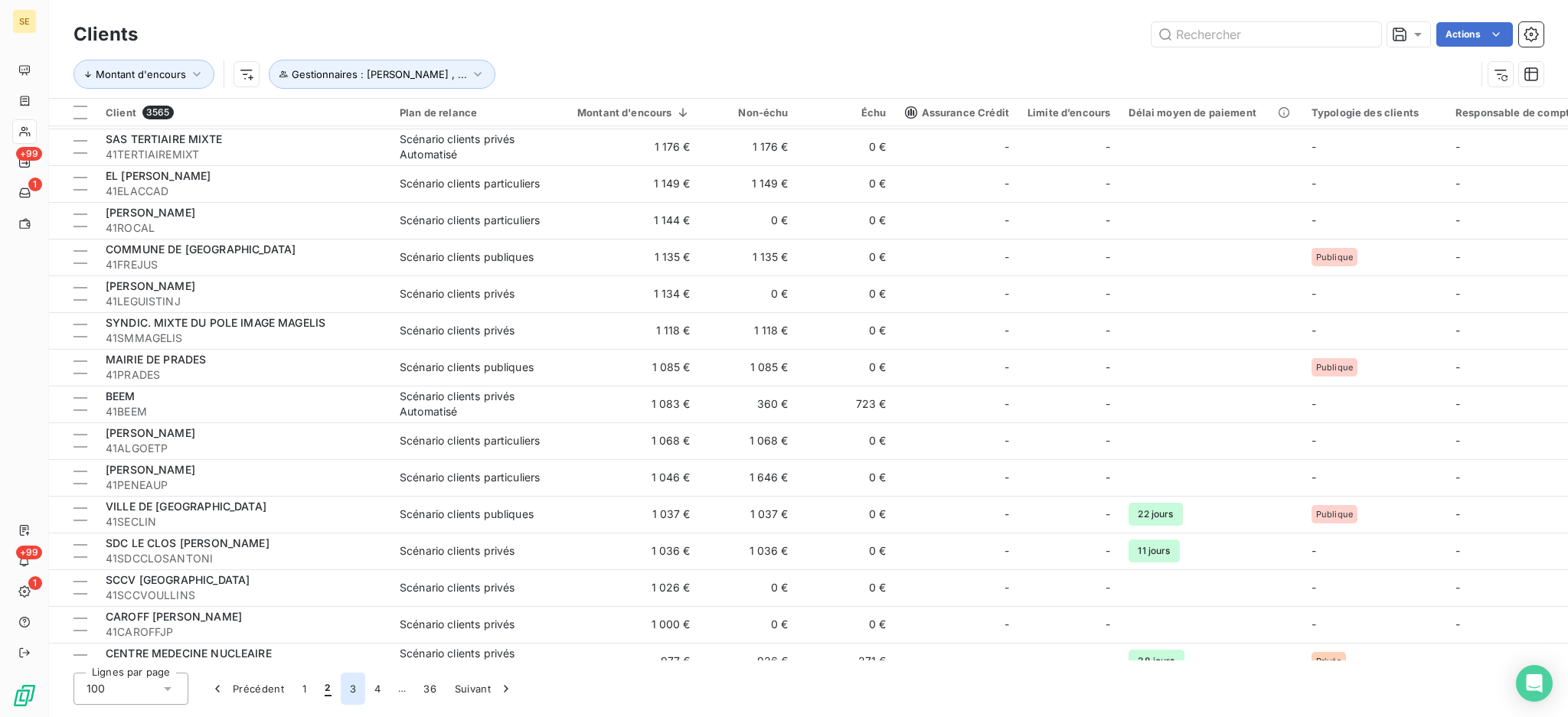
scroll to position [3145, 0]
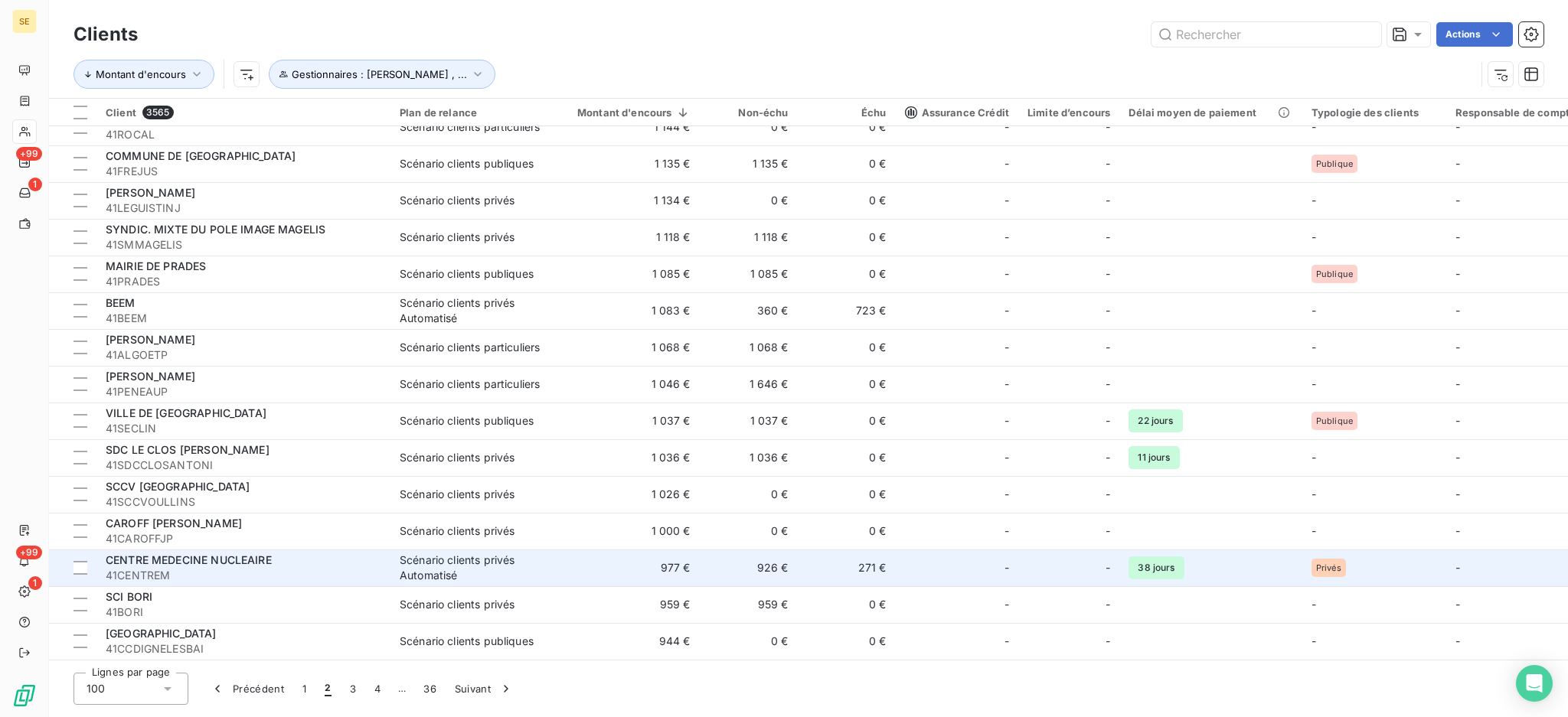
click at [680, 566] on td "977 €" at bounding box center [624, 568] width 150 height 37
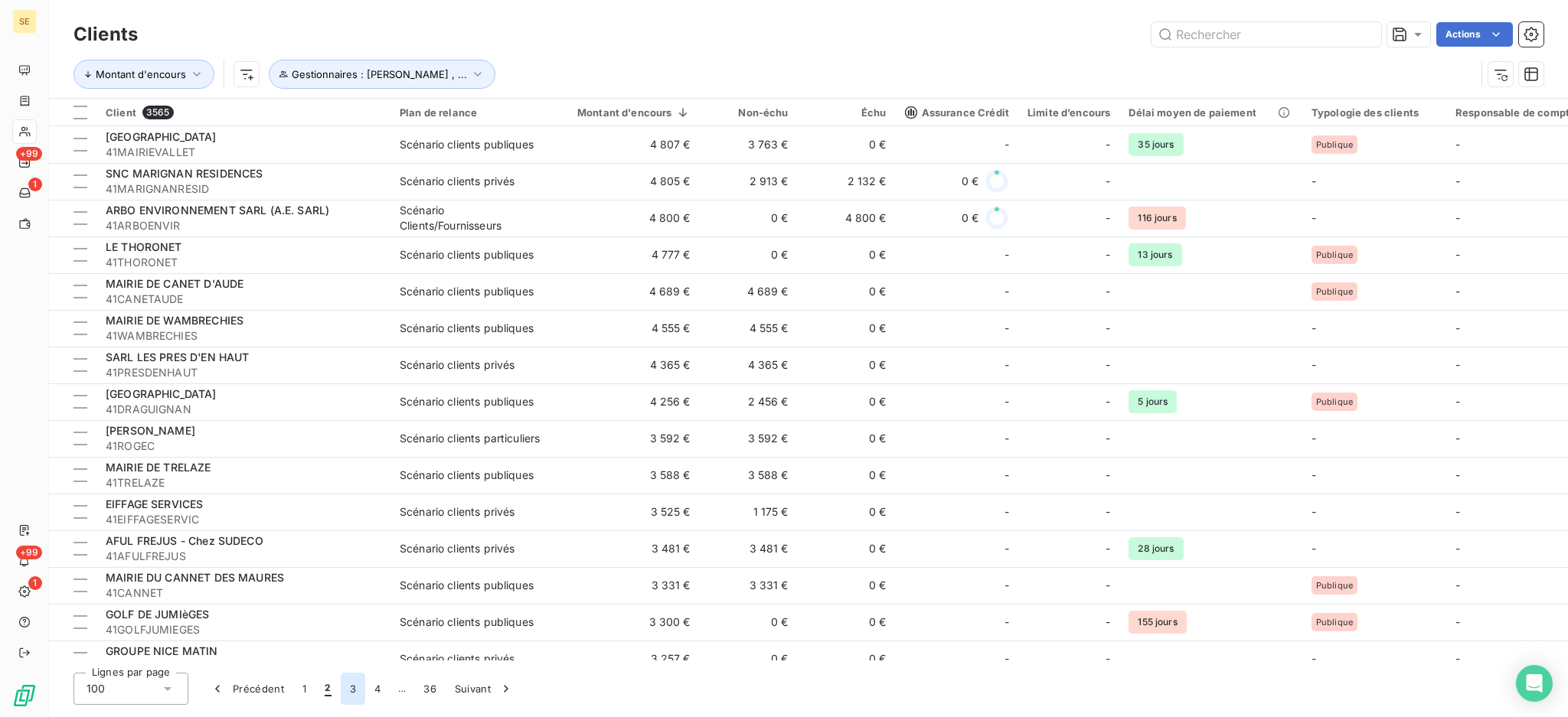
click at [345, 686] on button "3" at bounding box center [352, 689] width 24 height 32
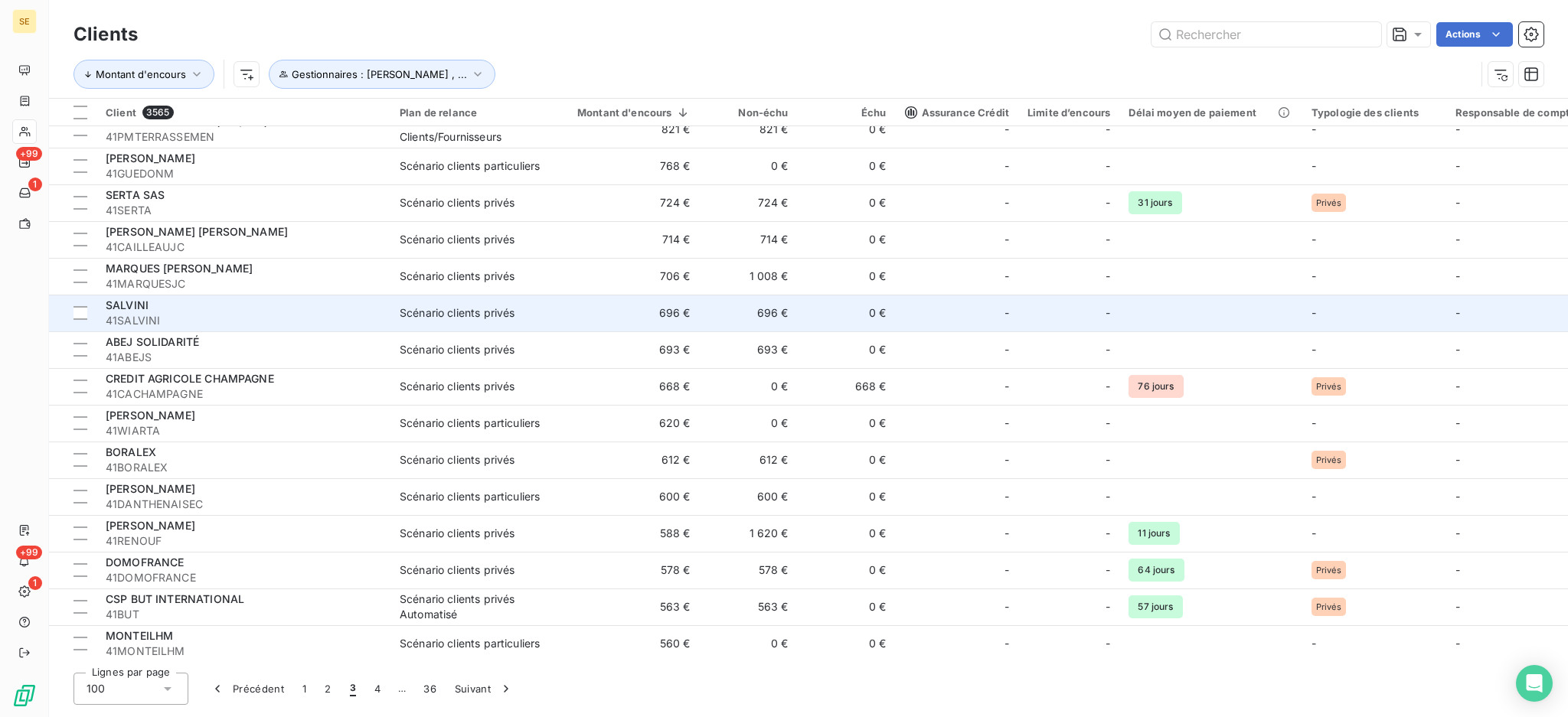
scroll to position [203, 0]
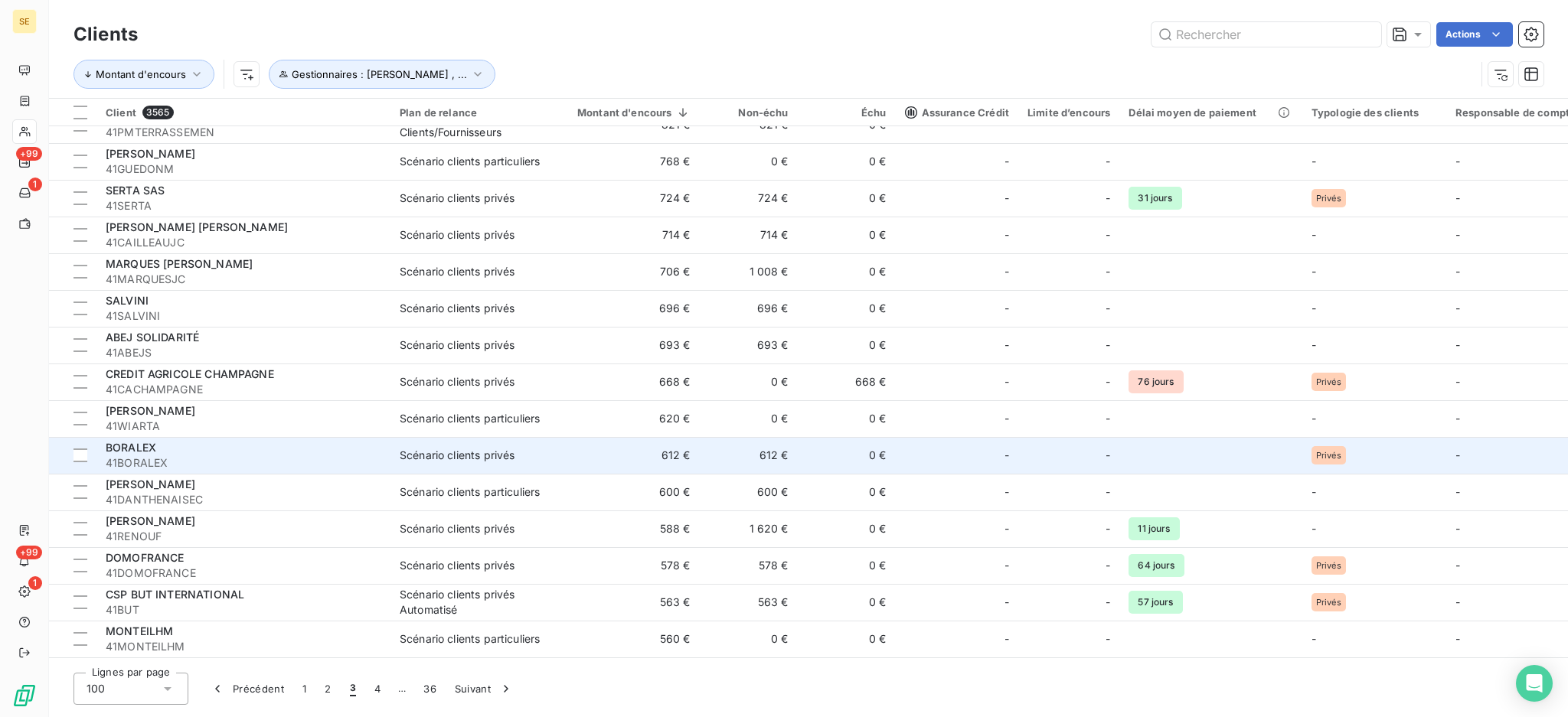
click at [877, 457] on td "0 €" at bounding box center [847, 456] width 98 height 37
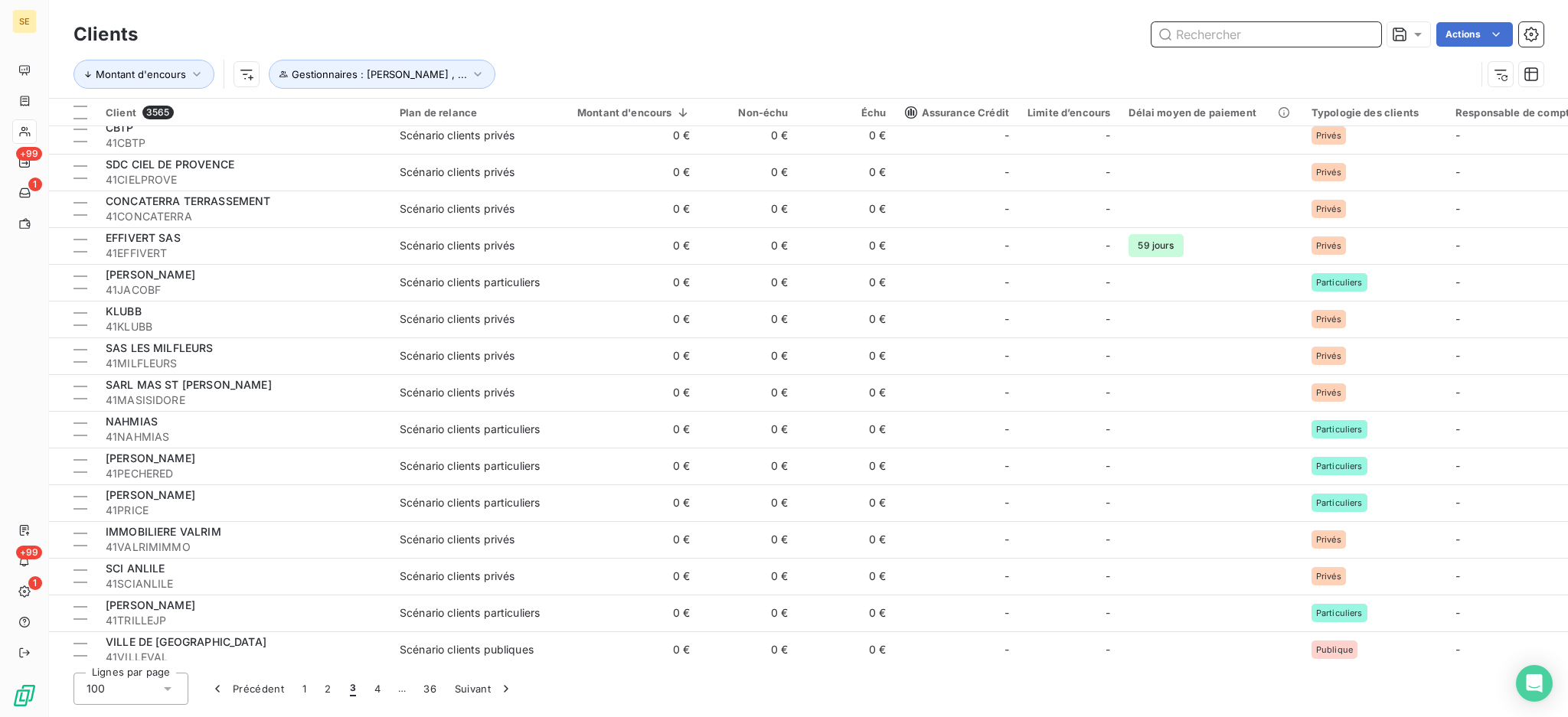
scroll to position [3145, 0]
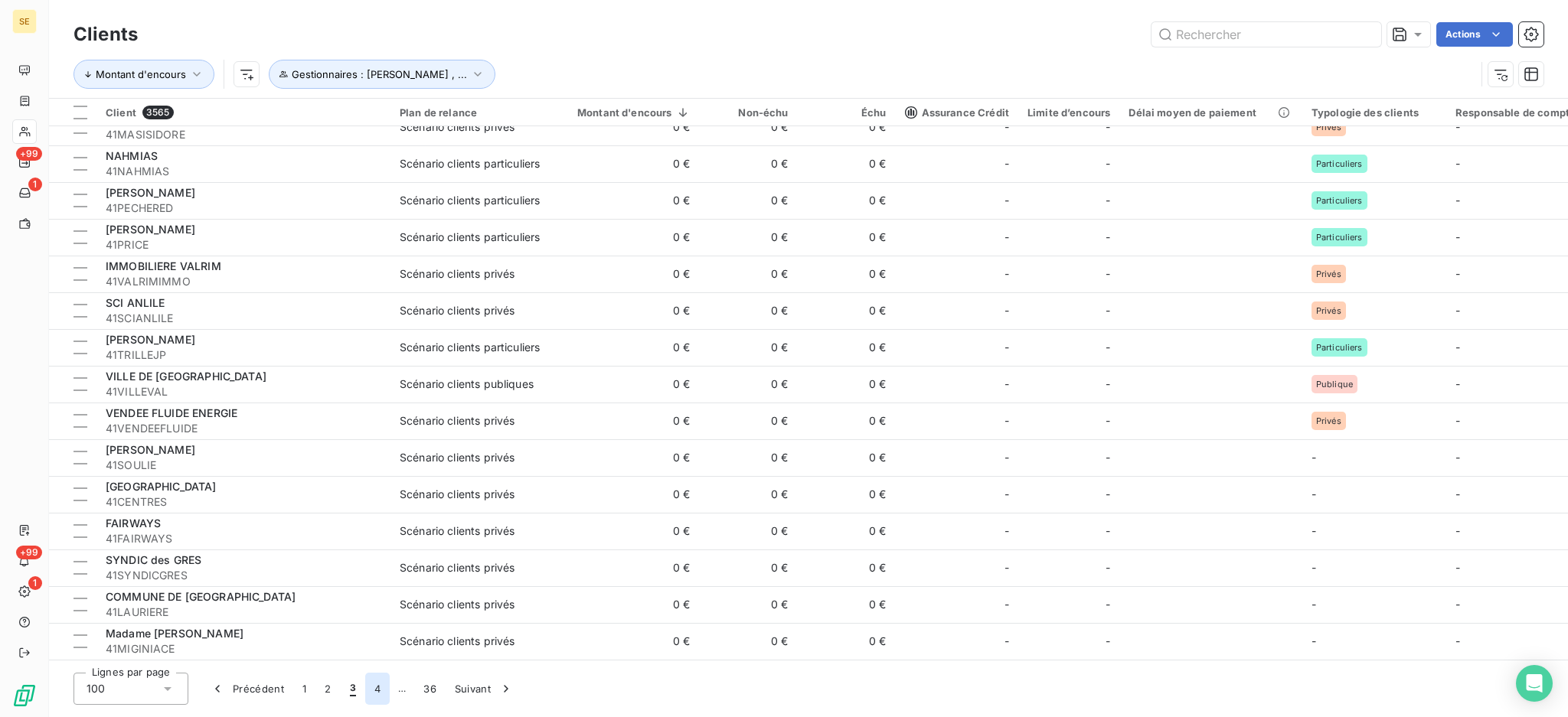
click at [376, 688] on button "4" at bounding box center [377, 689] width 24 height 32
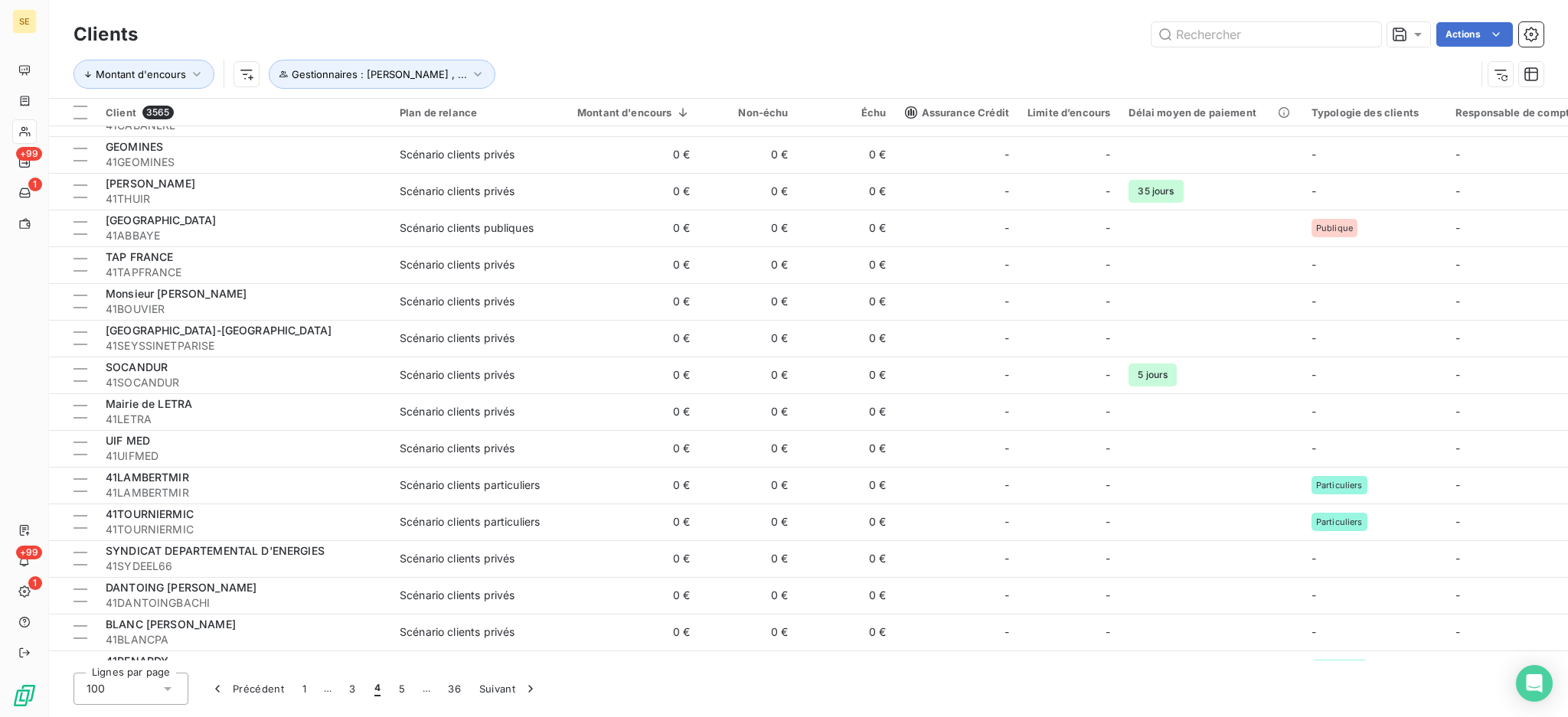
scroll to position [0, 0]
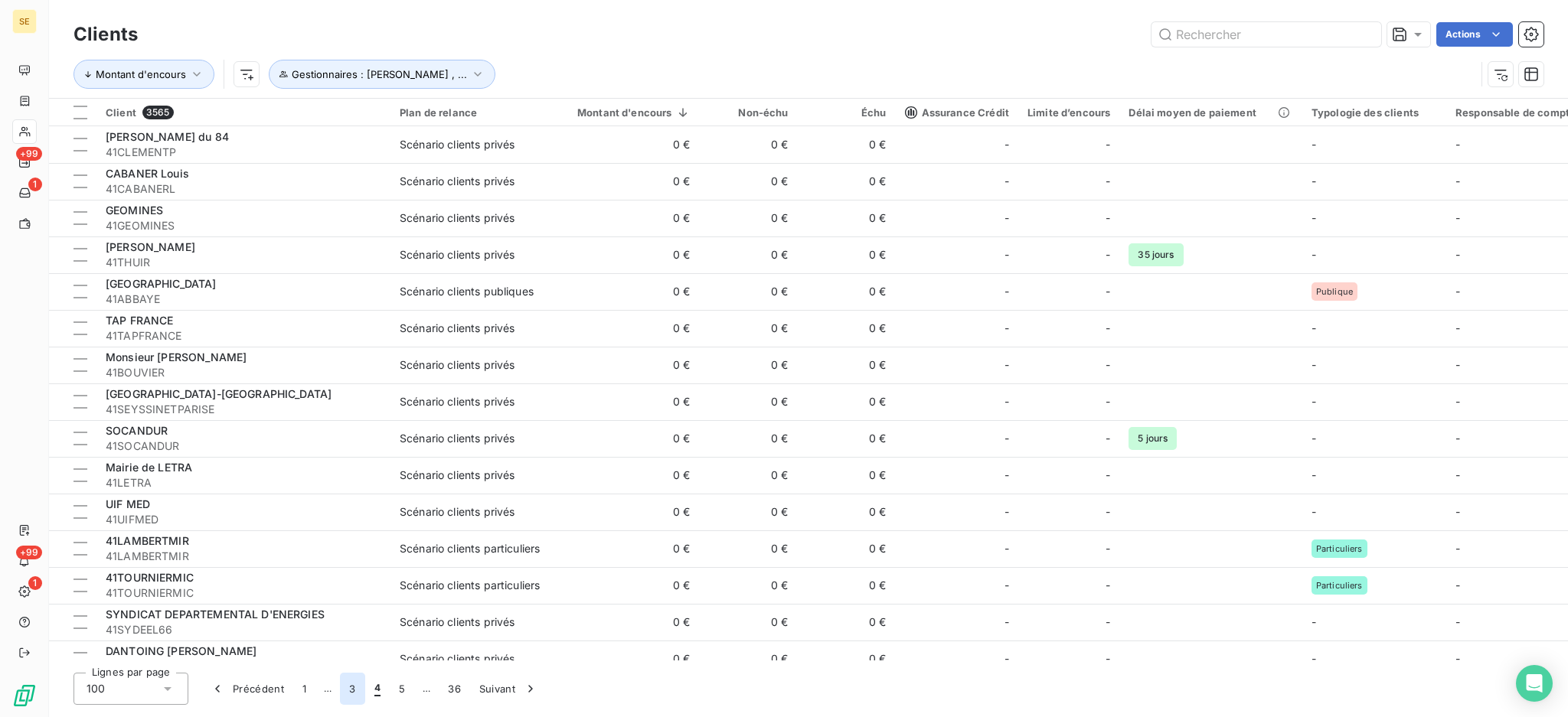
click at [356, 684] on button "3" at bounding box center [351, 689] width 24 height 32
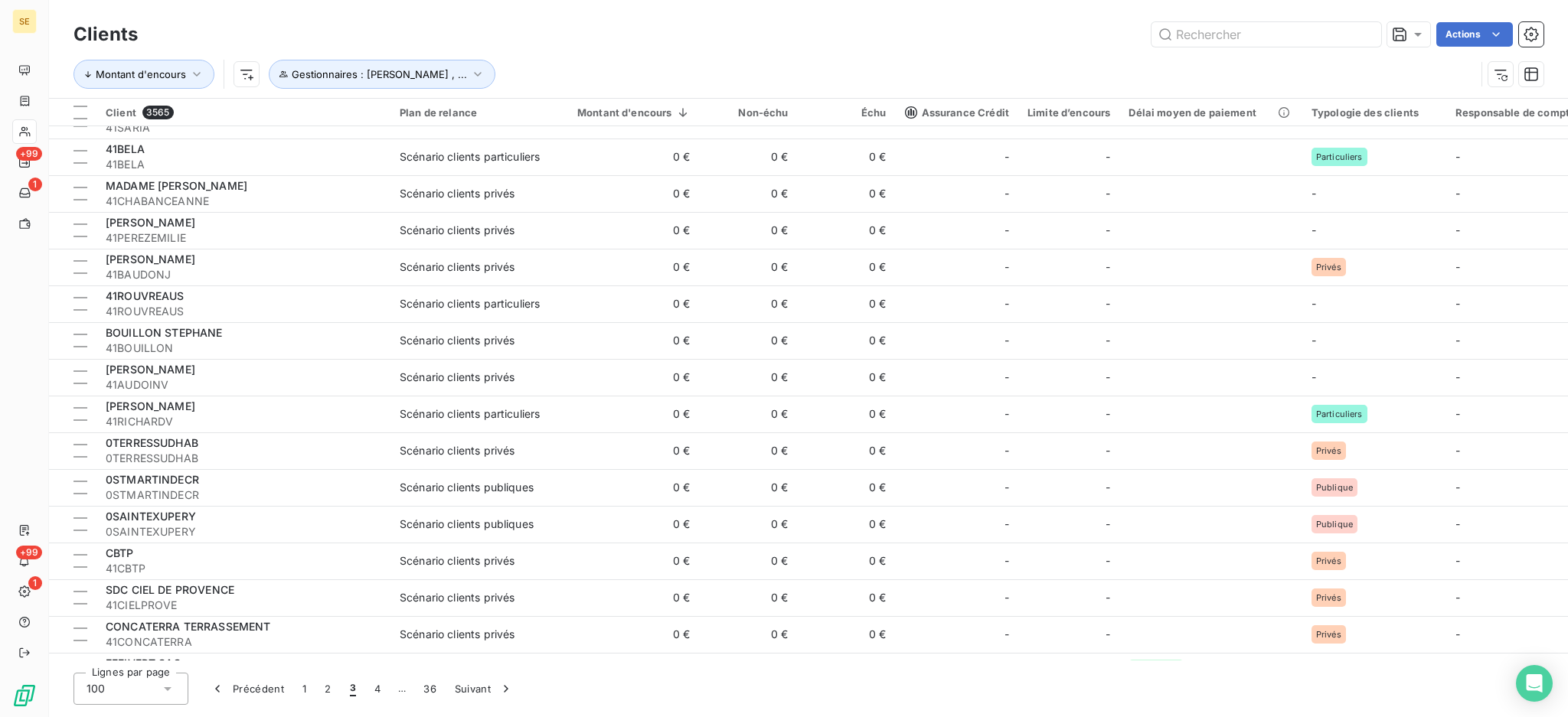
scroll to position [3062, 0]
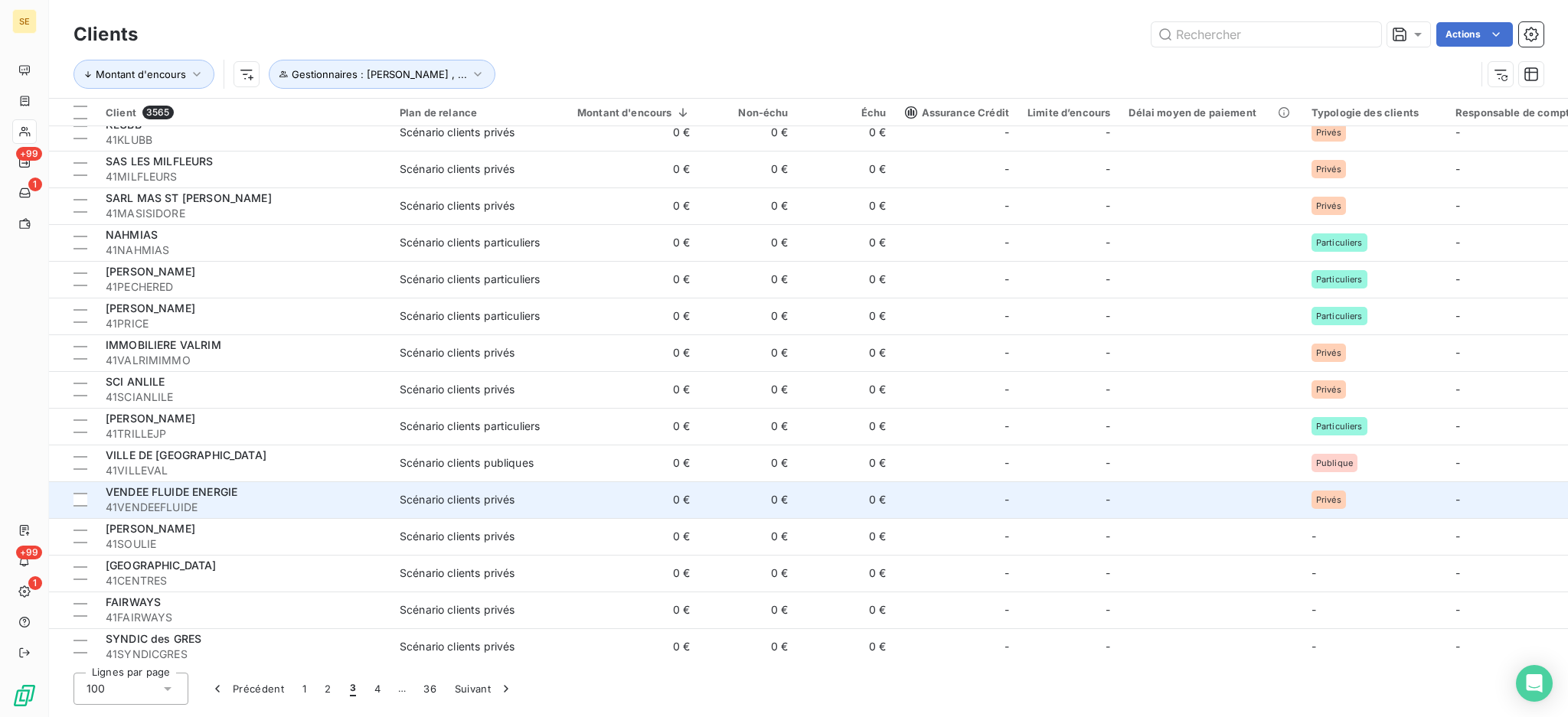
click at [374, 491] on div "VENDEE FLUIDE ENERGIE" at bounding box center [243, 492] width 275 height 15
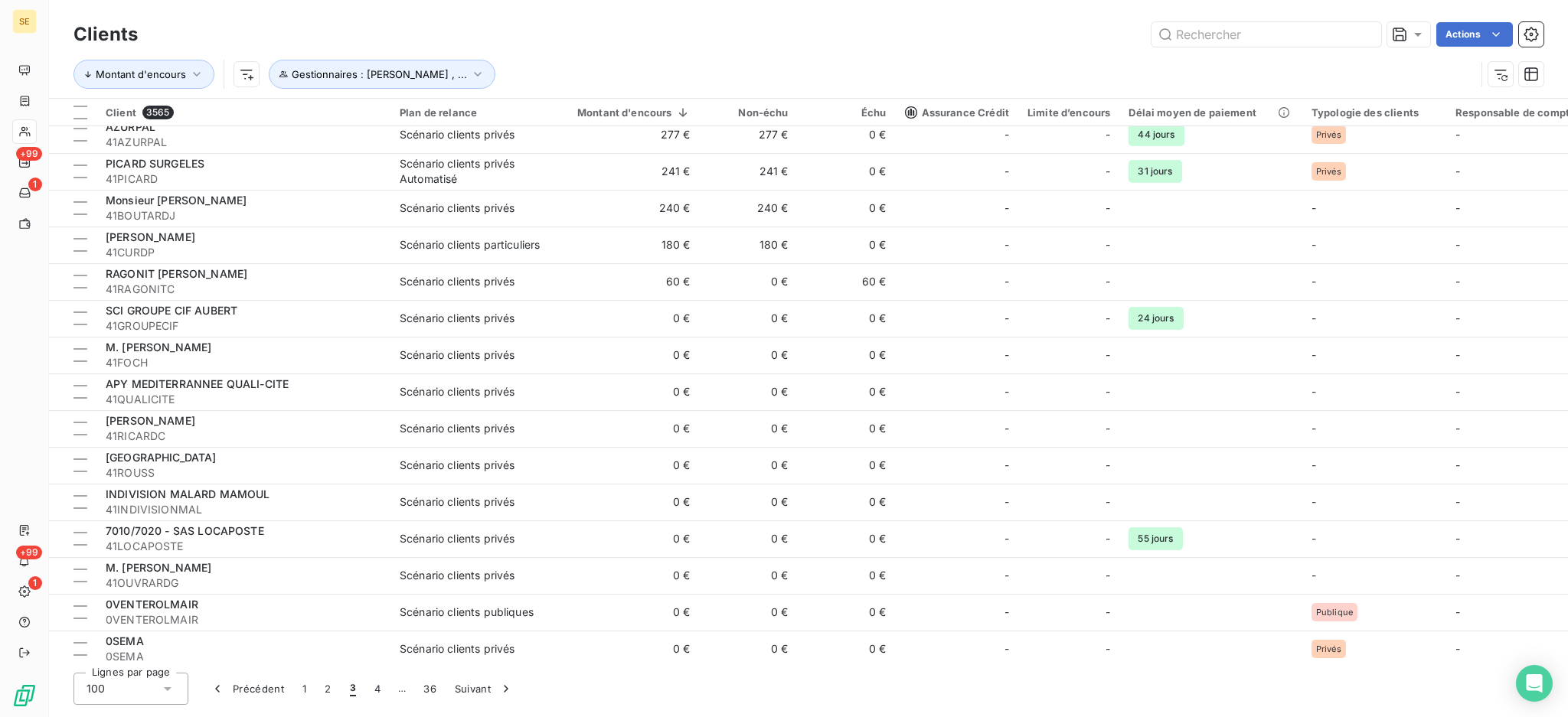
scroll to position [1225, 0]
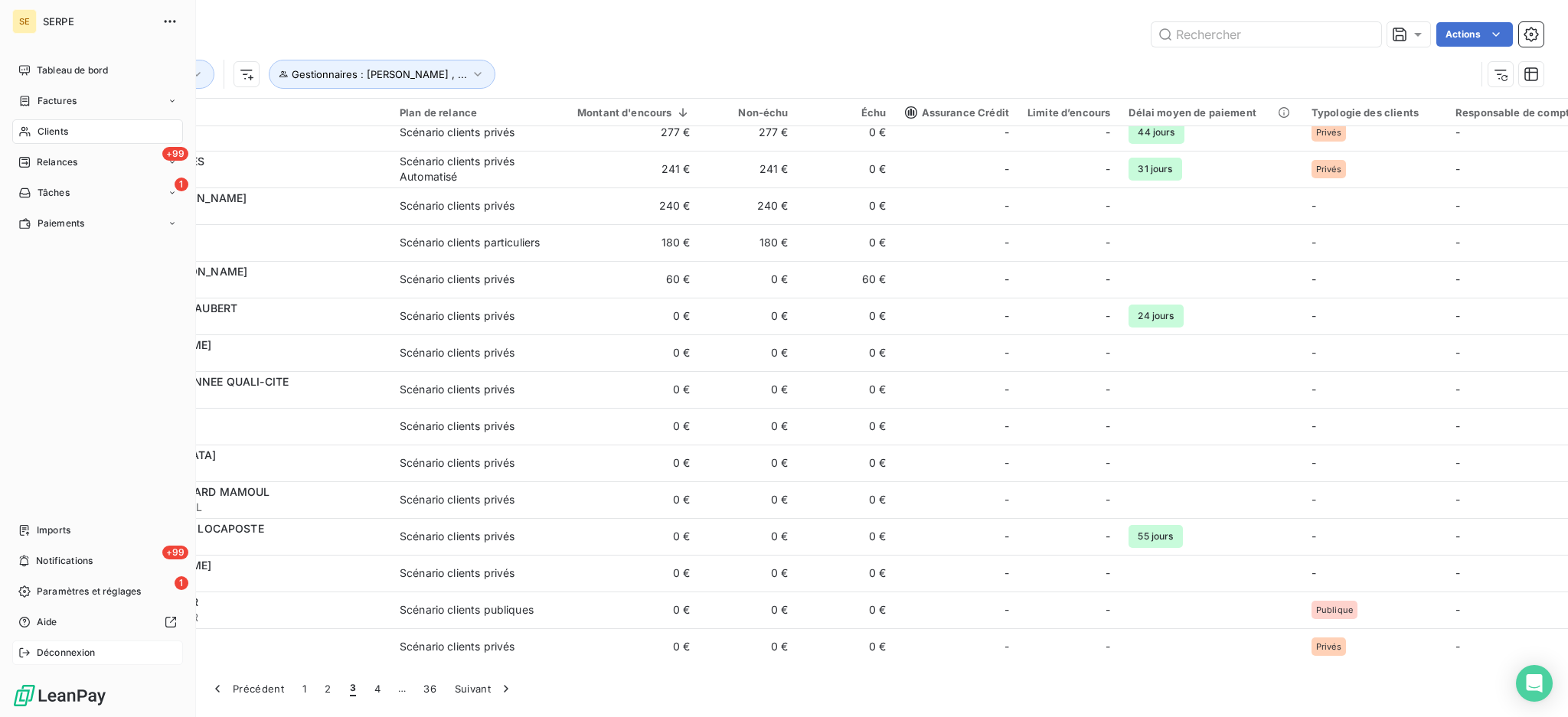
click at [68, 646] on span "Déconnexion" at bounding box center [66, 653] width 59 height 13
